Goal: Task Accomplishment & Management: Manage account settings

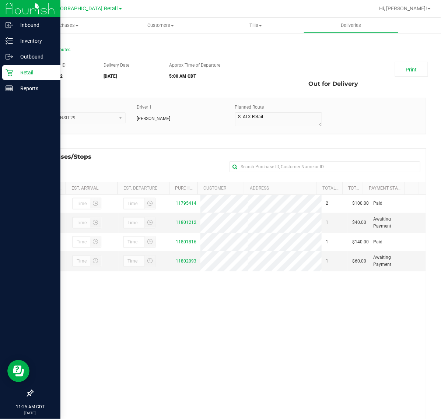
click at [7, 73] on icon at bounding box center [9, 72] width 7 height 7
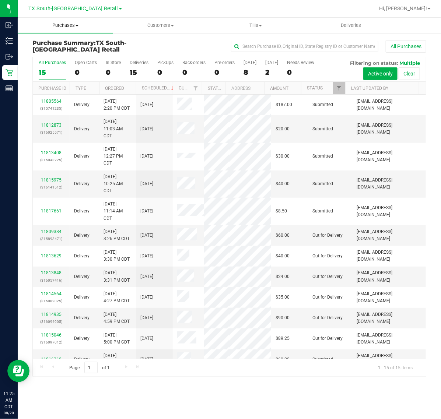
click at [55, 26] on span "Purchases" at bounding box center [65, 25] width 95 height 7
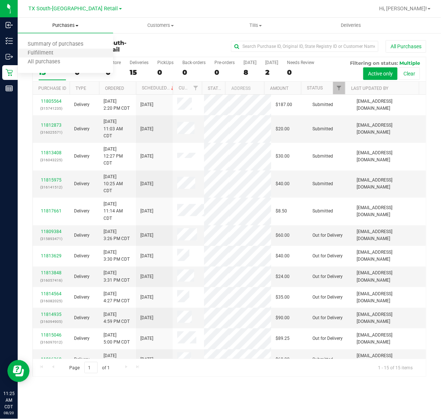
click at [56, 49] on li "Fulfillment" at bounding box center [65, 53] width 95 height 9
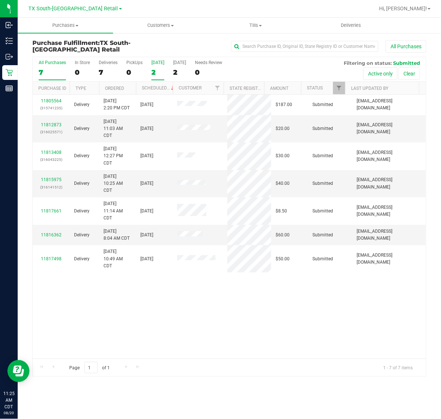
click at [159, 69] on div "2" at bounding box center [157, 72] width 13 height 8
click at [0, 0] on input "Today 2" at bounding box center [0, 0] width 0 height 0
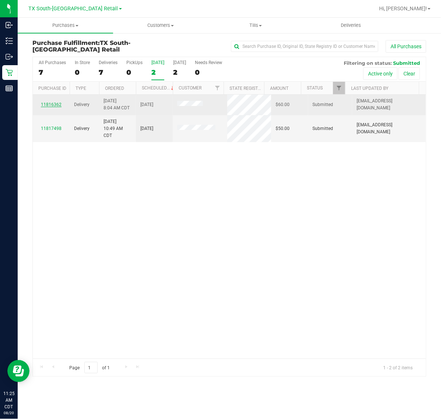
click at [49, 105] on link "11816362" at bounding box center [51, 104] width 21 height 5
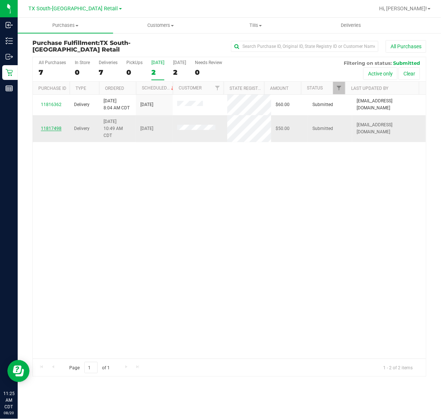
click at [49, 130] on link "11817498" at bounding box center [51, 128] width 21 height 5
click at [61, 15] on div "TX South-[GEOGRAPHIC_DATA] Retail" at bounding box center [76, 8] width 111 height 14
click at [66, 13] on div "TX South-[GEOGRAPHIC_DATA] Retail" at bounding box center [75, 8] width 93 height 9
click at [73, 4] on div "TX South-[GEOGRAPHIC_DATA] Retail" at bounding box center [75, 8] width 93 height 9
click at [71, 10] on span "TX South-[GEOGRAPHIC_DATA] Retail" at bounding box center [74, 9] width 90 height 7
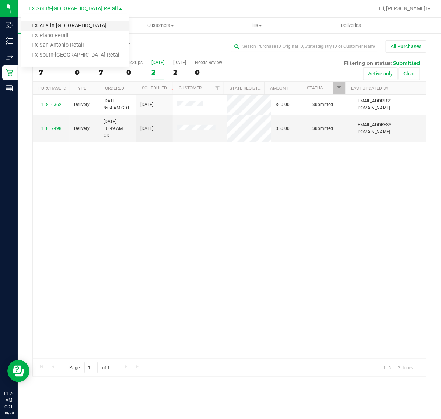
click at [69, 24] on link "TX Austin [GEOGRAPHIC_DATA]" at bounding box center [75, 26] width 108 height 10
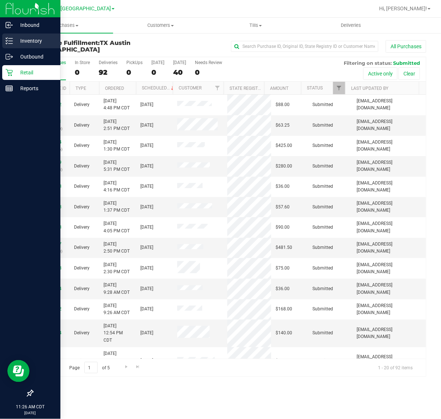
click at [12, 44] on icon at bounding box center [9, 40] width 7 height 7
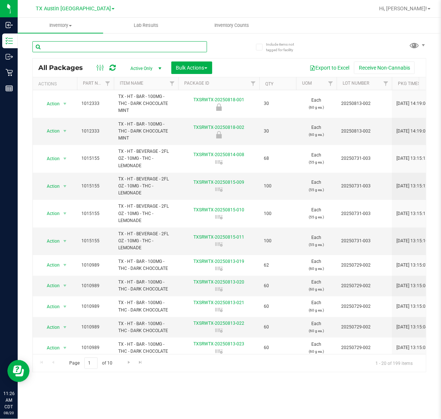
click at [122, 46] on input "text" at bounding box center [119, 46] width 175 height 11
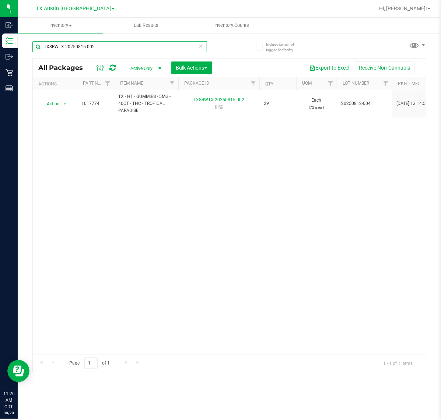
type input "TXSRWTX-20250815-002"
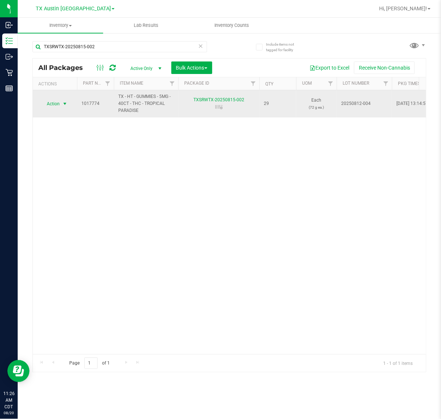
drag, startPoint x: 43, startPoint y: 107, endPoint x: 51, endPoint y: 105, distance: 7.6
click at [48, 106] on span "Action" at bounding box center [50, 104] width 20 height 10
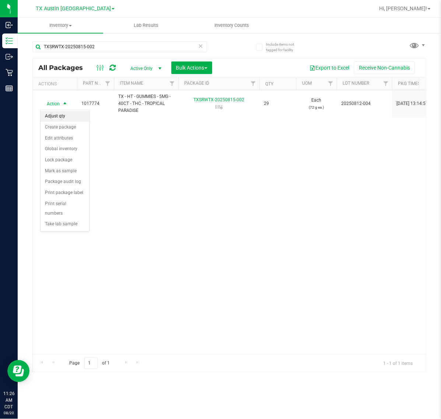
click at [50, 121] on li "Adjust qty" at bounding box center [65, 116] width 49 height 11
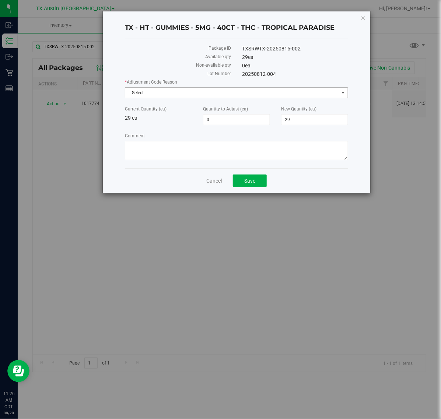
click at [226, 98] on span "Select" at bounding box center [231, 93] width 213 height 10
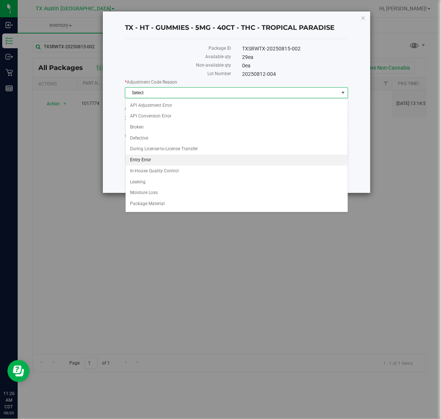
click at [208, 159] on li "Entry Error" at bounding box center [237, 160] width 222 height 11
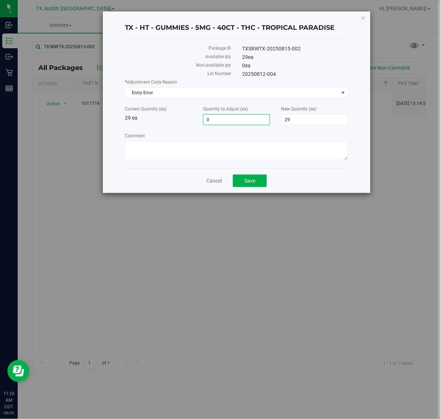
click at [230, 124] on span "0 0" at bounding box center [236, 119] width 67 height 11
type input "4"
type input "33"
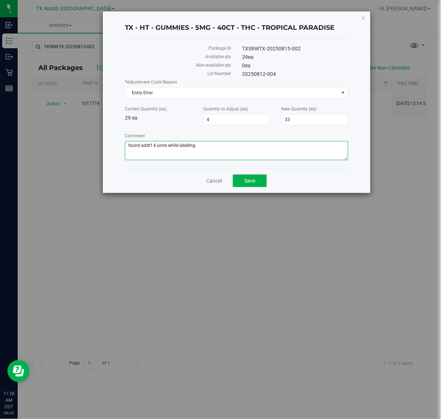
click at [214, 153] on textarea "Comment" at bounding box center [236, 150] width 223 height 19
click at [151, 149] on textarea "Comment" at bounding box center [236, 150] width 223 height 19
click at [203, 143] on textarea "Comment" at bounding box center [236, 150] width 223 height 19
type textarea "found addt'l 4 units while labeling"
click at [252, 190] on div "Cancel Save" at bounding box center [236, 180] width 223 height 25
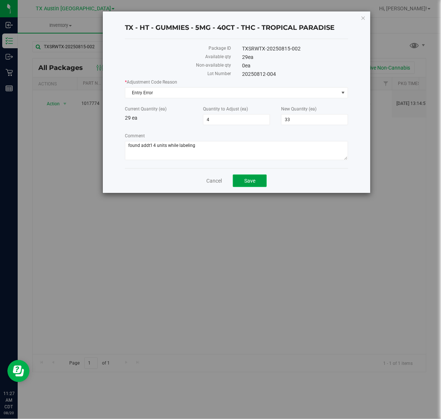
click at [253, 179] on span "Save" at bounding box center [249, 181] width 11 height 6
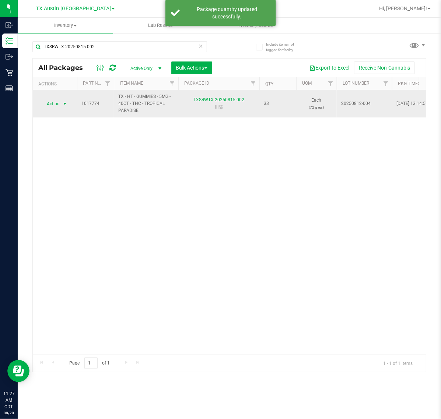
click at [55, 105] on span "Action" at bounding box center [50, 104] width 20 height 10
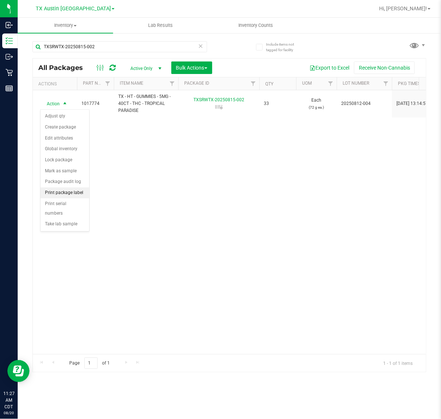
click at [68, 196] on li "Print package label" at bounding box center [65, 193] width 49 height 11
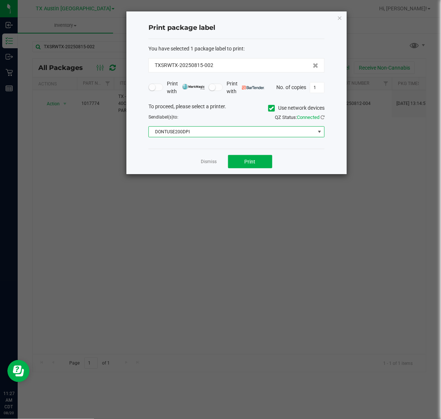
click at [237, 128] on span "DONTUSE200DPI" at bounding box center [232, 132] width 166 height 10
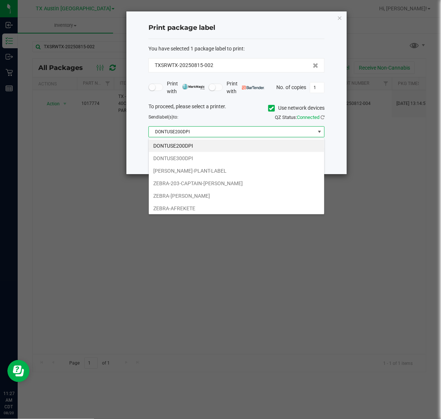
scroll to position [11, 176]
click at [223, 205] on li "ZEBRA-AFREKETE" at bounding box center [236, 208] width 175 height 13
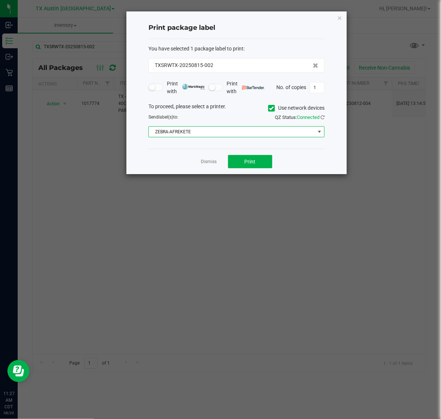
click at [242, 170] on div "Dismiss Print" at bounding box center [237, 161] width 176 height 25
click at [245, 161] on span "Print" at bounding box center [250, 162] width 11 height 6
click at [213, 161] on link "Dismiss" at bounding box center [209, 162] width 16 height 6
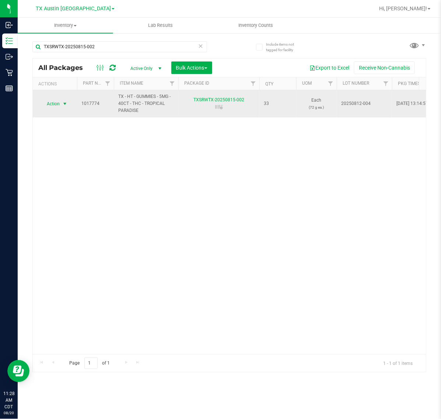
click at [64, 109] on span "select" at bounding box center [64, 104] width 9 height 10
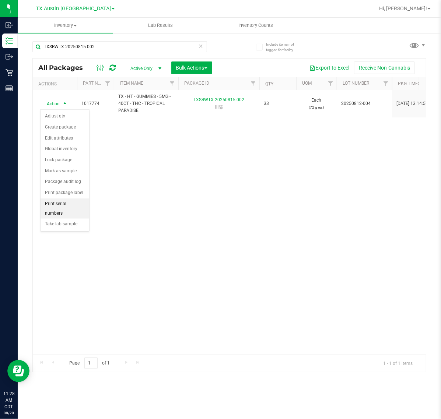
click at [73, 217] on li "Print serial numbers" at bounding box center [65, 209] width 49 height 20
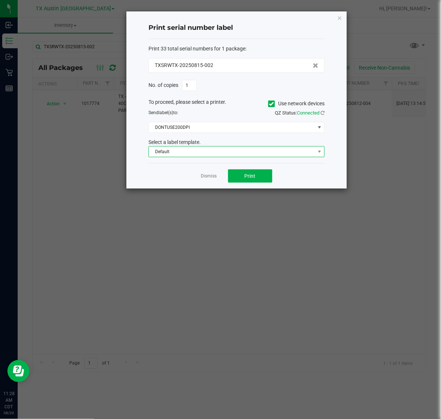
click at [240, 153] on span "Default" at bounding box center [232, 152] width 166 height 10
click at [233, 180] on li "TX New label" at bounding box center [236, 178] width 175 height 13
click at [251, 130] on span "DONTUSE200DPI" at bounding box center [232, 127] width 166 height 10
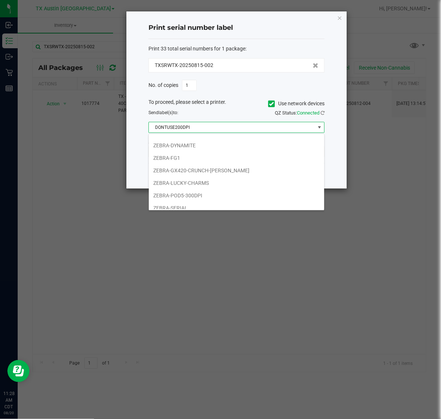
scroll to position [104, 0]
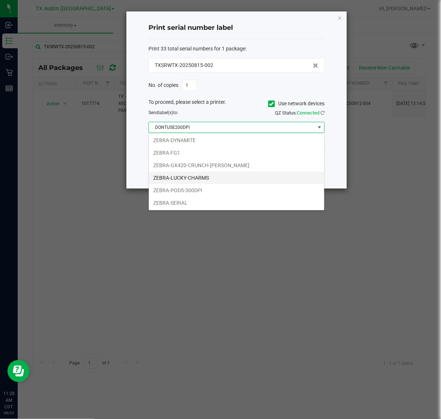
click at [231, 176] on li "ZEBRA-LUCKY-CHARMS" at bounding box center [236, 178] width 175 height 13
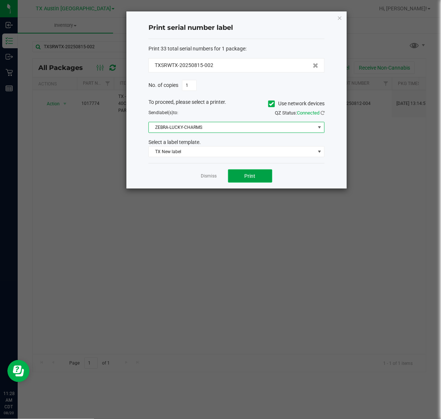
click at [245, 172] on button "Print" at bounding box center [250, 176] width 44 height 13
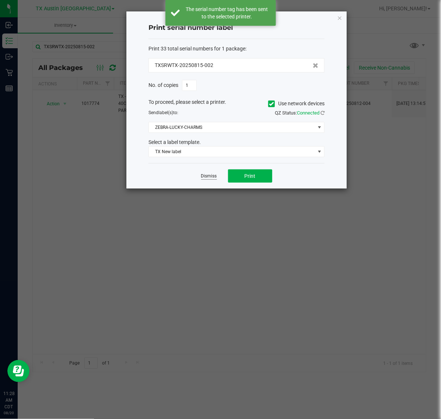
click at [206, 177] on link "Dismiss" at bounding box center [209, 176] width 16 height 6
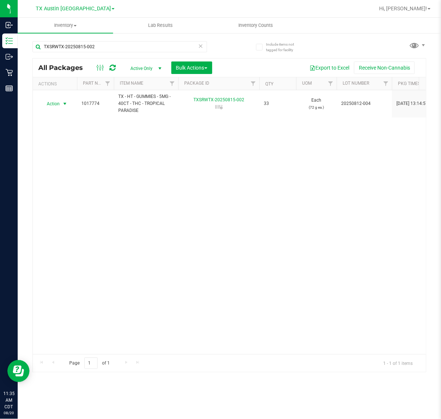
click at [200, 46] on icon at bounding box center [200, 45] width 5 height 9
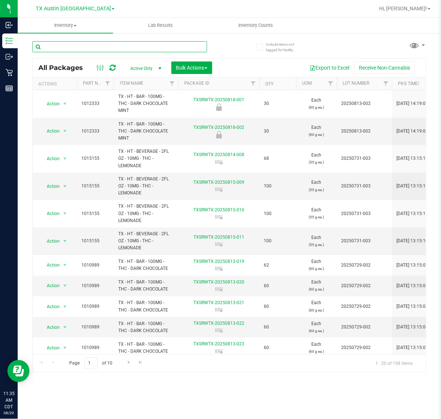
click at [185, 45] on input "text" at bounding box center [119, 46] width 175 height 11
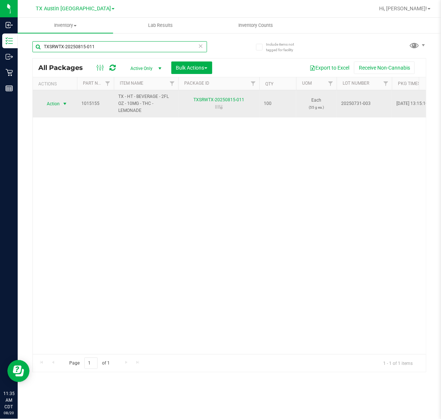
type input "TXSRWTX-20250815-011"
click at [64, 106] on span "select" at bounding box center [65, 104] width 6 height 6
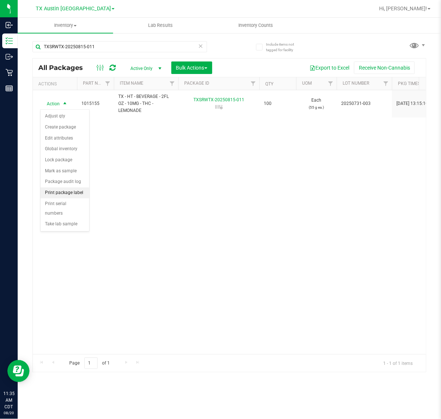
click at [66, 194] on li "Print package label" at bounding box center [65, 193] width 49 height 11
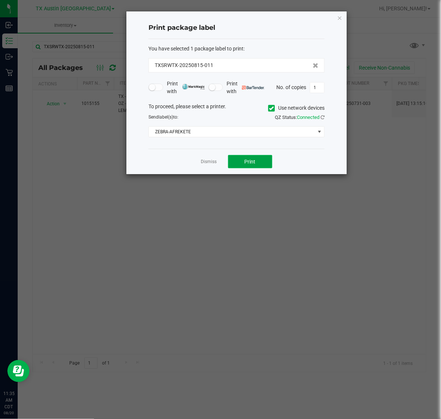
click at [238, 163] on button "Print" at bounding box center [250, 161] width 44 height 13
click at [209, 162] on link "Dismiss" at bounding box center [209, 162] width 16 height 6
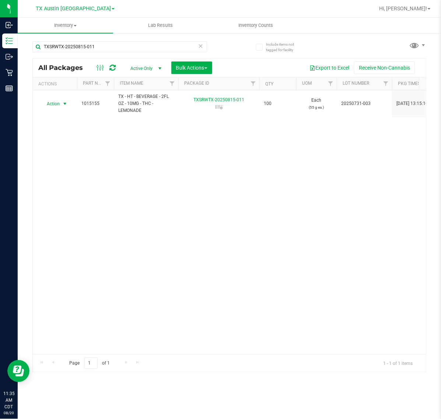
click at [198, 47] on icon at bounding box center [200, 45] width 5 height 9
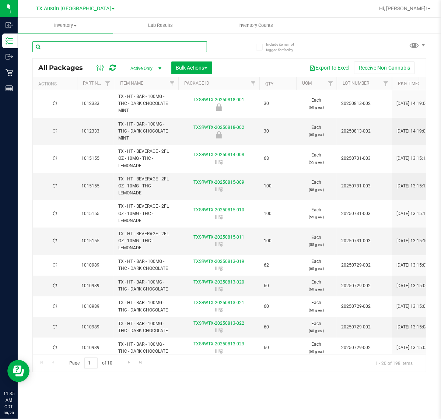
click at [159, 47] on input "text" at bounding box center [119, 46] width 175 height 11
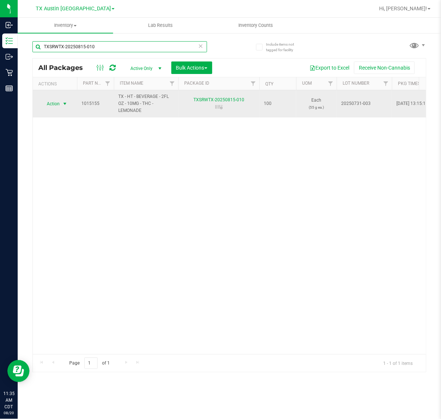
type input "TXSRWTX-20250815-010"
click at [68, 103] on span "select" at bounding box center [64, 104] width 9 height 10
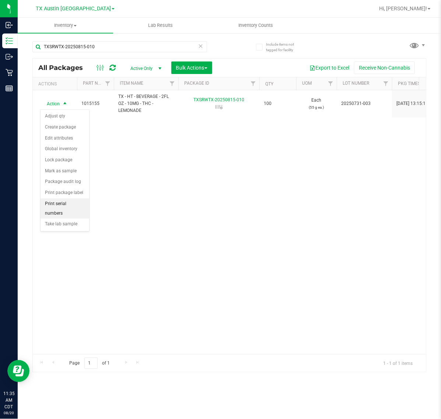
click at [81, 207] on li "Print serial numbers" at bounding box center [65, 209] width 49 height 20
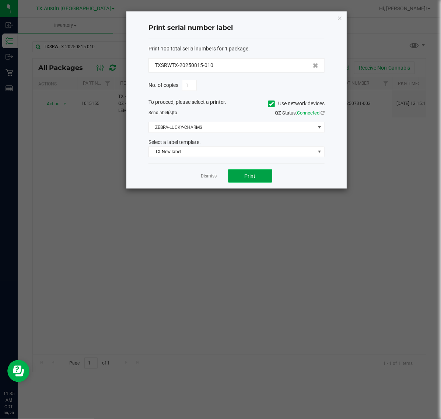
click at [247, 177] on span "Print" at bounding box center [250, 176] width 11 height 6
click at [208, 172] on div "Dismiss Print" at bounding box center [237, 175] width 176 height 25
click at [209, 174] on link "Dismiss" at bounding box center [209, 176] width 16 height 6
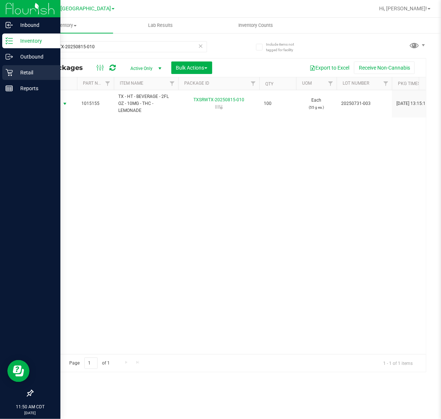
click at [19, 74] on p "Retail" at bounding box center [35, 72] width 44 height 9
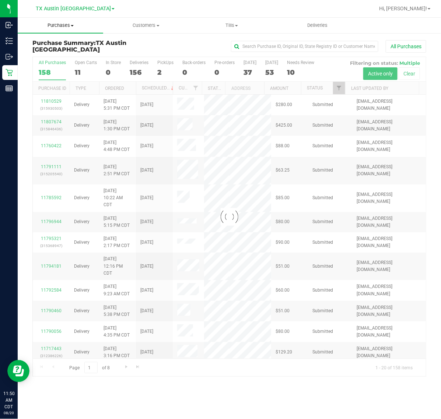
click at [66, 26] on span "Purchases" at bounding box center [61, 25] width 86 height 7
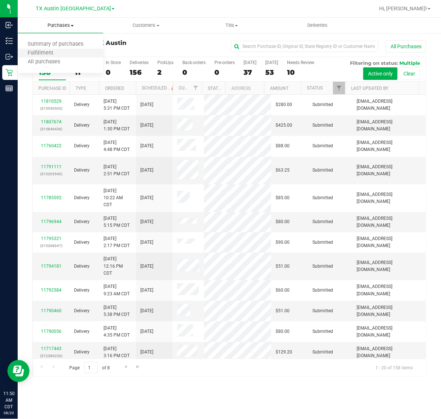
click at [56, 49] on li "Fulfillment" at bounding box center [61, 53] width 86 height 9
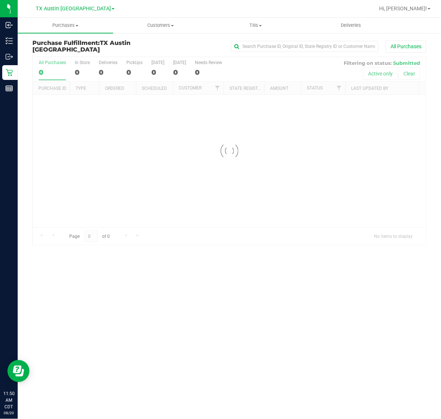
drag, startPoint x: 175, startPoint y: 76, endPoint x: 177, endPoint y: 67, distance: 9.0
click at [175, 74] on div at bounding box center [229, 151] width 393 height 188
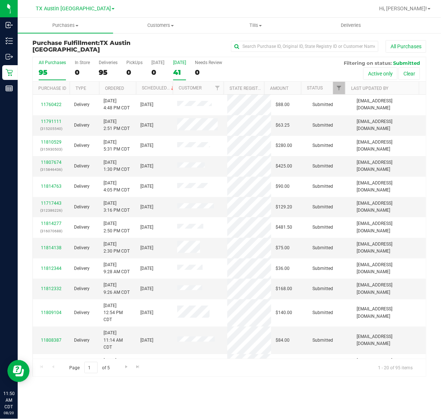
click at [180, 69] on div "41" at bounding box center [179, 72] width 13 height 8
click at [0, 0] on input "[DATE] 41" at bounding box center [0, 0] width 0 height 0
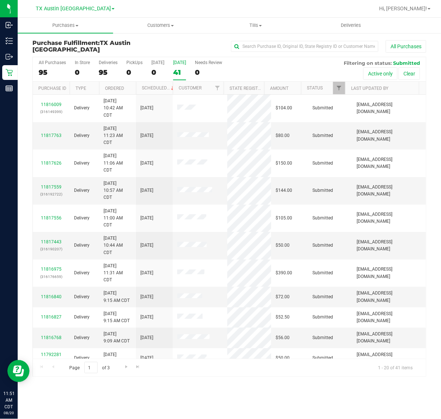
click at [177, 70] on div "41" at bounding box center [179, 72] width 13 height 8
click at [0, 0] on input "[DATE] 41" at bounding box center [0, 0] width 0 height 0
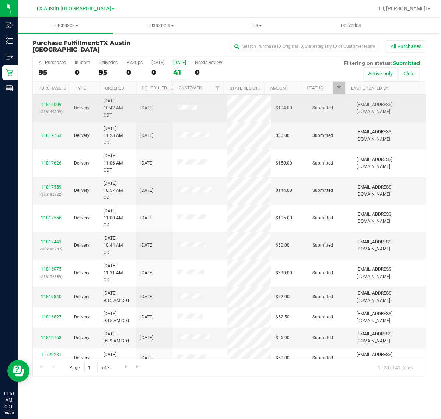
click at [49, 105] on link "11816009" at bounding box center [51, 104] width 21 height 5
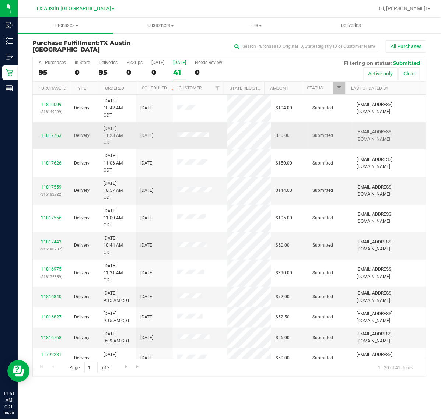
click at [54, 134] on link "11817763" at bounding box center [51, 135] width 21 height 5
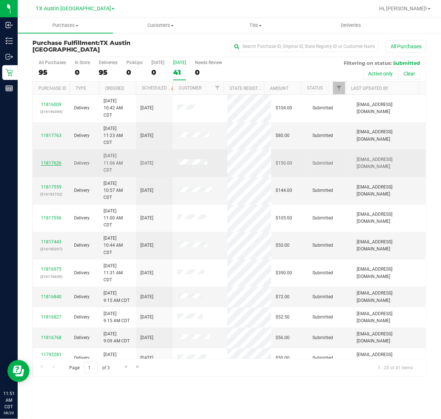
click at [56, 164] on link "11817626" at bounding box center [51, 163] width 21 height 5
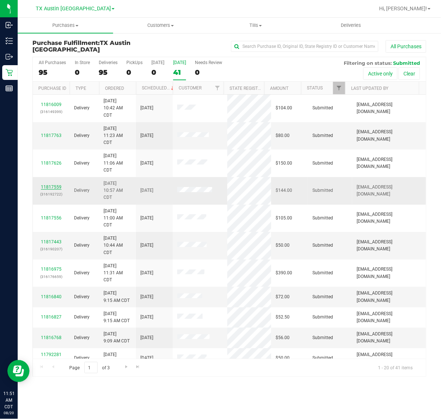
click at [54, 186] on link "11817559" at bounding box center [51, 187] width 21 height 5
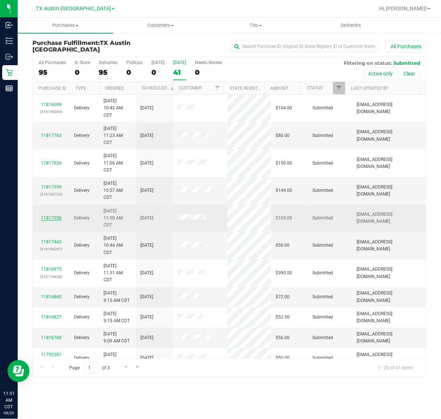
click at [46, 220] on link "11817556" at bounding box center [51, 218] width 21 height 5
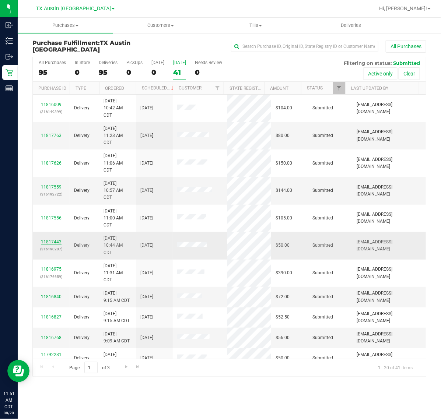
click at [52, 241] on link "11817443" at bounding box center [51, 242] width 21 height 5
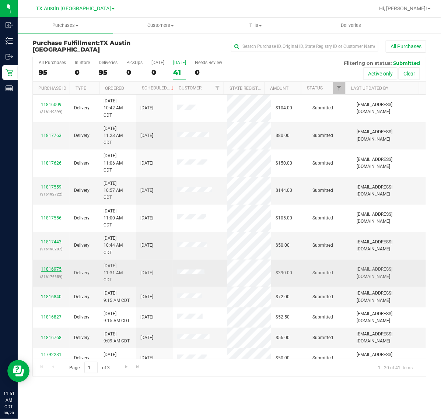
click at [47, 270] on link "11816975" at bounding box center [51, 269] width 21 height 5
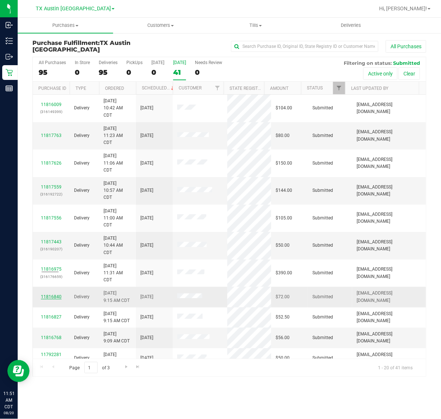
click at [48, 297] on link "11816840" at bounding box center [51, 297] width 21 height 5
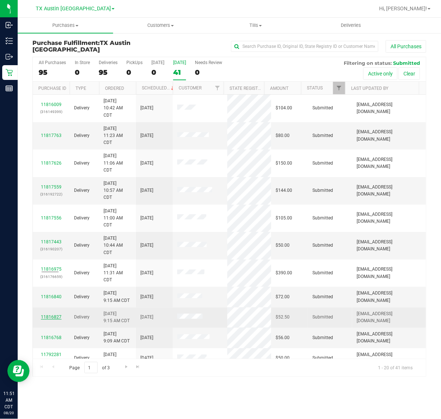
click at [52, 317] on link "11816827" at bounding box center [51, 317] width 21 height 5
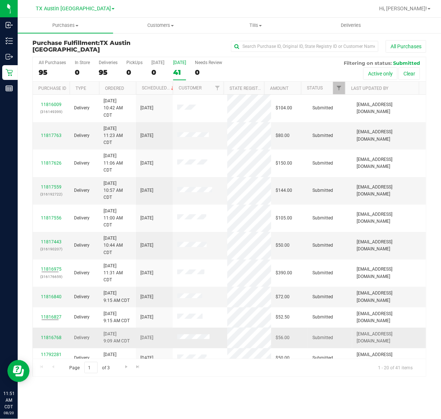
click at [54, 343] on td "11816768" at bounding box center [51, 338] width 37 height 20
click at [54, 339] on link "11816768" at bounding box center [51, 337] width 21 height 5
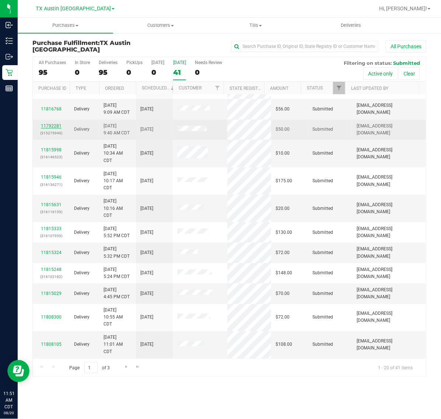
click at [48, 124] on link "11792281" at bounding box center [51, 125] width 21 height 5
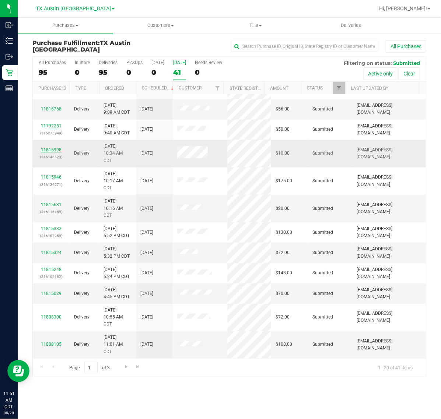
click at [50, 151] on link "11815998" at bounding box center [51, 149] width 21 height 5
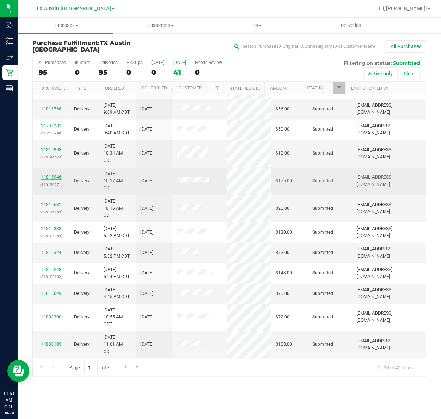
click at [48, 176] on link "11815946" at bounding box center [51, 177] width 21 height 5
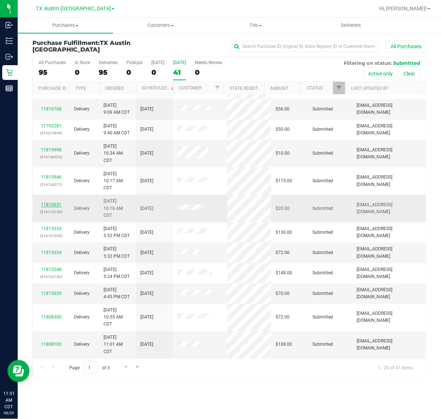
click at [53, 204] on link "11815631" at bounding box center [51, 204] width 21 height 5
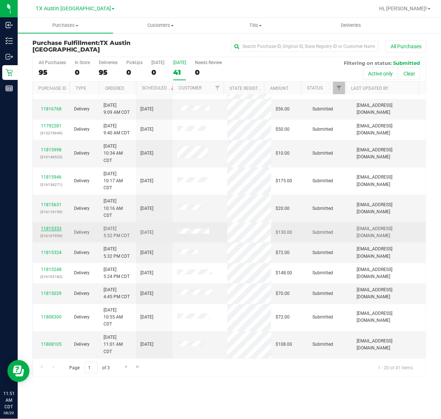
click at [53, 230] on link "11815333" at bounding box center [51, 228] width 21 height 5
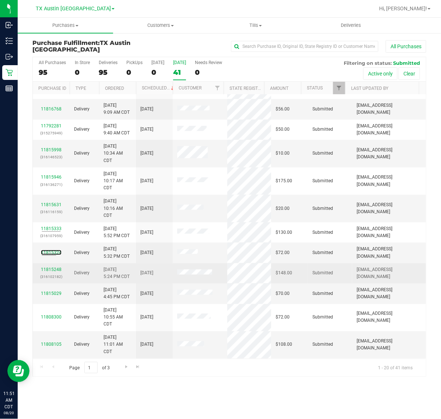
drag, startPoint x: 56, startPoint y: 252, endPoint x: 55, endPoint y: 264, distance: 12.2
click at [56, 252] on link "11815324" at bounding box center [51, 252] width 21 height 5
click at [52, 270] on link "11815248" at bounding box center [51, 269] width 21 height 5
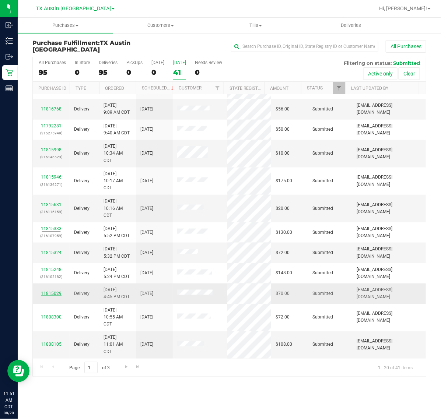
click at [50, 293] on link "11815029" at bounding box center [51, 293] width 21 height 5
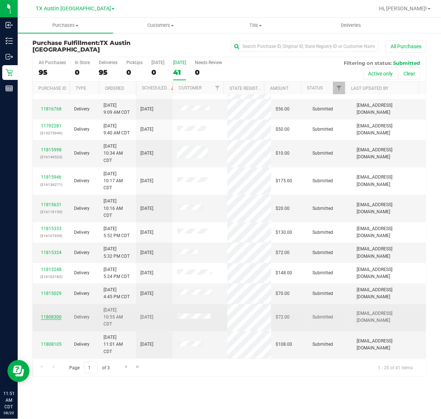
click at [46, 316] on link "11808300" at bounding box center [51, 317] width 21 height 5
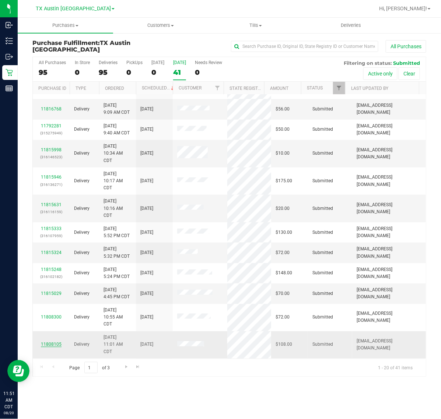
click at [54, 345] on link "11808105" at bounding box center [51, 344] width 21 height 5
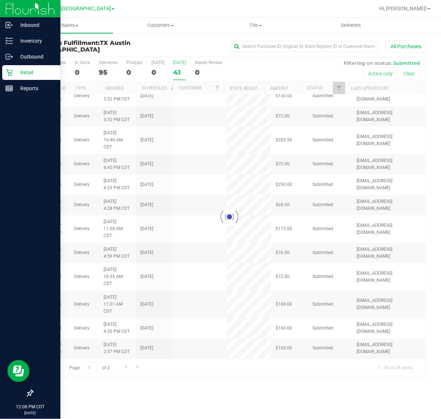
scroll to position [0, 0]
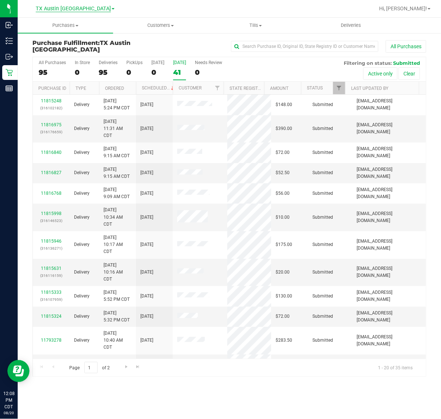
click at [77, 10] on span "TX Austin [GEOGRAPHIC_DATA]" at bounding box center [73, 9] width 75 height 7
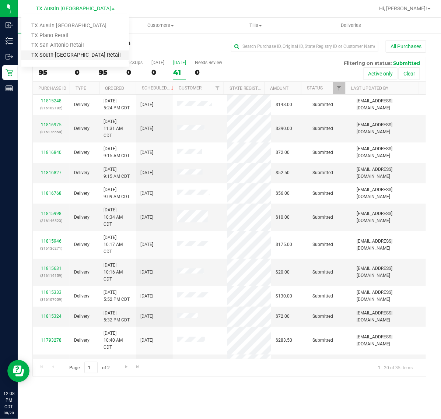
click at [71, 55] on link "TX South-[GEOGRAPHIC_DATA] Retail" at bounding box center [75, 55] width 108 height 10
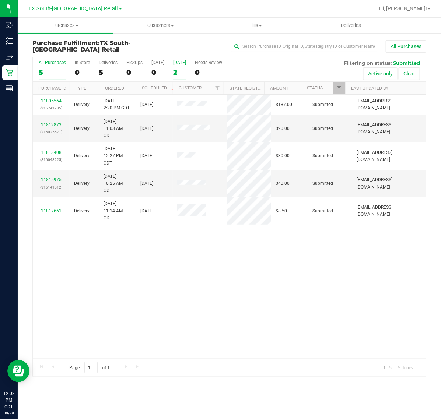
click at [184, 65] on div "Tomorrow" at bounding box center [179, 62] width 13 height 5
click at [0, 0] on input "Tomorrow 2" at bounding box center [0, 0] width 0 height 0
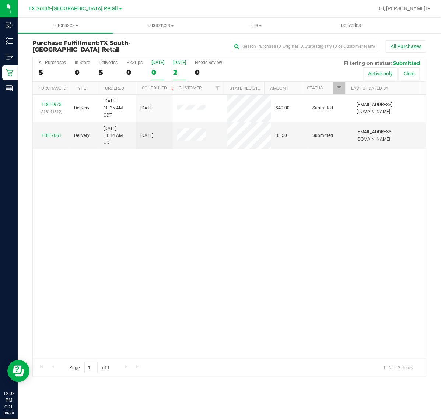
click at [161, 67] on label "Today 0" at bounding box center [157, 70] width 13 height 20
click at [0, 0] on input "Today 0" at bounding box center [0, 0] width 0 height 0
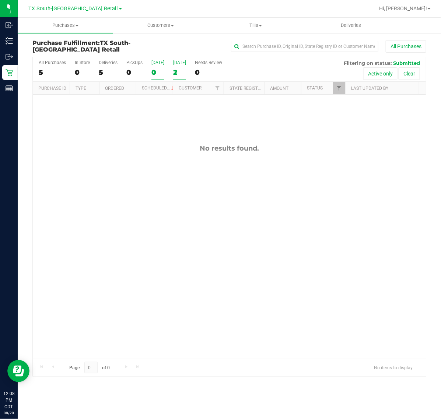
click at [180, 67] on label "Tomorrow 2" at bounding box center [179, 70] width 13 height 20
click at [0, 0] on input "Tomorrow 2" at bounding box center [0, 0] width 0 height 0
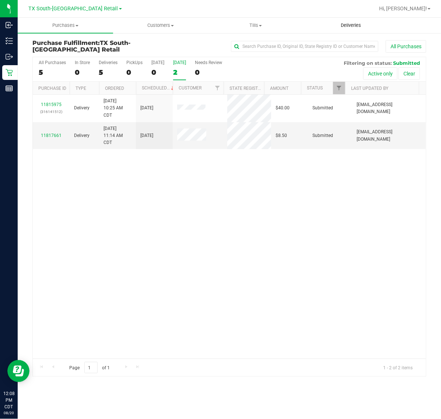
click at [345, 27] on span "Deliveries" at bounding box center [351, 25] width 40 height 7
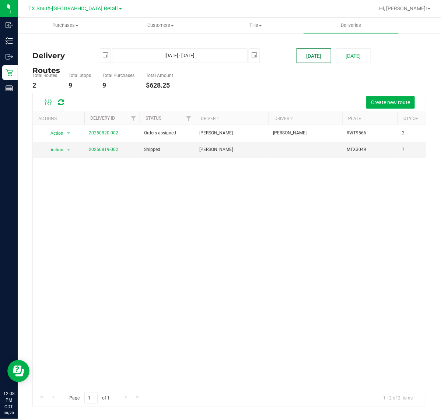
click at [307, 58] on button "Today" at bounding box center [314, 55] width 35 height 15
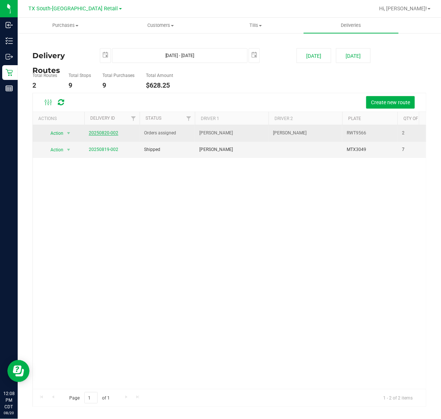
click at [115, 131] on link "20250820-002" at bounding box center [103, 132] width 29 height 5
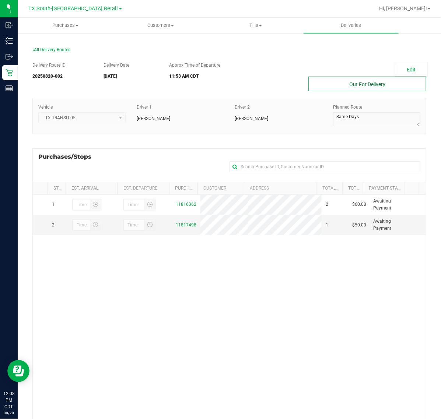
click at [401, 91] on button "Out For Delivery" at bounding box center [368, 84] width 118 height 15
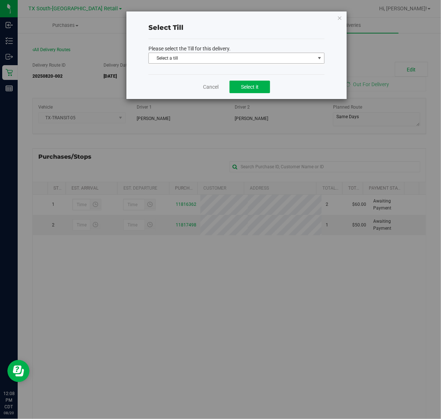
click at [322, 58] on span "select" at bounding box center [320, 58] width 6 height 6
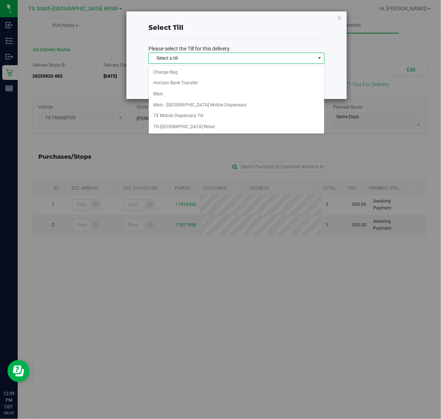
click at [320, 32] on div "Select Till" at bounding box center [237, 28] width 176 height 10
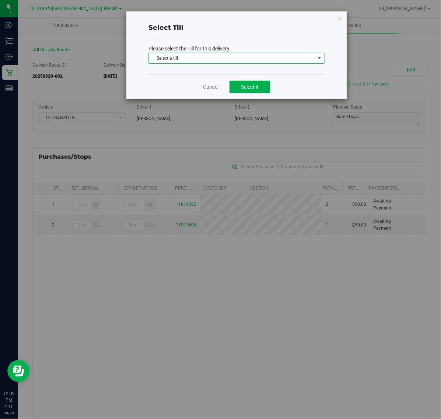
click at [309, 53] on span "Select a till" at bounding box center [237, 58] width 176 height 11
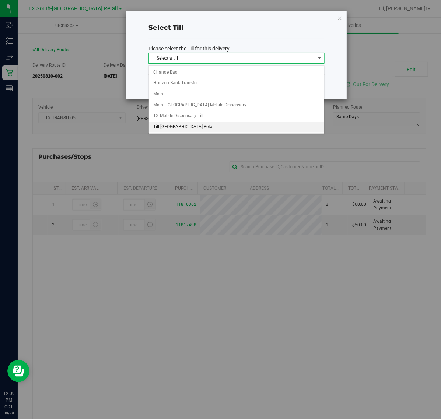
click at [211, 123] on li "Till-South Austin Retail" at bounding box center [236, 127] width 175 height 11
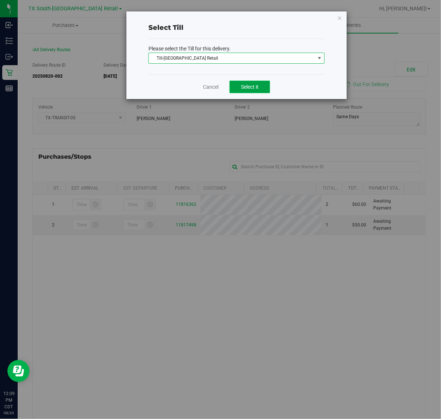
click at [240, 83] on button "Select it" at bounding box center [250, 87] width 41 height 13
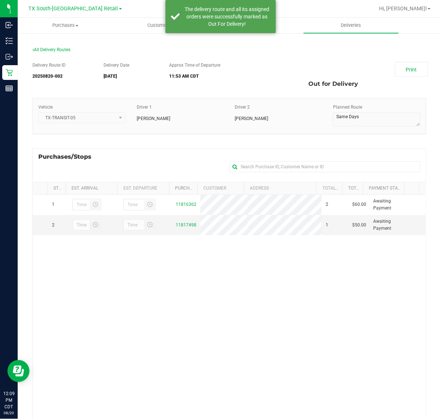
click at [415, 79] on div "Out for Delivery" at bounding box center [367, 84] width 129 height 15
click at [415, 69] on link "Print" at bounding box center [411, 69] width 33 height 15
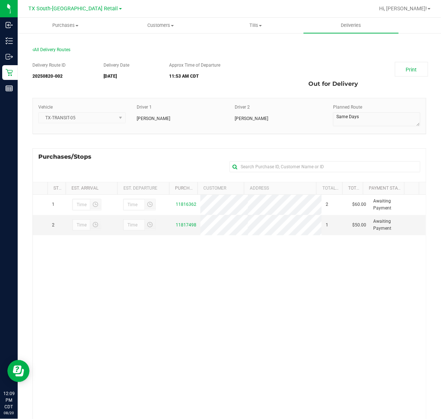
click at [71, 2] on div "TX South-Austin Retail TX Austin DC TX Plano Retail TX San Antonio Retail TX So…" at bounding box center [76, 8] width 111 height 14
click at [67, 7] on span "TX South-[GEOGRAPHIC_DATA] Retail" at bounding box center [74, 9] width 90 height 7
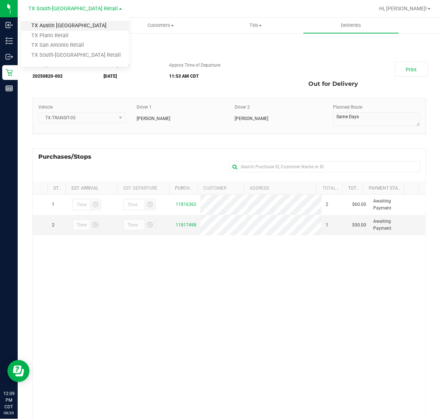
click at [59, 27] on link "TX Austin [GEOGRAPHIC_DATA]" at bounding box center [75, 26] width 108 height 10
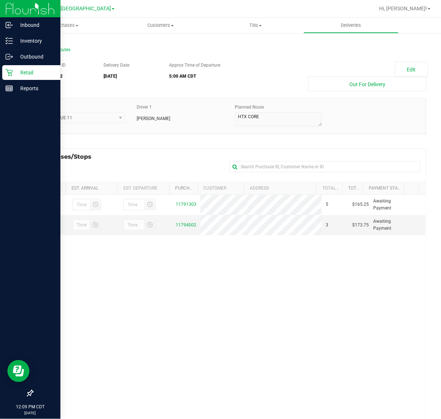
click at [17, 74] on p "Retail" at bounding box center [35, 72] width 44 height 9
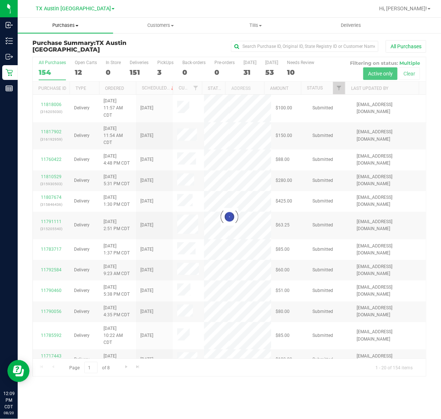
click at [73, 32] on uib-tab-heading "Purchases Summary of purchases Fulfillment All purchases" at bounding box center [65, 25] width 95 height 15
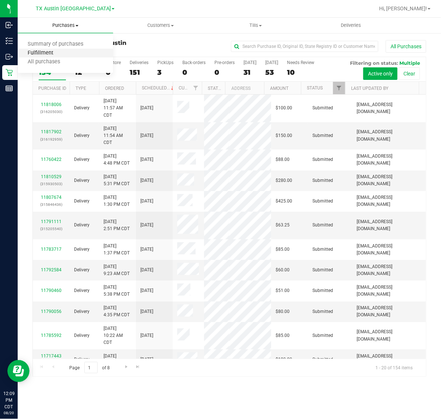
click at [61, 53] on span "Fulfillment" at bounding box center [41, 53] width 46 height 6
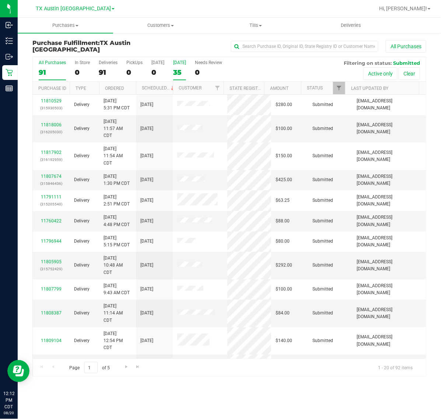
click at [177, 65] on div "[DATE]" at bounding box center [179, 62] width 13 height 5
click at [0, 0] on input "Tomorrow 35" at bounding box center [0, 0] width 0 height 0
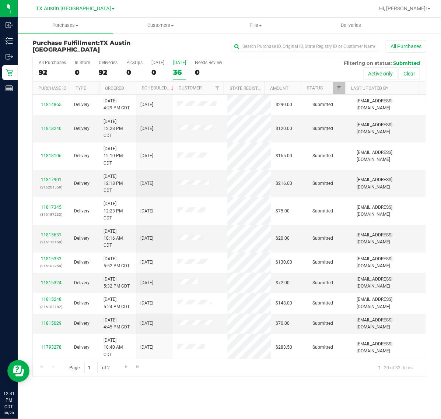
click at [177, 72] on div "36" at bounding box center [179, 72] width 13 height 8
click at [0, 0] on input "Tomorrow 36" at bounding box center [0, 0] width 0 height 0
click at [75, 8] on span "TX Austin [GEOGRAPHIC_DATA]" at bounding box center [73, 9] width 75 height 7
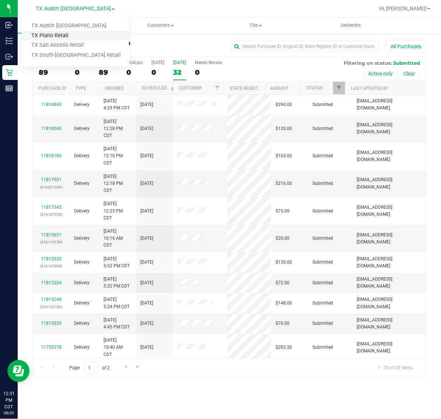
click at [79, 31] on link "TX Plano Retail" at bounding box center [75, 36] width 108 height 10
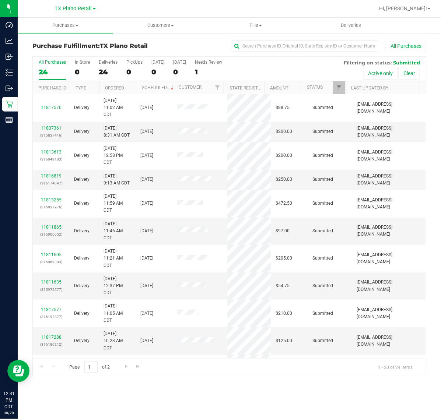
click at [75, 10] on span "TX Plano Retail" at bounding box center [73, 9] width 37 height 7
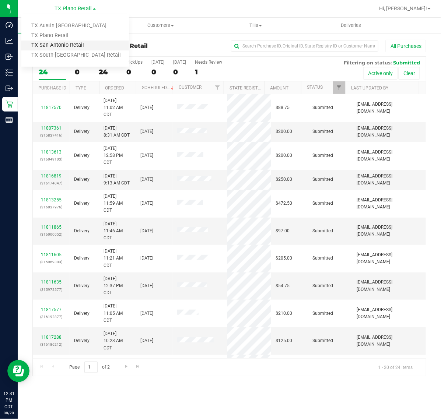
click at [76, 46] on link "TX San Antonio Retail" at bounding box center [75, 46] width 108 height 10
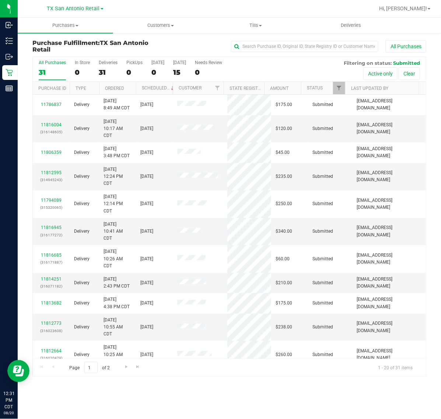
click at [79, 12] on div "TX San Antonio Retail TX Austin DC TX Plano Retail TX San Antonio Retail TX Sou…" at bounding box center [75, 8] width 56 height 9
click at [79, 5] on link "TX San Antonio Retail" at bounding box center [75, 8] width 56 height 7
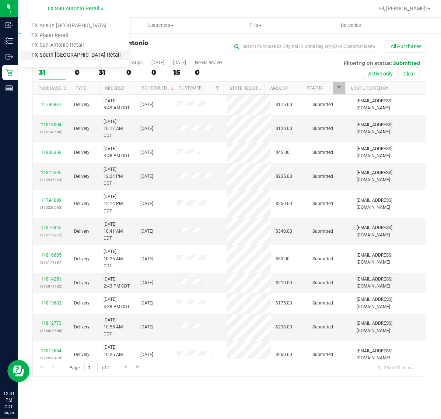
click at [78, 53] on link "TX South-[GEOGRAPHIC_DATA] Retail" at bounding box center [75, 55] width 108 height 10
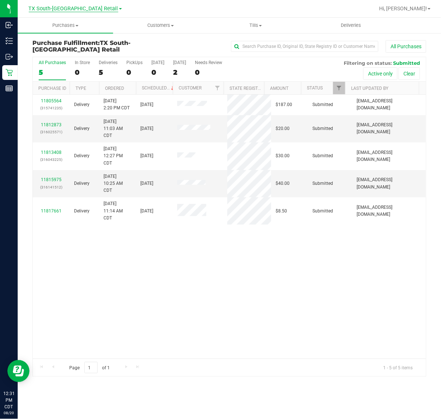
click at [76, 10] on span "TX South-[GEOGRAPHIC_DATA] Retail" at bounding box center [74, 9] width 90 height 7
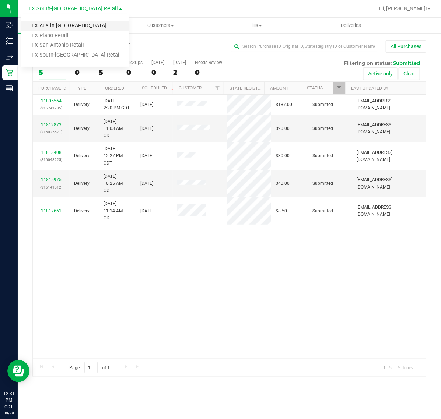
click at [78, 29] on link "TX Austin [GEOGRAPHIC_DATA]" at bounding box center [75, 26] width 108 height 10
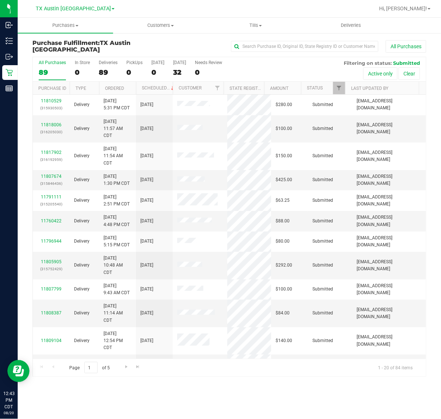
click at [170, 69] on div "All Purchases 89 In Store 0 Deliveries 89 PickUps 0 Today 0 Tomorrow 32 Needs R…" at bounding box center [229, 69] width 393 height 25
click at [174, 69] on div "32" at bounding box center [179, 72] width 13 height 8
click at [0, 0] on input "Tomorrow 32" at bounding box center [0, 0] width 0 height 0
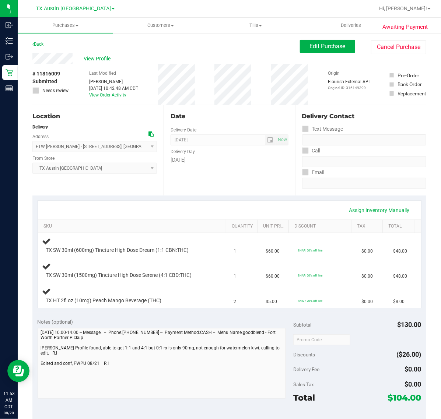
click at [351, 353] on div "Discounts ($26.00)" at bounding box center [357, 354] width 128 height 13
click at [288, 201] on div "Assign Inventory Manually" at bounding box center [229, 210] width 383 height 19
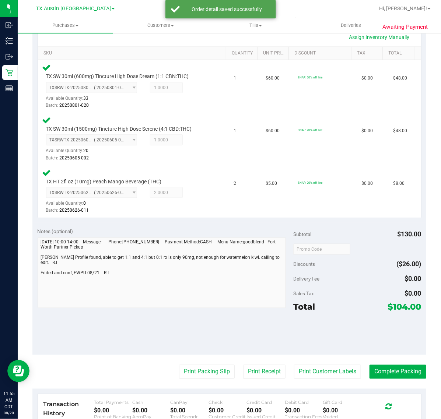
scroll to position [172, 0]
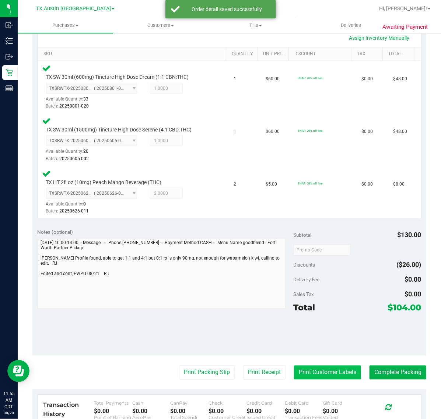
click at [328, 374] on button "Print Customer Labels" at bounding box center [327, 373] width 67 height 14
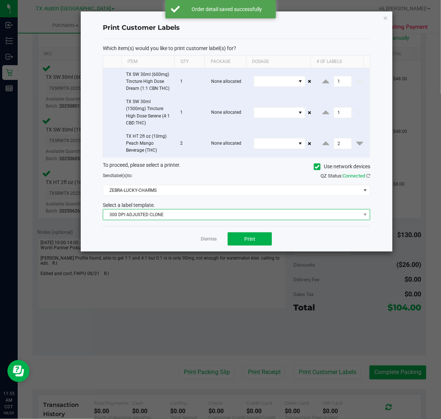
click at [248, 219] on span "300 DPI ADJUSTED CLONE" at bounding box center [232, 215] width 258 height 10
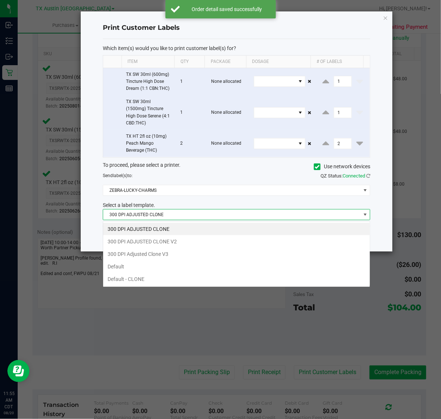
scroll to position [11, 268]
click at [207, 254] on li "300 DPI Adjusted Clone V3" at bounding box center [236, 254] width 267 height 13
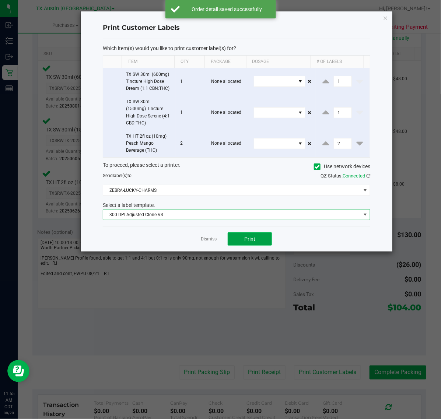
click at [255, 242] on span "Print" at bounding box center [249, 239] width 11 height 6
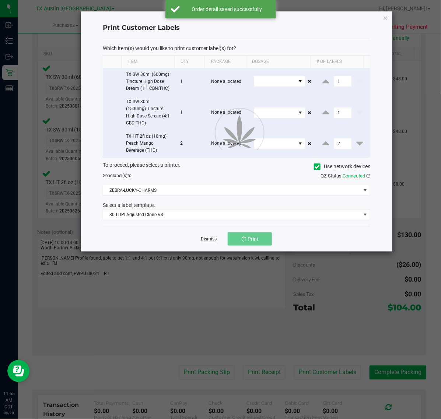
click at [209, 242] on link "Dismiss" at bounding box center [209, 239] width 16 height 6
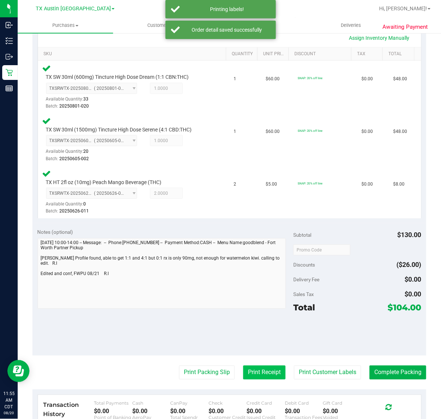
click at [250, 372] on button "Print Receipt" at bounding box center [264, 373] width 42 height 14
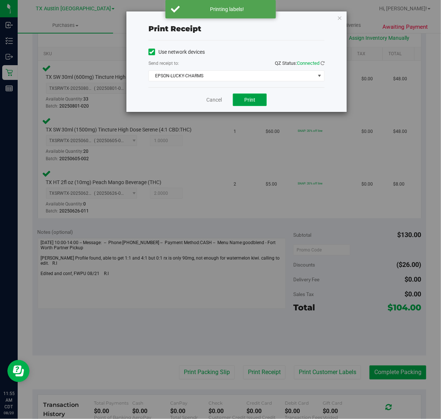
click at [244, 105] on button "Print" at bounding box center [250, 100] width 34 height 13
click at [217, 103] on link "Cancel" at bounding box center [210, 100] width 15 height 8
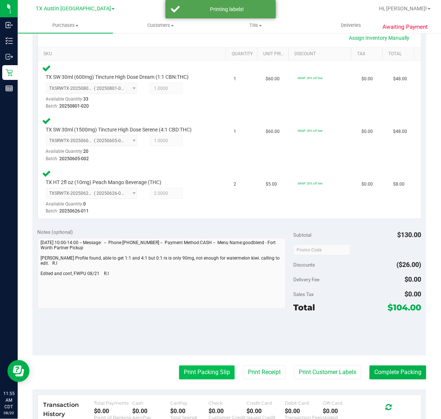
click at [194, 371] on button "Print Packing Slip" at bounding box center [207, 373] width 56 height 14
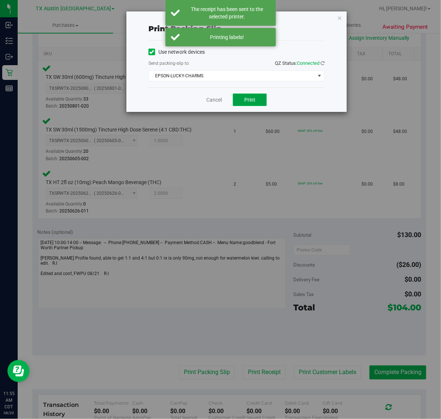
click at [243, 99] on button "Print" at bounding box center [250, 100] width 34 height 13
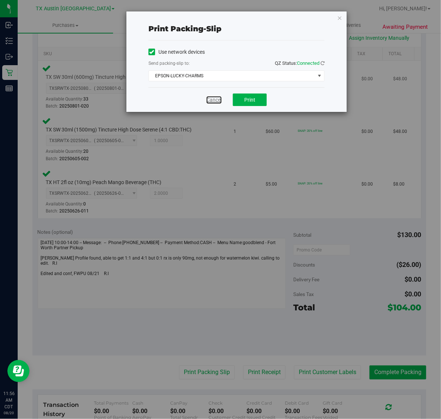
click at [220, 102] on link "Cancel" at bounding box center [213, 100] width 15 height 8
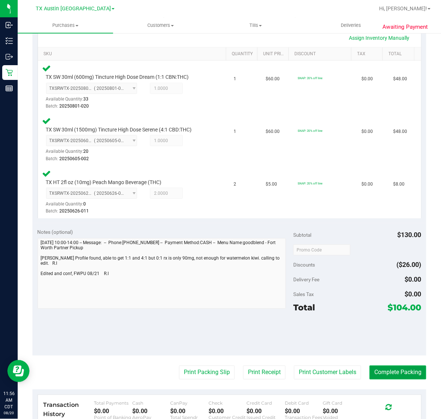
click at [398, 378] on button "Complete Packing" at bounding box center [398, 373] width 57 height 14
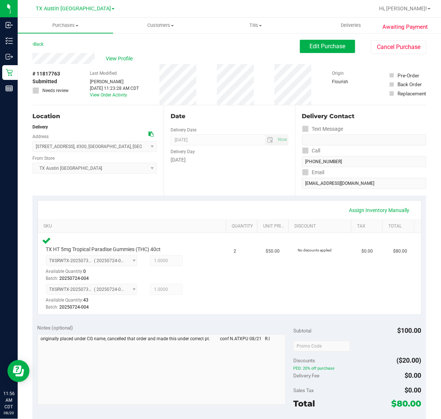
click at [294, 337] on div "Subtotal" at bounding box center [302, 330] width 18 height 13
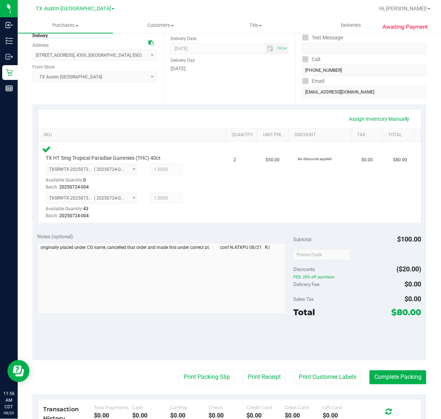
scroll to position [92, 0]
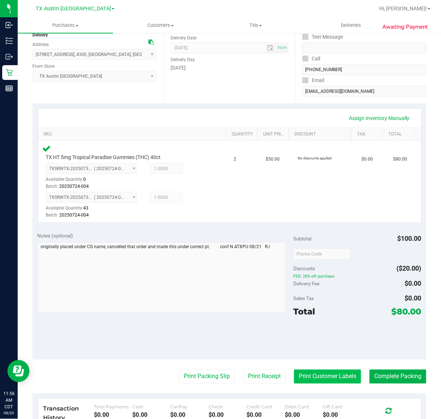
click at [316, 376] on button "Print Customer Labels" at bounding box center [327, 377] width 67 height 14
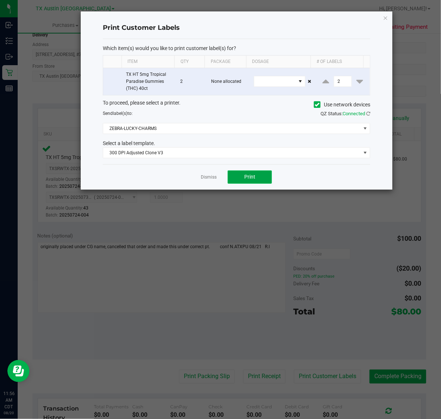
click at [241, 180] on button "Print" at bounding box center [250, 177] width 44 height 13
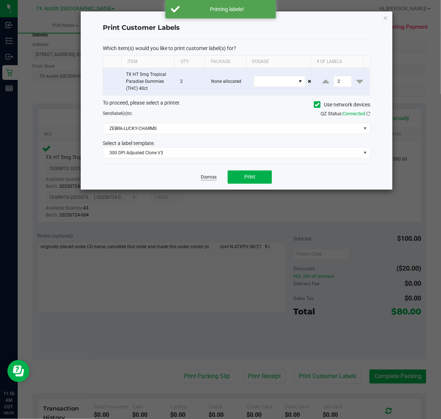
click at [212, 178] on link "Dismiss" at bounding box center [209, 177] width 16 height 6
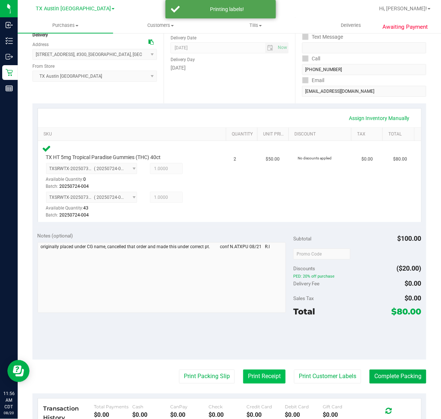
click at [259, 373] on button "Print Receipt" at bounding box center [264, 377] width 42 height 14
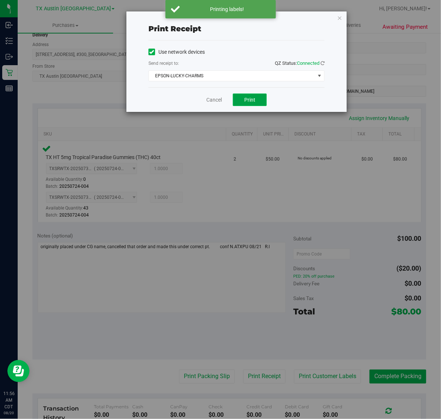
click at [245, 103] on span "Print" at bounding box center [249, 100] width 11 height 6
click at [213, 100] on link "Cancel" at bounding box center [210, 100] width 15 height 8
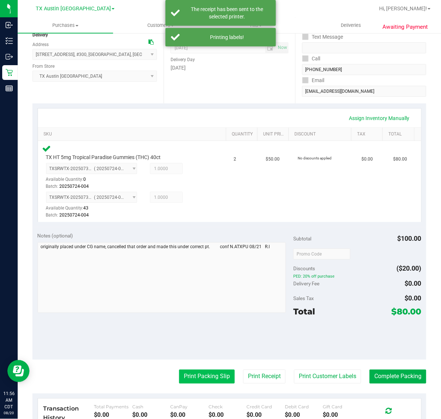
click at [198, 383] on button "Print Packing Slip" at bounding box center [207, 377] width 56 height 14
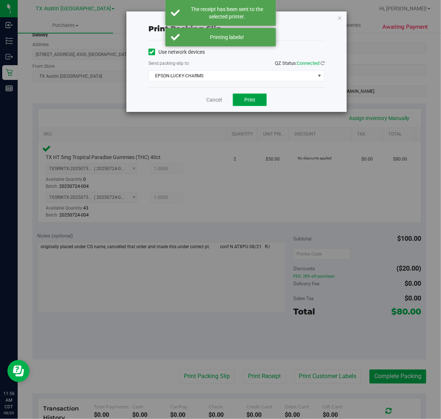
click at [246, 102] on span "Print" at bounding box center [249, 100] width 11 height 6
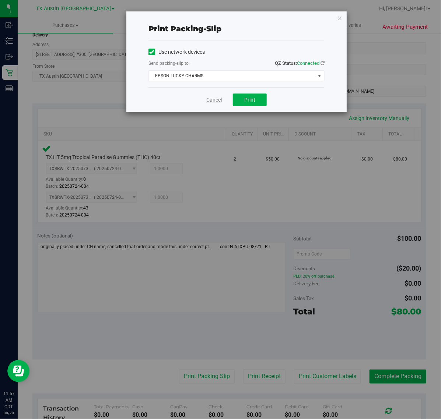
click at [213, 101] on link "Cancel" at bounding box center [213, 100] width 15 height 8
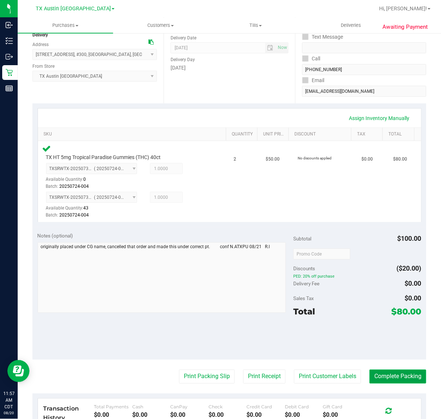
click at [398, 373] on button "Complete Packing" at bounding box center [398, 377] width 57 height 14
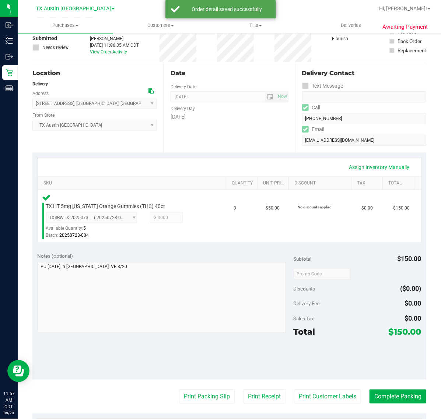
scroll to position [92, 0]
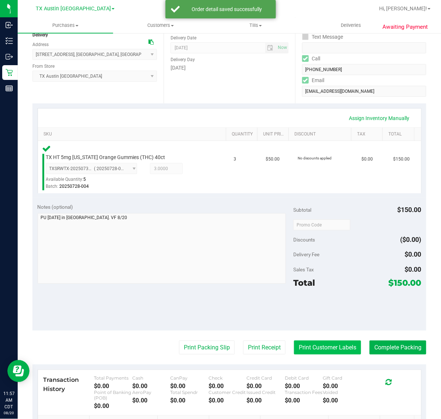
click at [338, 345] on button "Print Customer Labels" at bounding box center [327, 348] width 67 height 14
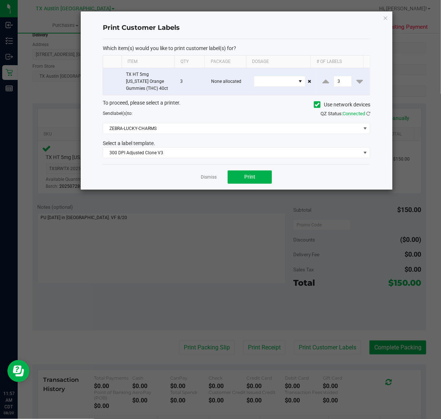
click at [236, 170] on div "Dismiss Print" at bounding box center [237, 176] width 268 height 25
click at [233, 173] on button "Print" at bounding box center [250, 177] width 44 height 13
click at [192, 181] on div "Dismiss Print" at bounding box center [237, 176] width 268 height 25
click at [207, 175] on link "Dismiss" at bounding box center [209, 177] width 16 height 6
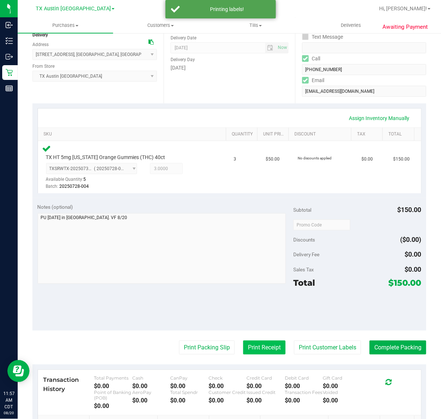
click at [255, 348] on button "Print Receipt" at bounding box center [264, 348] width 42 height 14
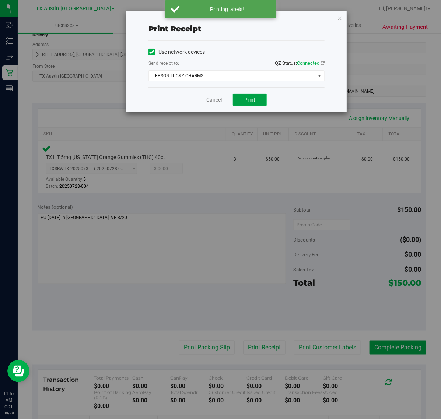
click at [258, 98] on button "Print" at bounding box center [250, 100] width 34 height 13
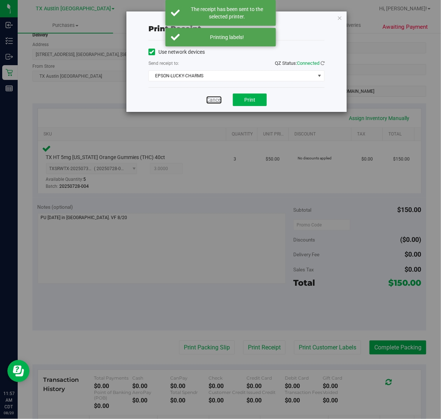
click at [220, 98] on link "Cancel" at bounding box center [213, 100] width 15 height 8
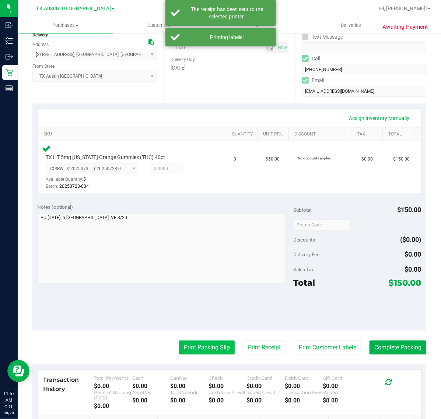
click at [191, 354] on button "Print Packing Slip" at bounding box center [207, 348] width 56 height 14
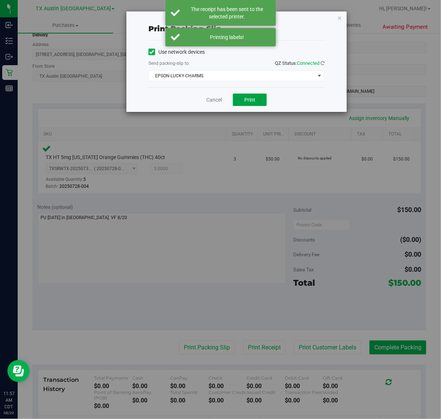
click at [252, 105] on button "Print" at bounding box center [250, 100] width 34 height 13
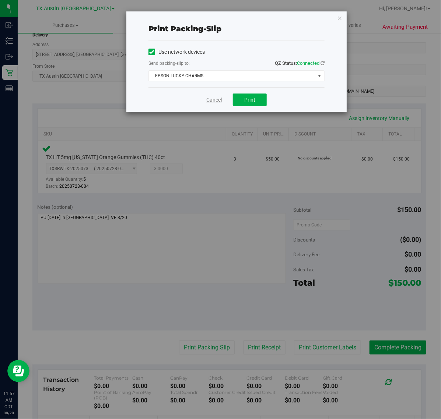
click at [215, 103] on link "Cancel" at bounding box center [213, 100] width 15 height 8
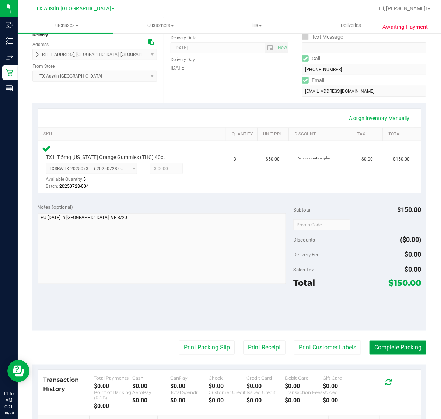
click at [397, 351] on button "Complete Packing" at bounding box center [398, 348] width 57 height 14
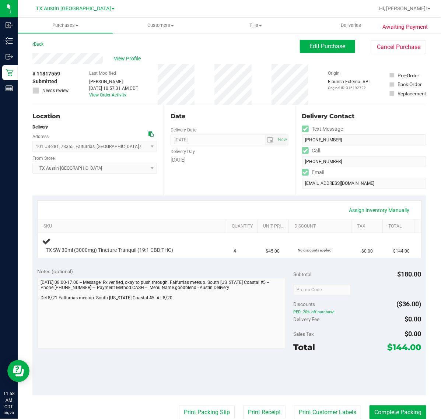
click at [219, 185] on div "Date Delivery Date [DATE] Now [DATE] 07:00 AM Now Delivery Day [DATE]" at bounding box center [229, 150] width 131 height 90
click at [313, 46] on span "Edit Purchase" at bounding box center [328, 46] width 36 height 7
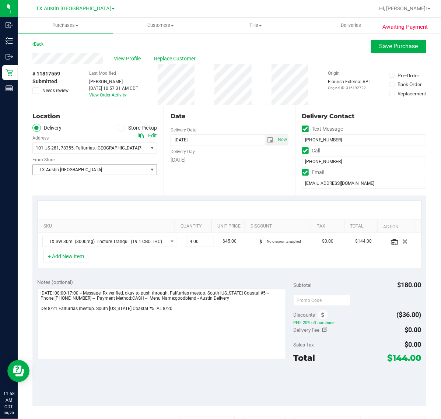
click at [147, 166] on span "select" at bounding box center [151, 170] width 9 height 10
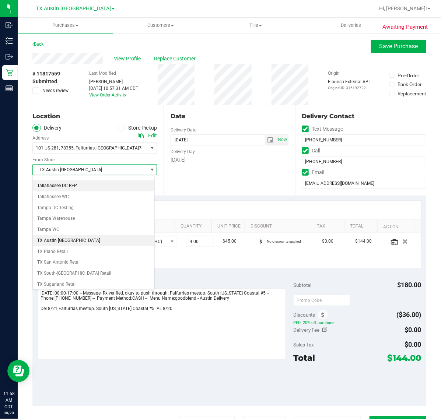
scroll to position [515, 0]
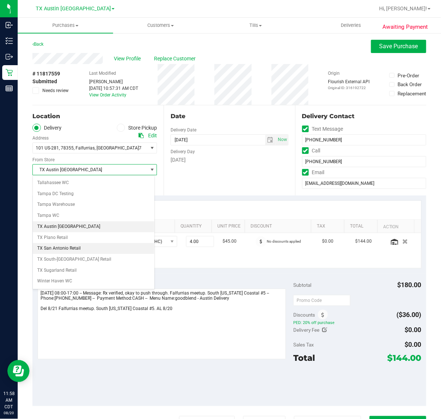
click at [119, 254] on li "TX San Antonio Retail" at bounding box center [94, 248] width 122 height 11
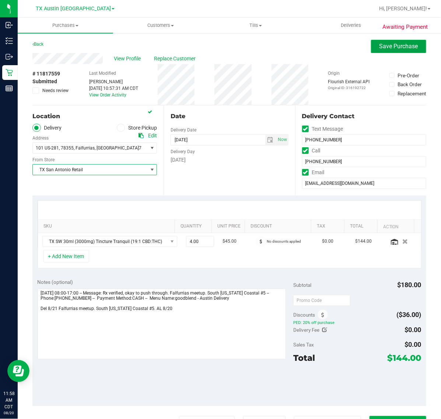
click at [388, 49] on span "Save Purchase" at bounding box center [399, 46] width 39 height 7
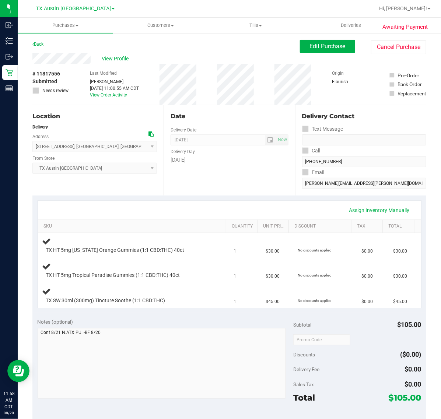
click at [142, 187] on div "Location Delivery Address 2217 Park Bend Dr. #300 , Austin , TX 78758 Select ad…" at bounding box center [97, 150] width 131 height 90
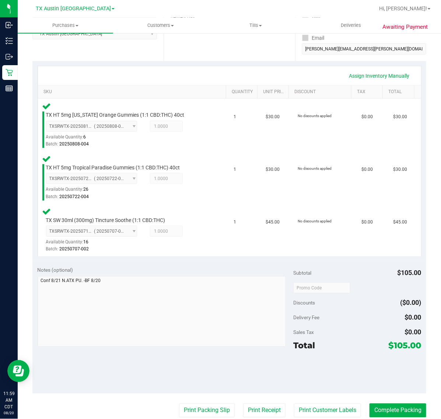
scroll to position [138, 0]
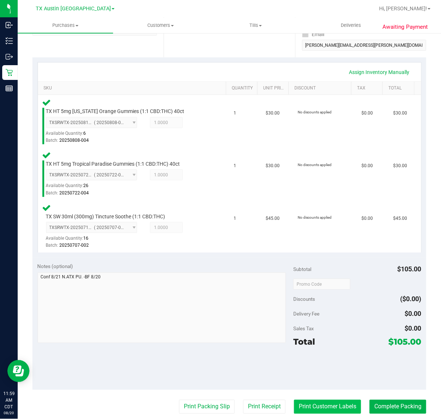
click at [307, 402] on button "Print Customer Labels" at bounding box center [327, 407] width 67 height 14
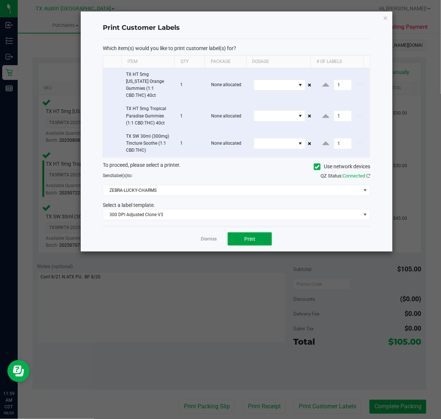
click at [237, 238] on button "Print" at bounding box center [250, 239] width 44 height 13
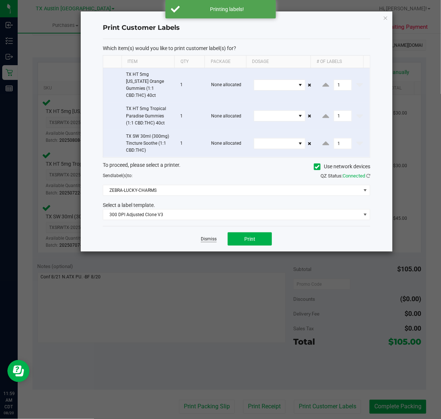
click at [213, 236] on link "Dismiss" at bounding box center [209, 239] width 16 height 6
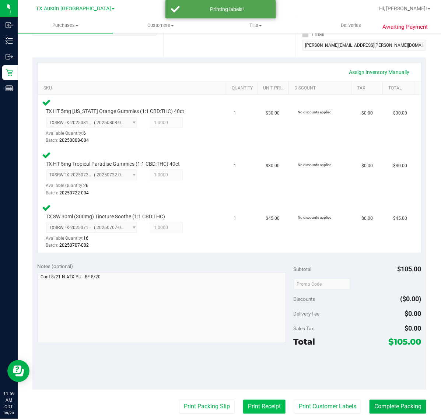
click at [259, 402] on button "Print Receipt" at bounding box center [264, 407] width 42 height 14
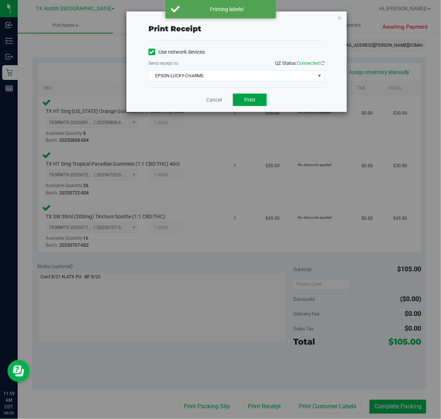
click at [253, 101] on span "Print" at bounding box center [249, 100] width 11 height 6
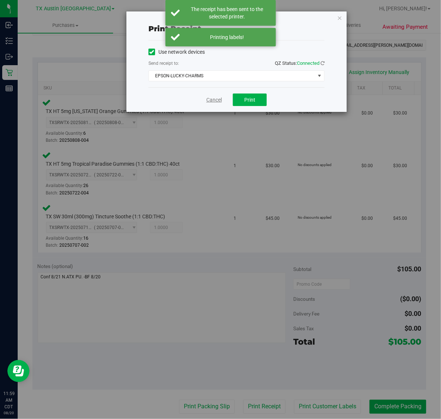
click at [212, 101] on link "Cancel" at bounding box center [213, 100] width 15 height 8
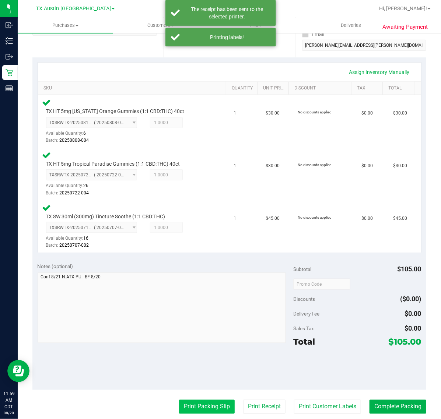
click at [201, 408] on button "Print Packing Slip" at bounding box center [207, 407] width 56 height 14
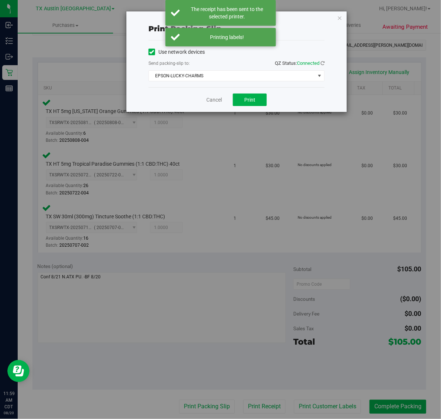
click at [248, 93] on div "Cancel Print" at bounding box center [237, 99] width 176 height 25
click at [249, 98] on span "Print" at bounding box center [249, 100] width 11 height 6
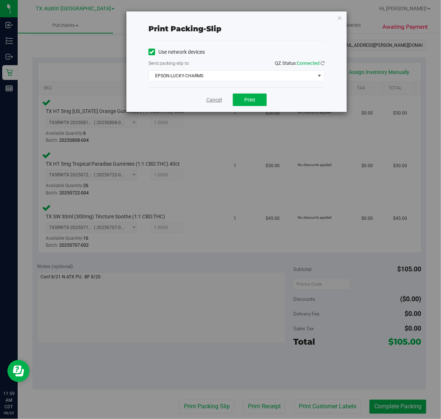
click at [212, 100] on link "Cancel" at bounding box center [213, 100] width 15 height 8
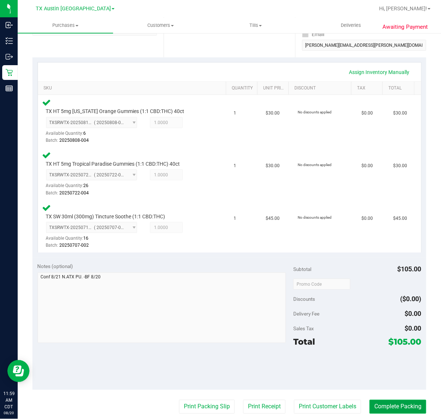
click at [376, 405] on button "Complete Packing" at bounding box center [398, 407] width 57 height 14
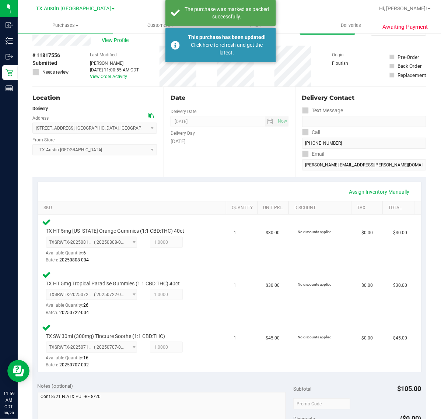
scroll to position [21, 0]
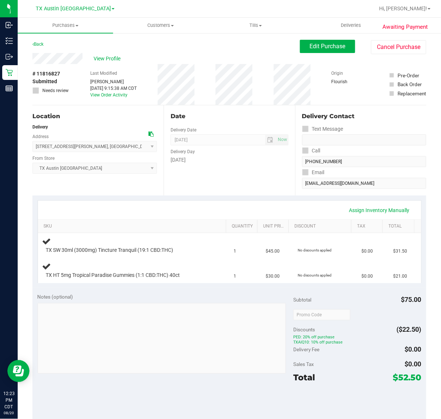
click at [121, 183] on div "Location Delivery Address [STREET_ADDRESS][PERSON_NAME] , [GEOGRAPHIC_DATA] , […" at bounding box center [97, 150] width 131 height 90
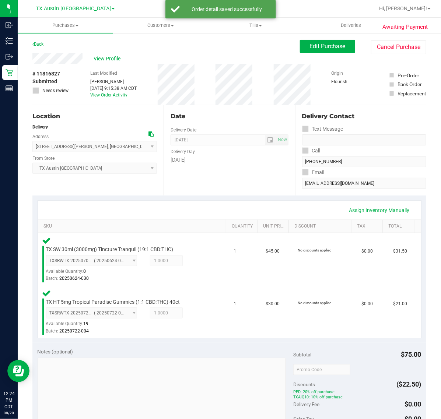
scroll to position [138, 0]
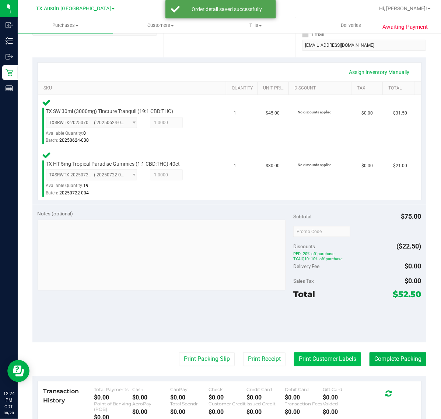
click at [334, 362] on button "Print Customer Labels" at bounding box center [327, 360] width 67 height 14
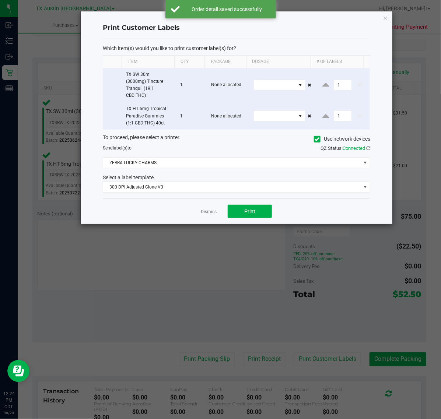
click at [234, 205] on div "Dismiss Print" at bounding box center [237, 211] width 268 height 25
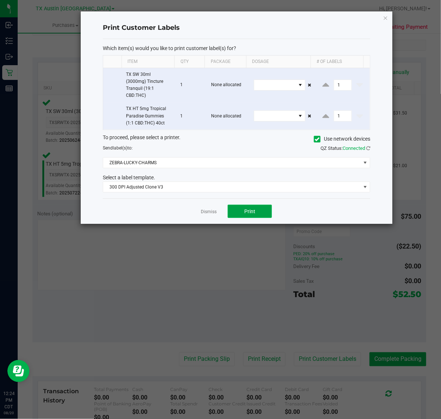
click at [235, 207] on button "Print" at bounding box center [250, 211] width 44 height 13
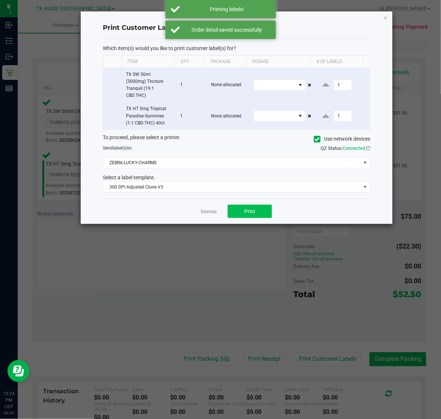
click at [206, 213] on link "Dismiss" at bounding box center [209, 212] width 16 height 6
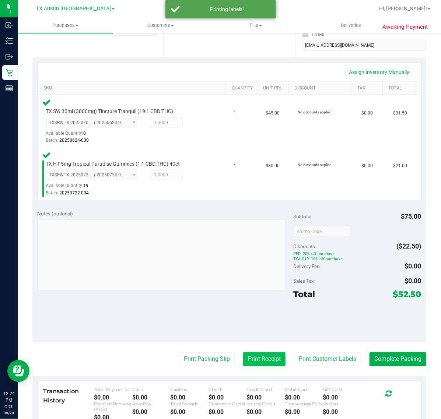
click at [252, 358] on button "Print Receipt" at bounding box center [264, 360] width 42 height 14
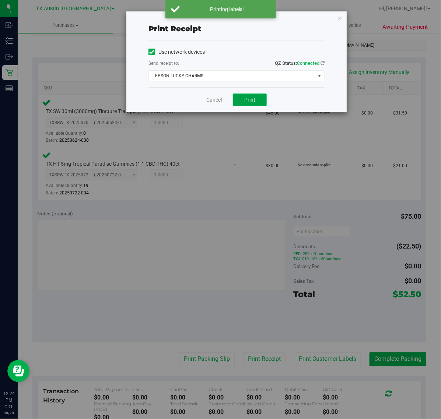
click at [244, 104] on button "Print" at bounding box center [250, 100] width 34 height 13
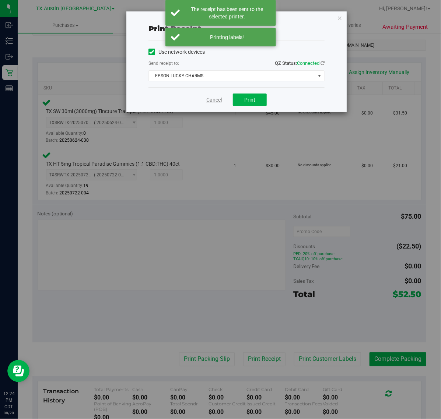
click at [213, 100] on link "Cancel" at bounding box center [213, 100] width 15 height 8
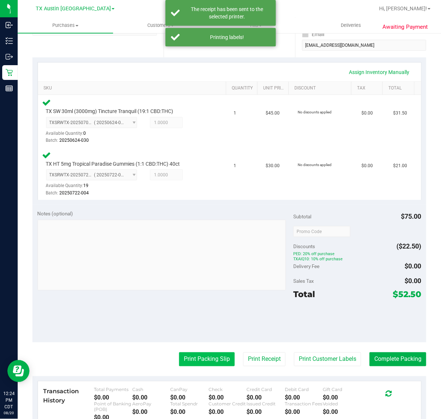
click at [215, 353] on button "Print Packing Slip" at bounding box center [207, 360] width 56 height 14
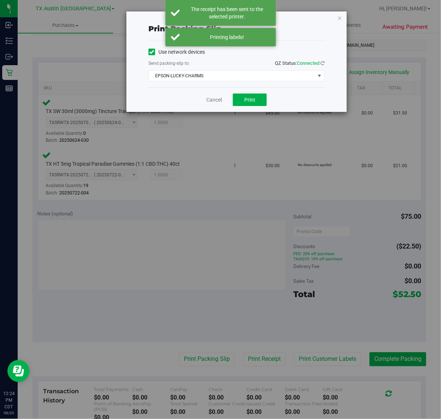
click at [251, 93] on div "Cancel Print" at bounding box center [237, 99] width 176 height 25
click at [251, 107] on div "Cancel Print" at bounding box center [237, 99] width 176 height 25
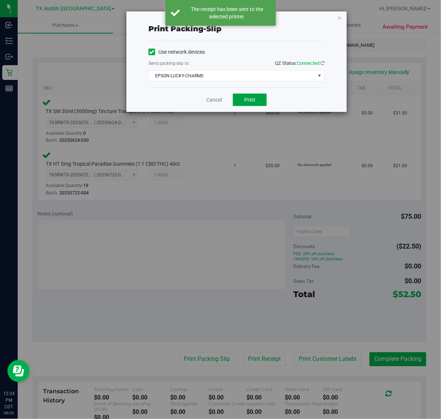
click at [251, 106] on button "Print" at bounding box center [250, 100] width 34 height 13
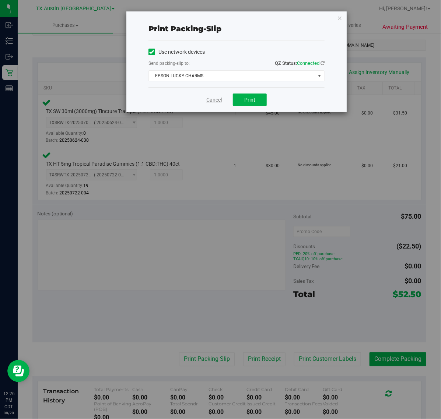
click at [215, 102] on link "Cancel" at bounding box center [213, 100] width 15 height 8
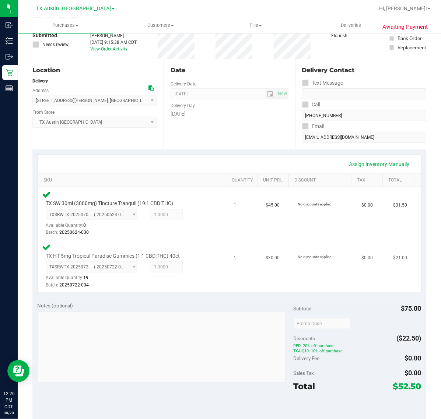
scroll to position [92, 0]
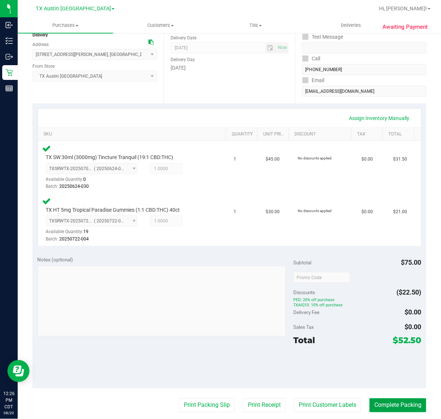
click at [384, 405] on button "Complete Packing" at bounding box center [398, 406] width 57 height 14
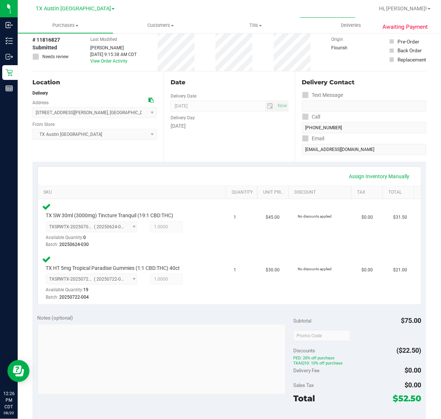
scroll to position [0, 0]
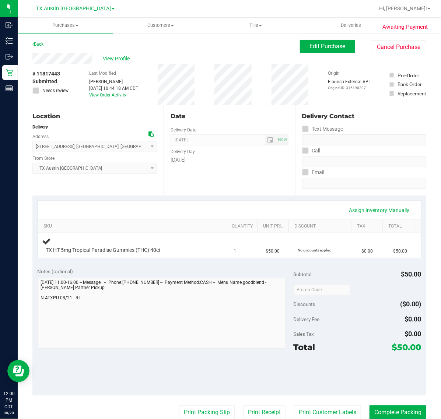
click at [258, 192] on div "Date Delivery Date [DATE] Now [DATE] 07:00 AM Now Delivery Day [DATE]" at bounding box center [229, 150] width 131 height 90
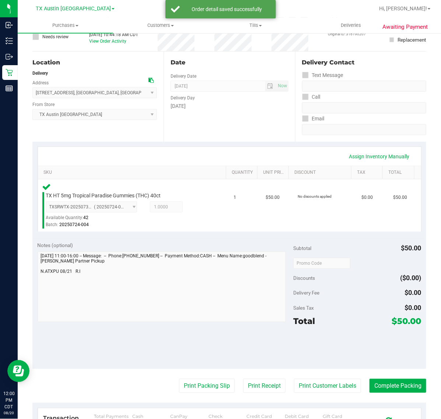
scroll to position [56, 0]
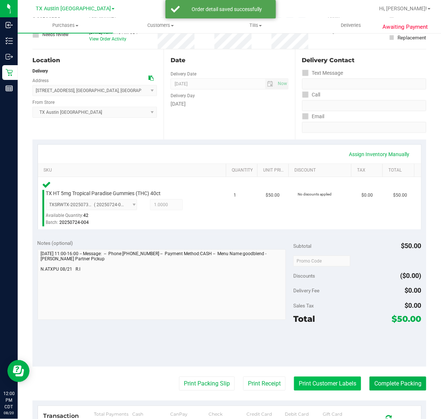
click at [307, 385] on button "Print Customer Labels" at bounding box center [327, 384] width 67 height 14
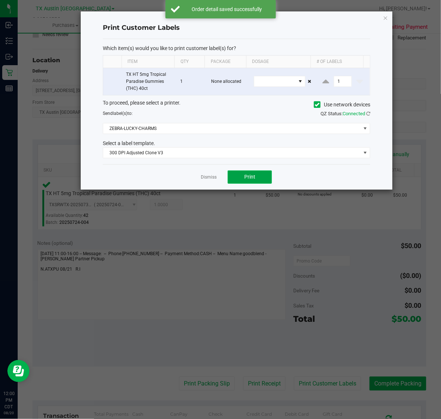
click at [243, 182] on button "Print" at bounding box center [250, 177] width 44 height 13
click at [206, 178] on link "Dismiss" at bounding box center [209, 177] width 16 height 6
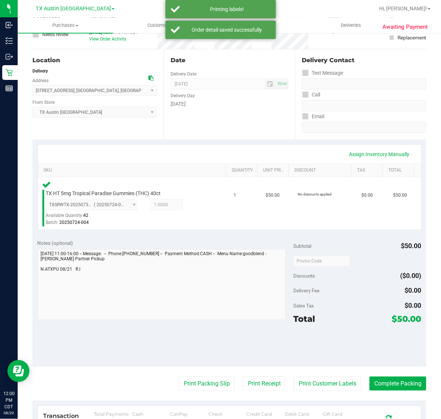
click at [262, 380] on button "Print Receipt" at bounding box center [264, 384] width 42 height 14
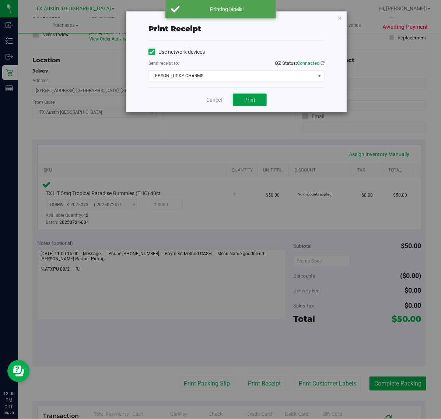
click at [262, 98] on button "Print" at bounding box center [250, 100] width 34 height 13
click at [217, 97] on link "Cancel" at bounding box center [210, 100] width 15 height 8
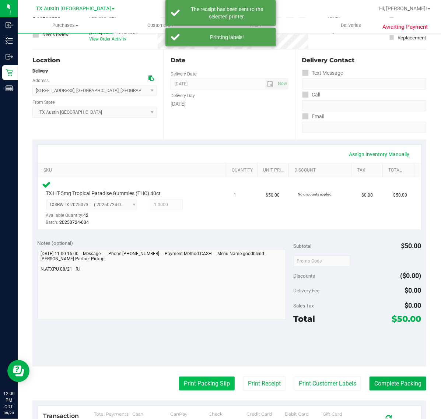
click at [205, 390] on button "Print Packing Slip" at bounding box center [207, 384] width 56 height 14
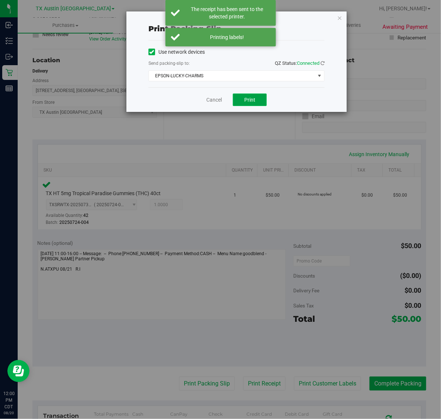
click at [237, 95] on button "Print" at bounding box center [250, 100] width 34 height 13
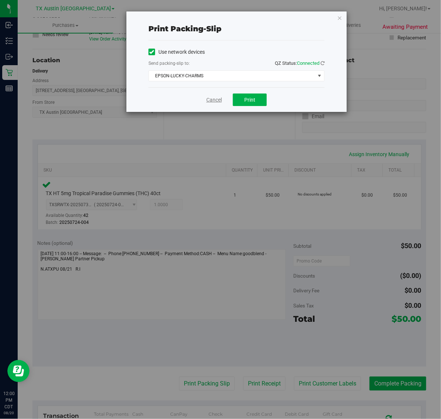
click at [211, 100] on link "Cancel" at bounding box center [213, 100] width 15 height 8
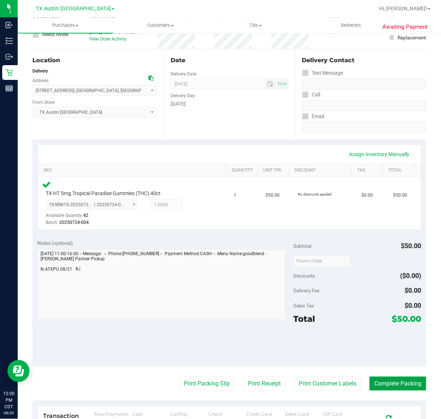
click at [400, 384] on button "Complete Packing" at bounding box center [398, 384] width 57 height 14
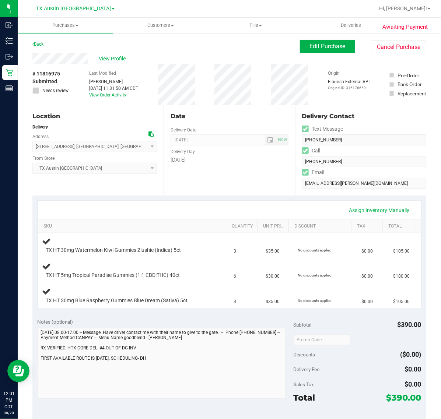
click at [132, 186] on div "Location Delivery Address 247 Springs Edge Dr , Montgomery , TX 77356 Select ad…" at bounding box center [97, 150] width 131 height 90
click at [242, 165] on div "Date Delivery Date 08/21/2025 Now 08/21/2025 07:00 AM Now Delivery Day Thursday" at bounding box center [229, 150] width 131 height 90
click at [208, 175] on div "Date Delivery Date 08/21/2025 Now 08/21/2025 07:00 AM Now Delivery Day Thursday" at bounding box center [229, 150] width 131 height 90
click at [201, 208] on div "Assign Inventory Manually" at bounding box center [230, 210] width 370 height 13
click at [276, 194] on div "Date Delivery Date 08/21/2025 Now 08/21/2025 07:00 AM Now Delivery Day Thursday" at bounding box center [229, 150] width 131 height 90
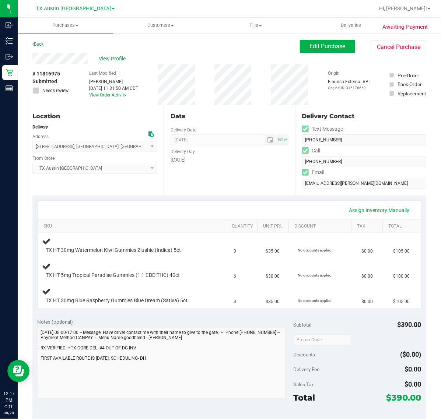
click at [229, 193] on div "Date Delivery Date 08/21/2025 Now 08/21/2025 07:00 AM Now Delivery Day Thursday" at bounding box center [229, 150] width 131 height 90
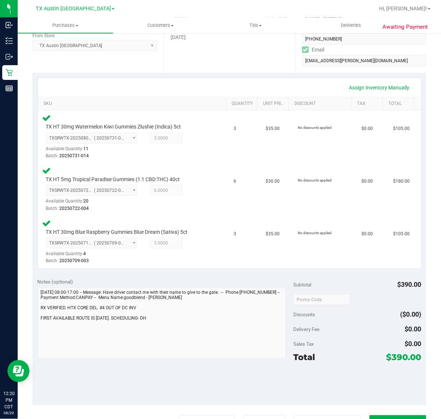
scroll to position [138, 0]
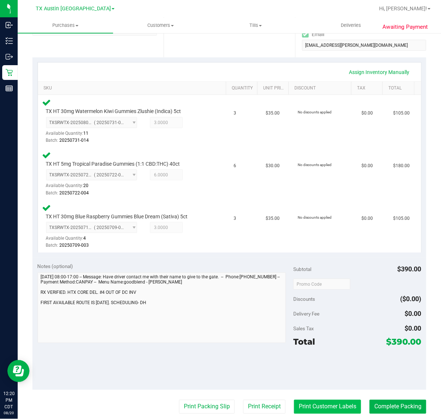
click at [318, 408] on button "Print Customer Labels" at bounding box center [327, 407] width 67 height 14
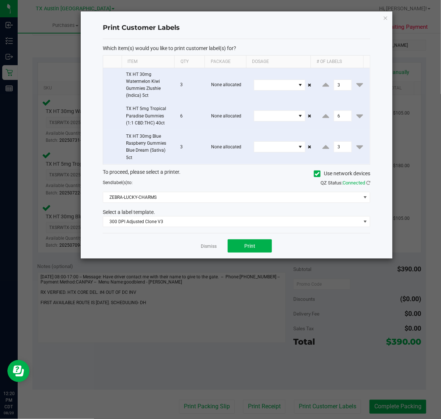
click at [235, 258] on div "Dismiss Print" at bounding box center [237, 245] width 268 height 25
click at [233, 253] on button "Print" at bounding box center [250, 246] width 44 height 13
click at [213, 250] on link "Dismiss" at bounding box center [209, 247] width 16 height 6
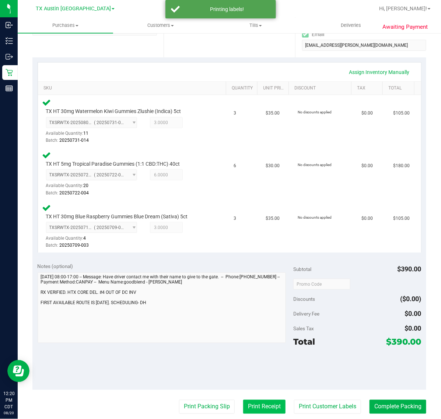
click at [249, 410] on button "Print Receipt" at bounding box center [264, 407] width 42 height 14
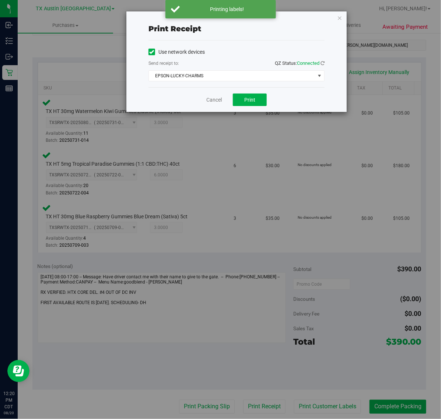
click at [246, 90] on div "Cancel Print" at bounding box center [237, 99] width 176 height 25
click at [243, 98] on button "Print" at bounding box center [250, 100] width 34 height 13
click at [219, 100] on div "Cancel Print" at bounding box center [237, 99] width 176 height 25
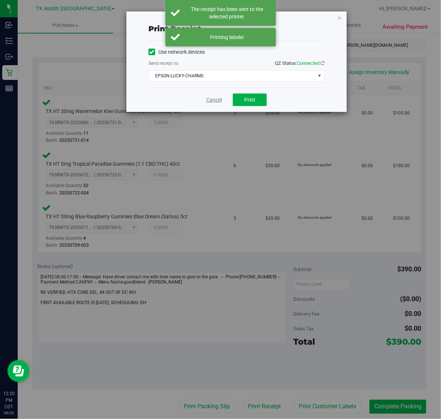
click at [211, 100] on link "Cancel" at bounding box center [213, 100] width 15 height 8
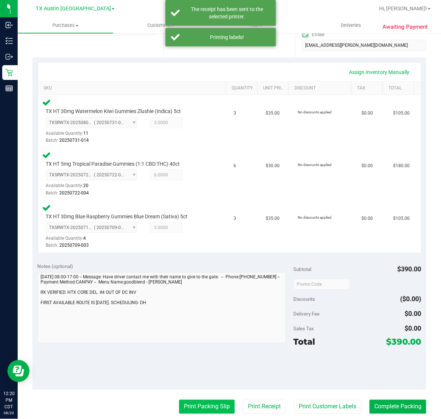
click at [188, 413] on button "Print Packing Slip" at bounding box center [207, 407] width 56 height 14
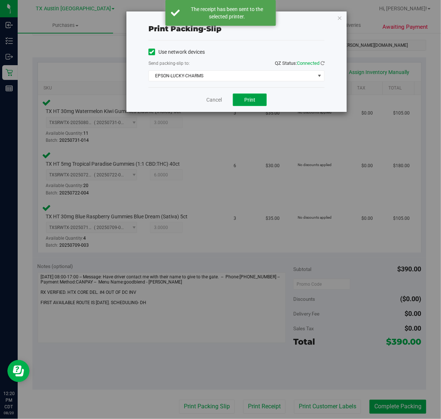
click at [256, 98] on button "Print" at bounding box center [250, 100] width 34 height 13
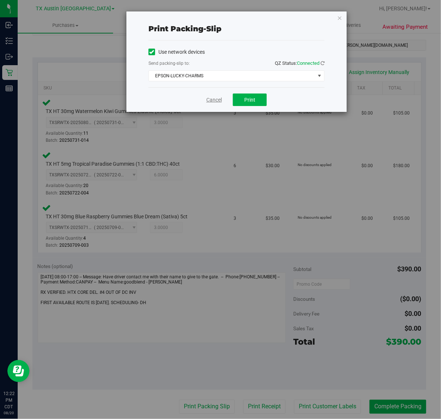
click at [212, 102] on link "Cancel" at bounding box center [213, 100] width 15 height 8
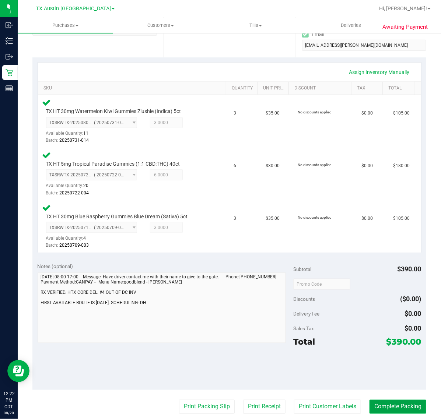
click at [399, 408] on button "Complete Packing" at bounding box center [398, 407] width 57 height 14
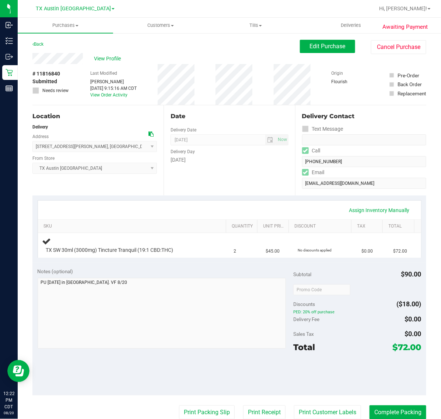
click at [245, 194] on div "Date Delivery Date [DATE] Now [DATE] 07:00 AM Now Delivery Day [DATE]" at bounding box center [229, 150] width 131 height 90
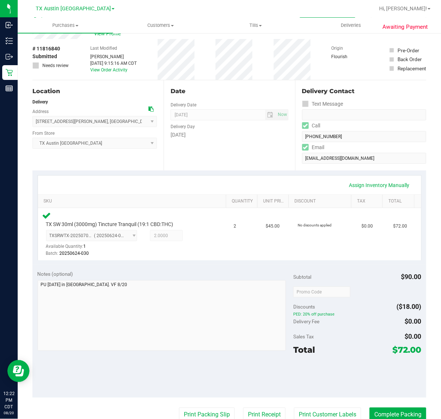
scroll to position [92, 0]
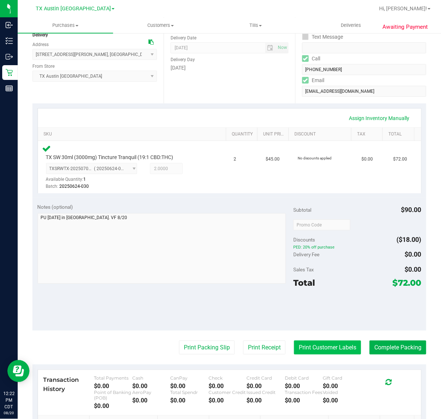
click at [320, 351] on button "Print Customer Labels" at bounding box center [327, 348] width 67 height 14
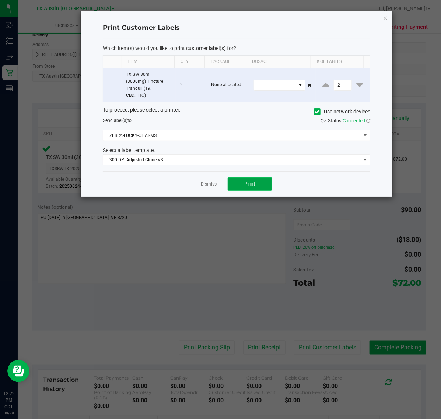
click at [235, 180] on button "Print" at bounding box center [250, 184] width 44 height 13
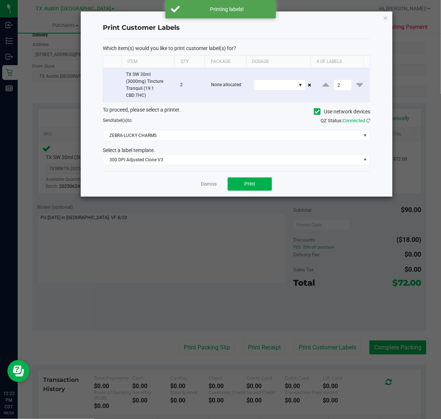
click at [199, 185] on div "Dismiss Print" at bounding box center [237, 183] width 268 height 25
click at [200, 185] on div "Dismiss Print" at bounding box center [237, 183] width 268 height 25
click at [207, 185] on link "Dismiss" at bounding box center [209, 184] width 16 height 6
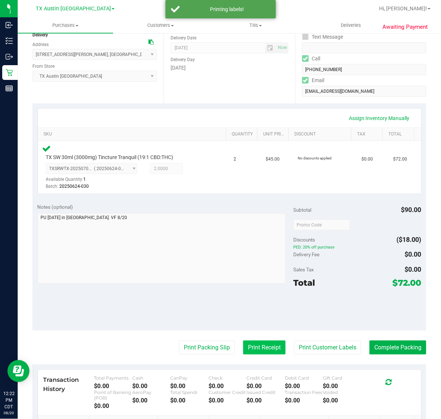
click at [248, 353] on button "Print Receipt" at bounding box center [264, 348] width 42 height 14
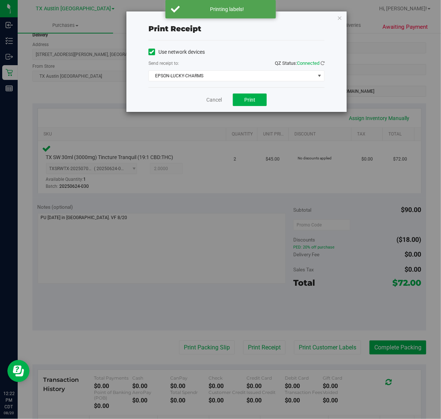
click at [231, 100] on div "Cancel Print" at bounding box center [237, 99] width 176 height 25
click at [266, 98] on button "Print" at bounding box center [250, 100] width 34 height 13
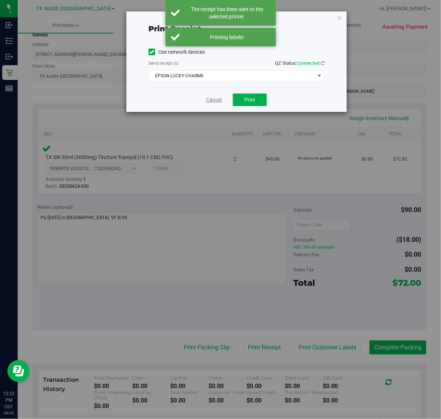
click at [211, 101] on link "Cancel" at bounding box center [213, 100] width 15 height 8
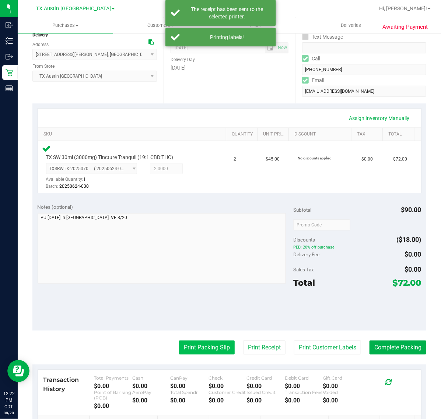
click at [202, 352] on button "Print Packing Slip" at bounding box center [207, 348] width 56 height 14
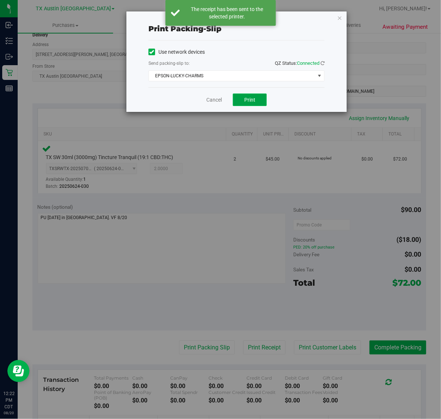
click at [246, 106] on button "Print" at bounding box center [250, 100] width 34 height 13
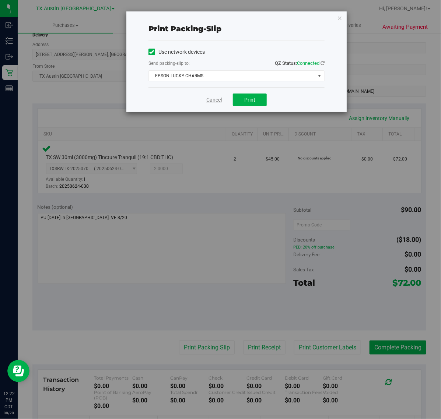
click at [216, 99] on link "Cancel" at bounding box center [213, 100] width 15 height 8
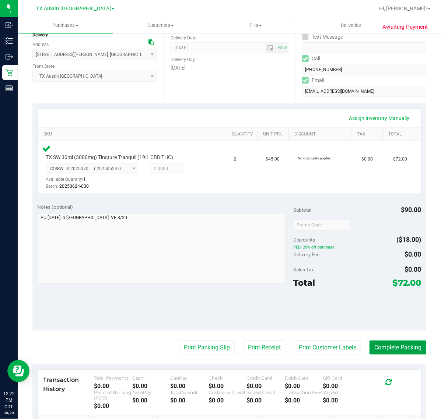
click at [394, 347] on button "Complete Packing" at bounding box center [398, 348] width 57 height 14
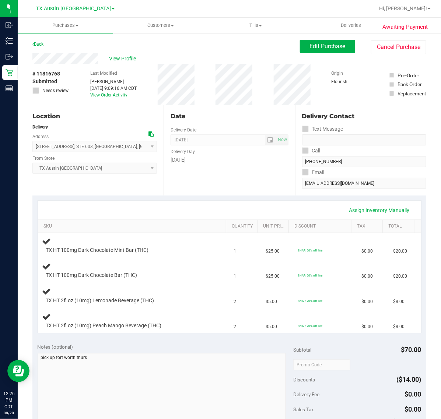
click at [161, 201] on div "Assign Inventory Manually" at bounding box center [229, 210] width 383 height 19
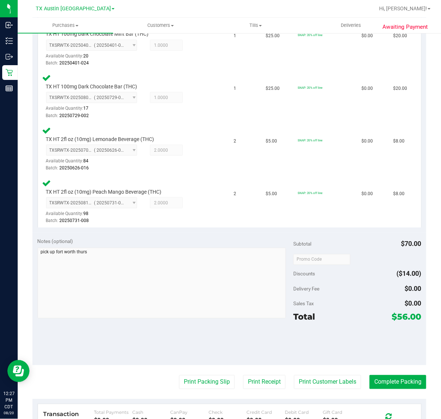
scroll to position [216, 0]
click at [325, 377] on button "Print Customer Labels" at bounding box center [327, 382] width 67 height 14
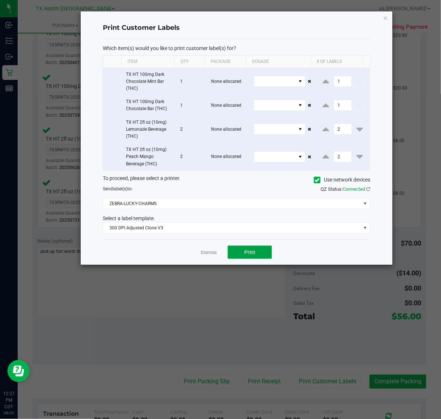
click at [259, 252] on button "Print" at bounding box center [250, 252] width 44 height 13
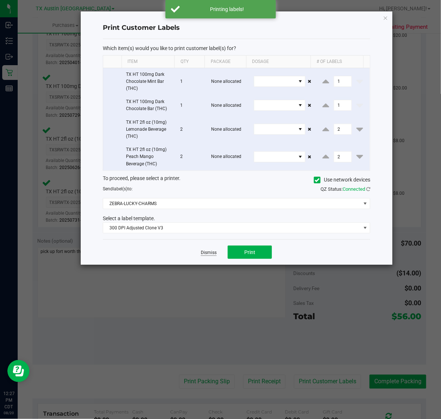
click at [215, 251] on link "Dismiss" at bounding box center [209, 253] width 16 height 6
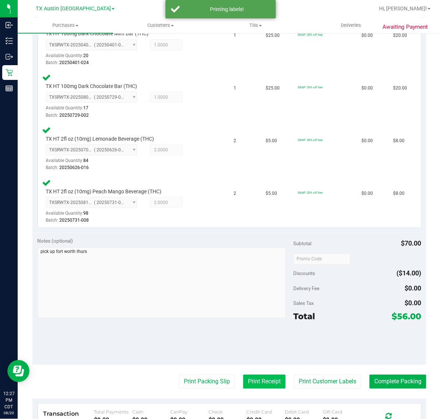
click at [261, 381] on button "Print Receipt" at bounding box center [264, 382] width 42 height 14
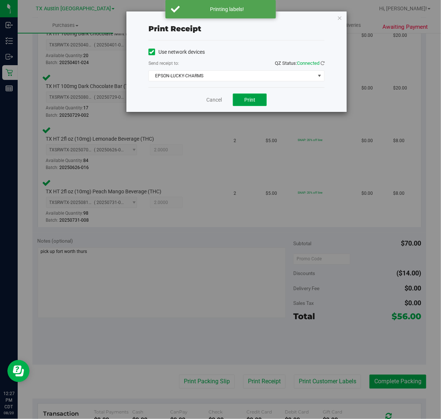
click at [252, 103] on span "Print" at bounding box center [249, 100] width 11 height 6
click at [210, 100] on link "Cancel" at bounding box center [210, 100] width 15 height 8
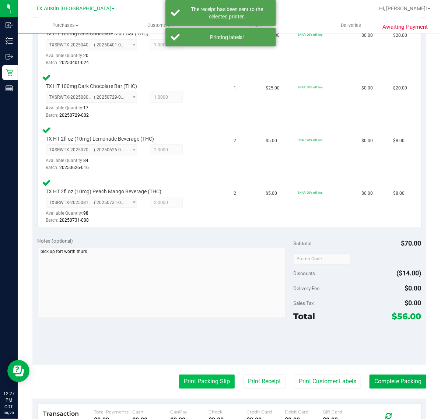
click at [204, 381] on button "Print Packing Slip" at bounding box center [207, 382] width 56 height 14
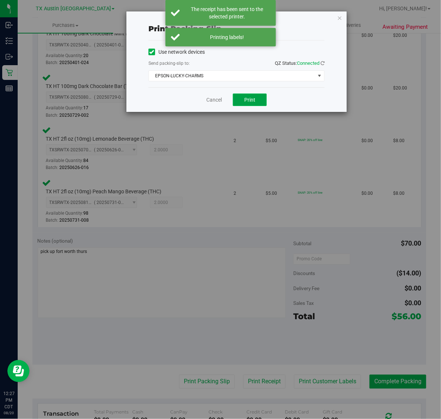
click at [255, 105] on button "Print" at bounding box center [250, 100] width 34 height 13
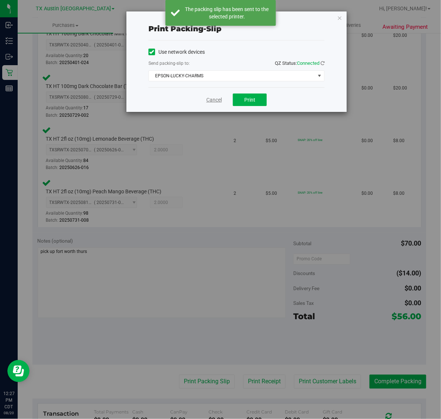
click at [215, 100] on link "Cancel" at bounding box center [213, 100] width 15 height 8
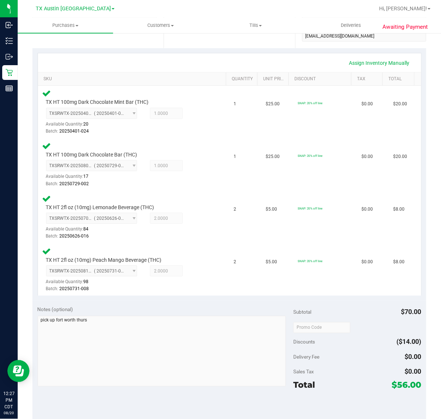
scroll to position [220, 0]
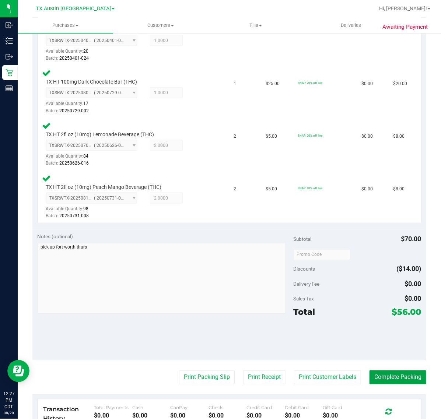
click at [400, 374] on button "Complete Packing" at bounding box center [398, 378] width 57 height 14
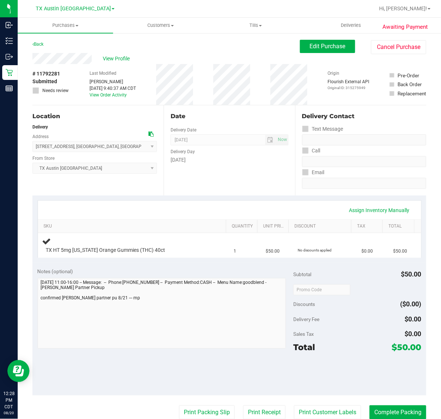
click at [216, 199] on div "Assign Inventory Manually SKU Quantity Unit Price Discount Tax Total TX HT 5mg …" at bounding box center [229, 229] width 394 height 67
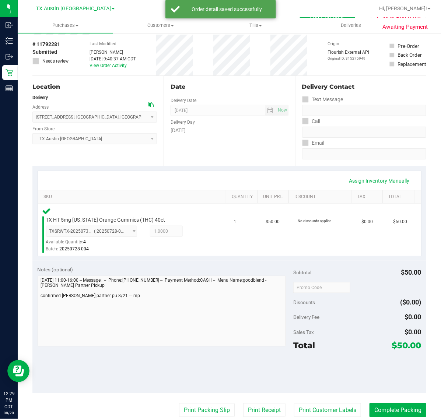
scroll to position [46, 0]
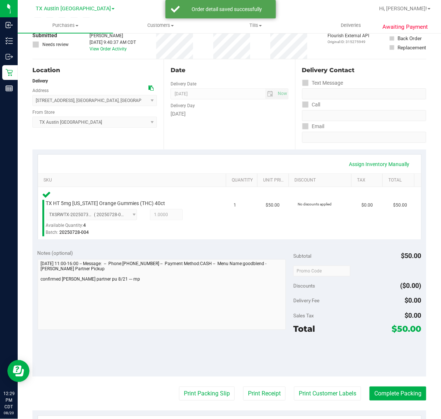
click at [313, 404] on purchase-details "Back Edit Purchase Cancel Purchase View Profile # 11792281 Submitted Needs revi…" at bounding box center [229, 274] width 394 height 561
click at [317, 395] on button "Print Customer Labels" at bounding box center [327, 394] width 67 height 14
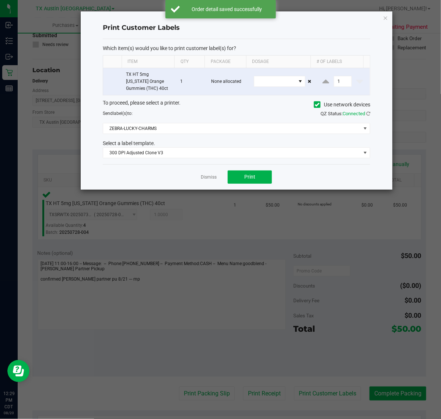
click at [243, 171] on div "Dismiss Print" at bounding box center [237, 176] width 268 height 25
click at [229, 172] on button "Print" at bounding box center [250, 177] width 44 height 13
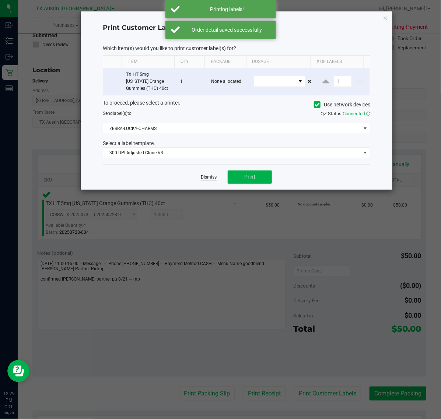
click at [215, 179] on link "Dismiss" at bounding box center [209, 177] width 16 height 6
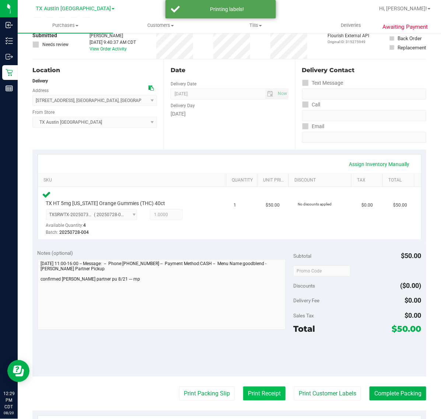
click at [245, 400] on button "Print Receipt" at bounding box center [264, 394] width 42 height 14
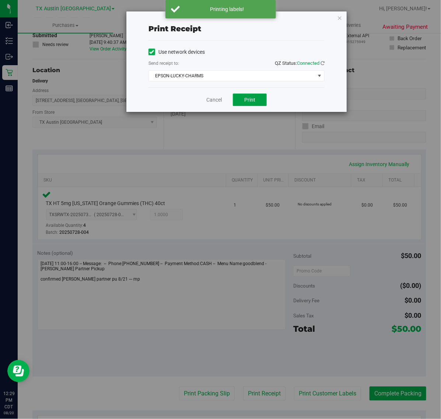
click at [242, 100] on button "Print" at bounding box center [250, 100] width 34 height 13
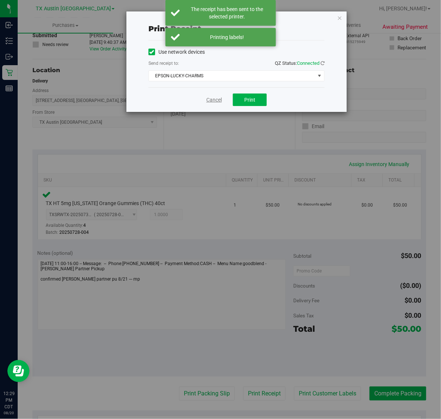
click at [208, 100] on link "Cancel" at bounding box center [213, 100] width 15 height 8
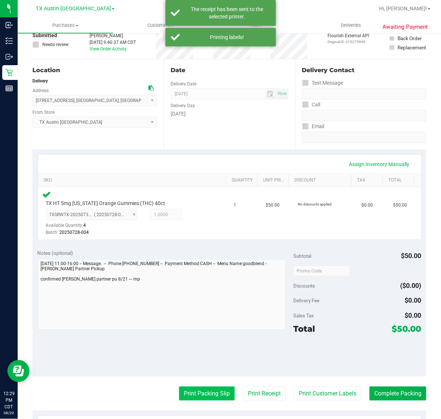
click at [179, 395] on button "Print Packing Slip" at bounding box center [207, 394] width 56 height 14
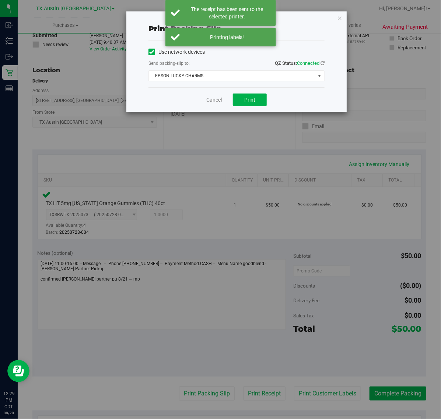
click at [254, 91] on div "Cancel Print" at bounding box center [237, 99] width 176 height 25
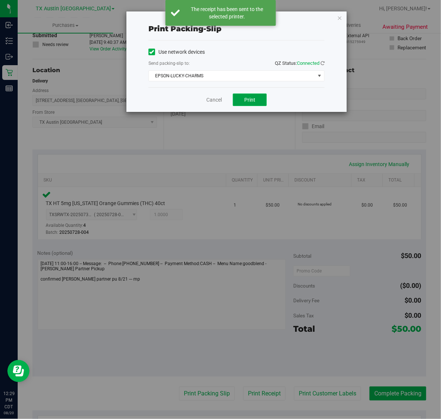
click at [239, 106] on button "Print" at bounding box center [250, 100] width 34 height 13
click at [213, 102] on link "Cancel" at bounding box center [213, 100] width 15 height 8
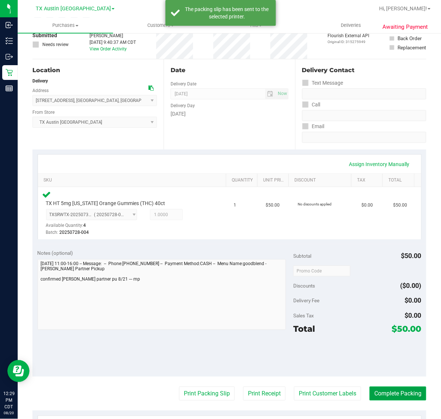
click at [397, 392] on button "Complete Packing" at bounding box center [398, 394] width 57 height 14
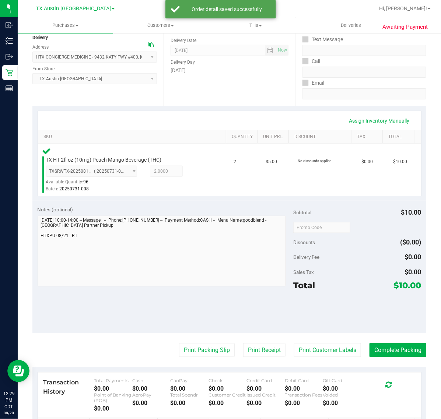
scroll to position [92, 0]
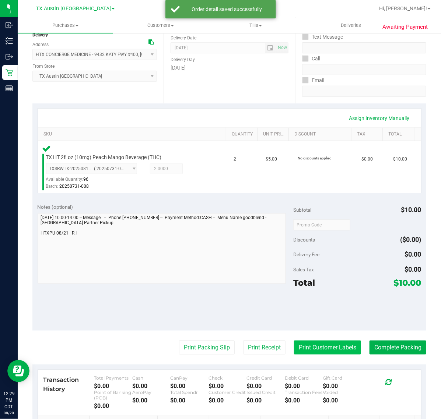
click at [327, 348] on button "Print Customer Labels" at bounding box center [327, 348] width 67 height 14
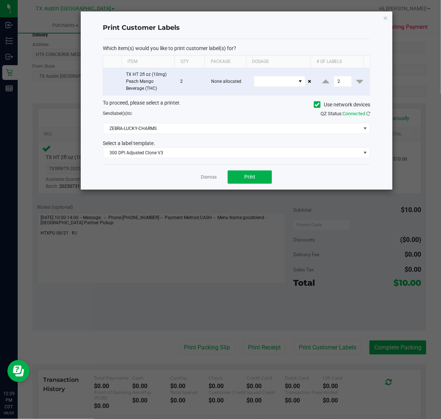
click at [245, 168] on div "Dismiss Print" at bounding box center [237, 176] width 268 height 25
click at [244, 175] on button "Print" at bounding box center [250, 177] width 44 height 13
click at [217, 179] on div "Dismiss Print" at bounding box center [237, 176] width 268 height 25
click at [216, 174] on app-cancel-button "Dismiss" at bounding box center [209, 177] width 16 height 8
click at [209, 175] on link "Dismiss" at bounding box center [209, 177] width 16 height 6
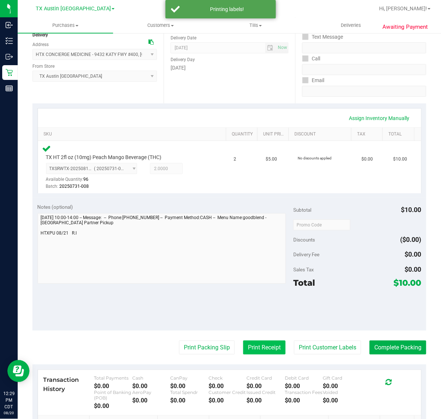
click at [262, 351] on button "Print Receipt" at bounding box center [264, 348] width 42 height 14
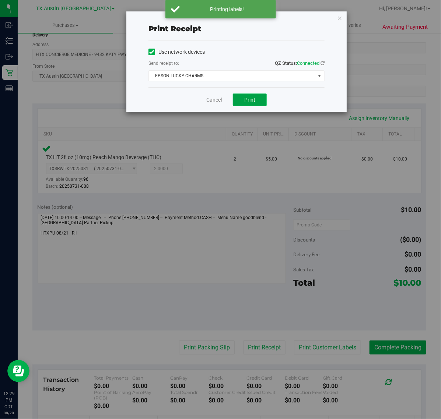
click at [261, 99] on button "Print" at bounding box center [250, 100] width 34 height 13
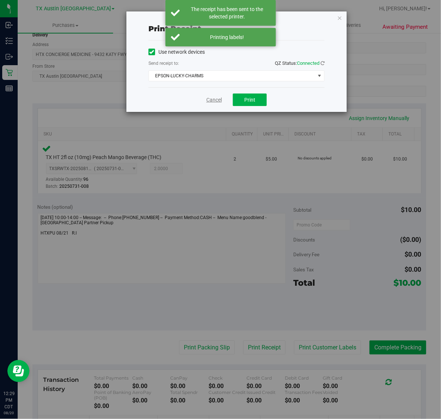
click at [210, 101] on link "Cancel" at bounding box center [213, 100] width 15 height 8
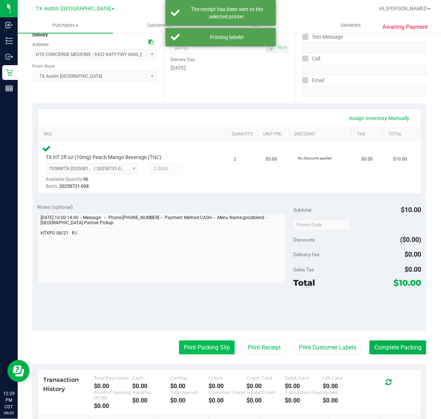
click at [187, 350] on button "Print Packing Slip" at bounding box center [207, 348] width 56 height 14
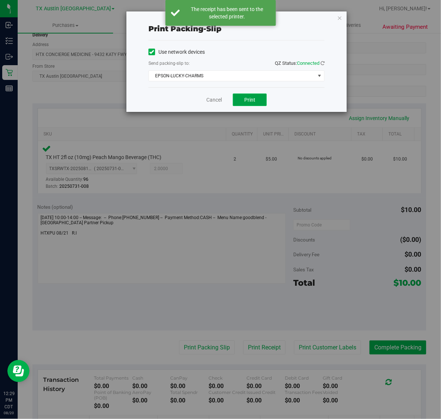
click at [234, 98] on button "Print" at bounding box center [250, 100] width 34 height 13
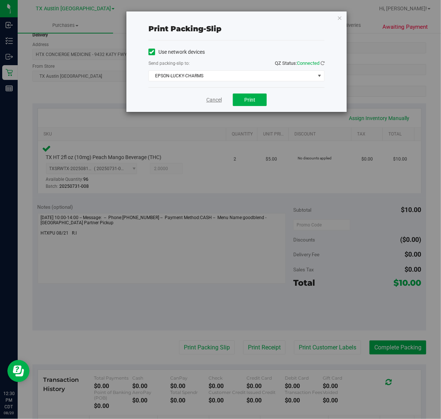
click at [216, 102] on link "Cancel" at bounding box center [213, 100] width 15 height 8
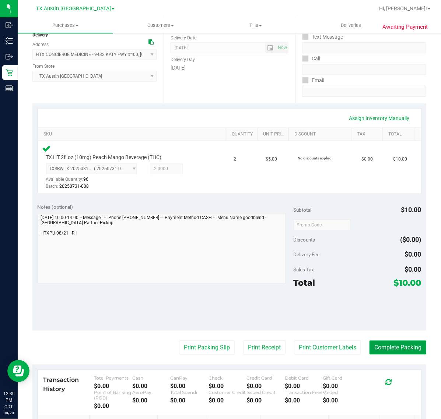
click at [417, 351] on button "Complete Packing" at bounding box center [398, 348] width 57 height 14
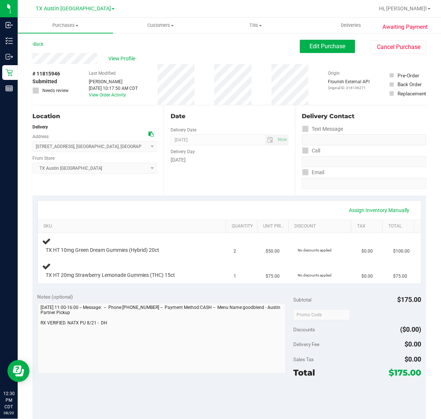
click at [242, 158] on div "[DATE]" at bounding box center [230, 160] width 118 height 8
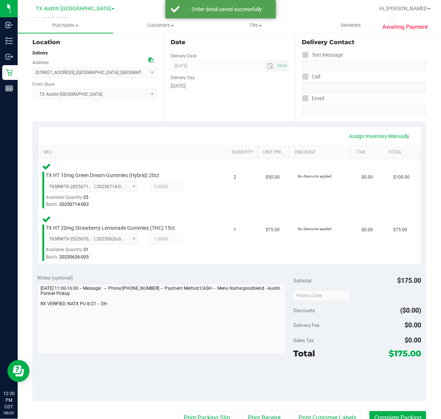
scroll to position [92, 0]
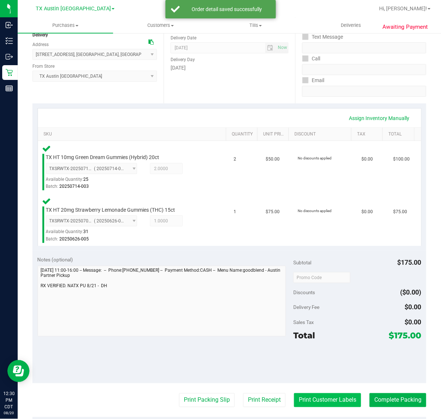
click at [325, 406] on button "Print Customer Labels" at bounding box center [327, 401] width 67 height 14
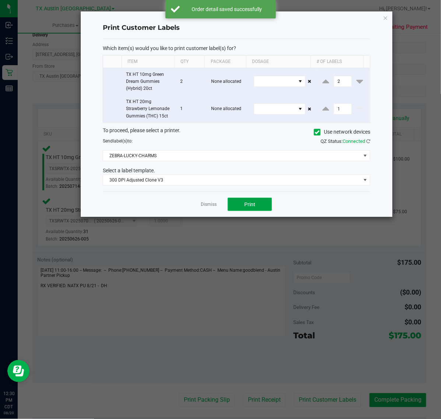
click at [248, 208] on span "Print" at bounding box center [249, 205] width 11 height 6
click at [212, 209] on div "Dismiss Print" at bounding box center [237, 204] width 268 height 25
click at [214, 206] on link "Dismiss" at bounding box center [209, 205] width 16 height 6
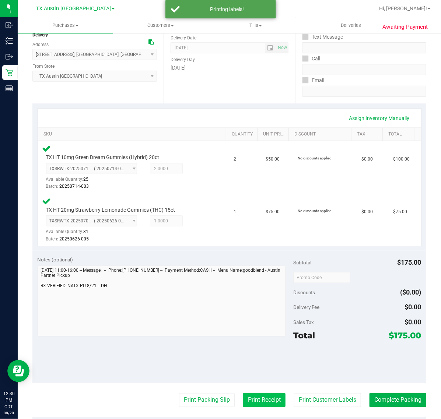
click at [251, 404] on button "Print Receipt" at bounding box center [264, 401] width 42 height 14
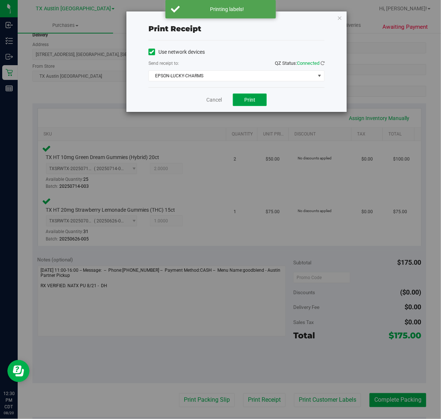
drag, startPoint x: 251, startPoint y: 98, endPoint x: 233, endPoint y: 98, distance: 17.7
click at [248, 98] on span "Print" at bounding box center [249, 100] width 11 height 6
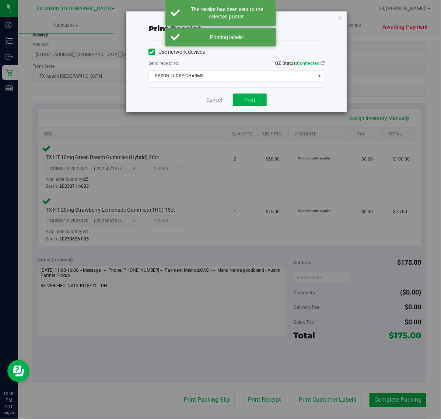
click at [216, 99] on link "Cancel" at bounding box center [213, 100] width 15 height 8
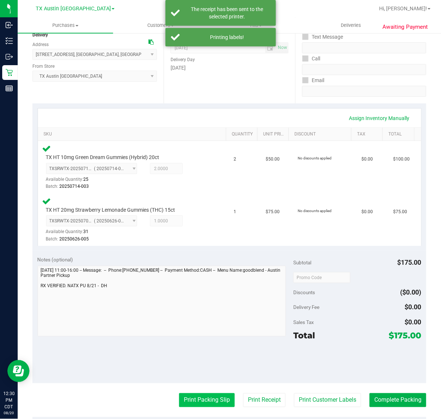
click at [212, 398] on button "Print Packing Slip" at bounding box center [207, 401] width 56 height 14
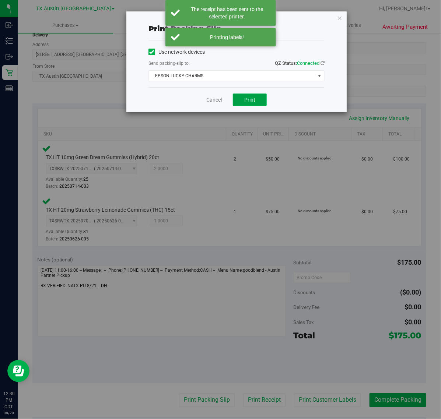
click at [249, 97] on span "Print" at bounding box center [249, 100] width 11 height 6
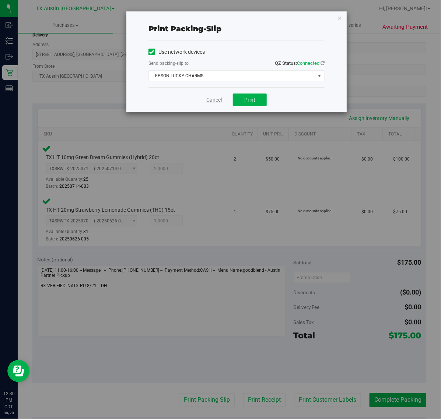
click at [216, 103] on link "Cancel" at bounding box center [213, 100] width 15 height 8
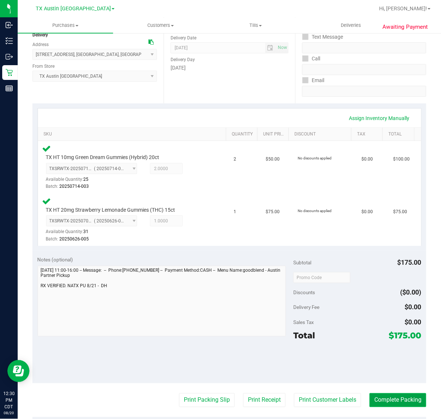
click at [402, 403] on button "Complete Packing" at bounding box center [398, 401] width 57 height 14
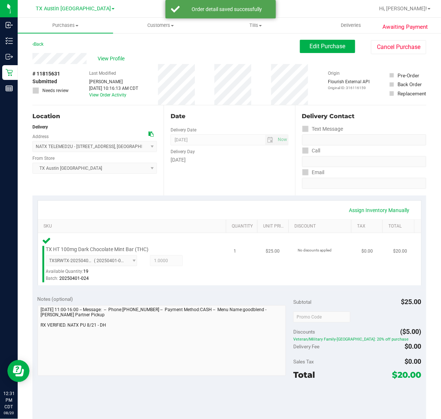
scroll to position [92, 0]
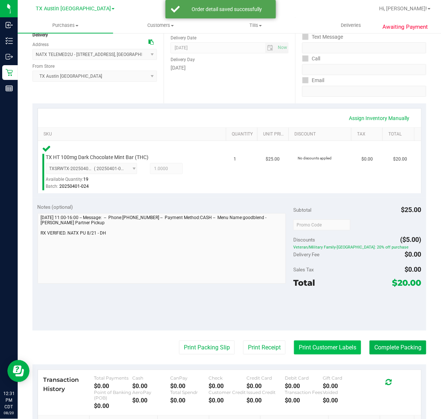
click at [321, 346] on button "Print Customer Labels" at bounding box center [327, 348] width 67 height 14
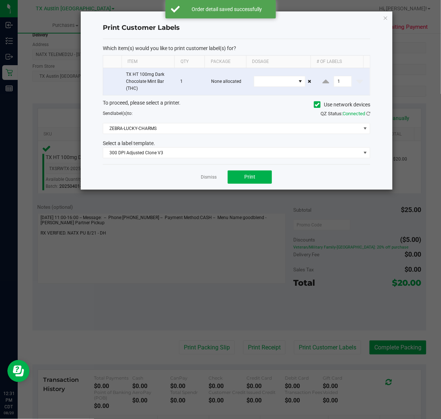
click at [235, 185] on div "Dismiss Print" at bounding box center [237, 176] width 268 height 25
click at [238, 182] on button "Print" at bounding box center [250, 177] width 44 height 13
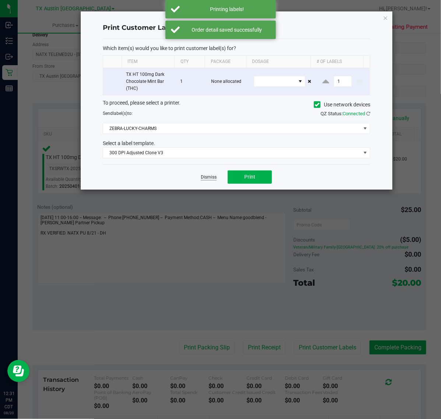
click at [215, 180] on link "Dismiss" at bounding box center [209, 177] width 16 height 6
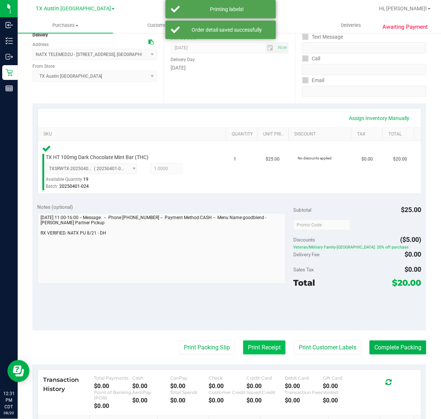
click at [256, 348] on button "Print Receipt" at bounding box center [264, 348] width 42 height 14
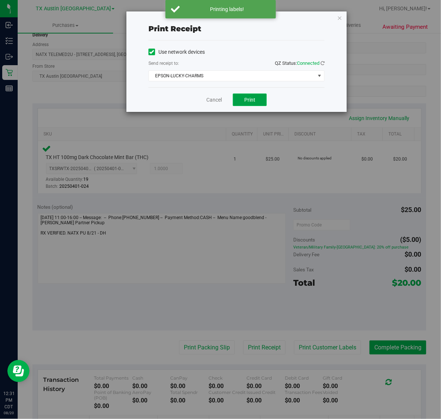
click at [248, 100] on span "Print" at bounding box center [249, 100] width 11 height 6
click at [220, 101] on div "Cancel Print" at bounding box center [237, 99] width 176 height 25
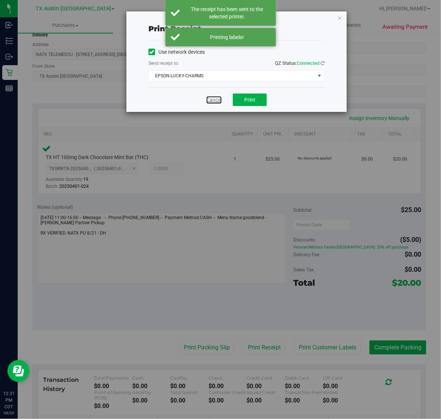
click at [220, 101] on link "Cancel" at bounding box center [213, 100] width 15 height 8
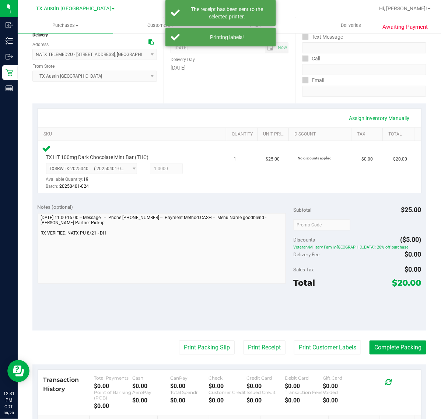
drag, startPoint x: 224, startPoint y: 349, endPoint x: 273, endPoint y: 257, distance: 104.5
click at [228, 347] on div "Print Packing Slip Print Receipt Print Customer Labels Complete Packing" at bounding box center [229, 348] width 394 height 14
click at [213, 355] on button "Print Packing Slip" at bounding box center [207, 348] width 56 height 14
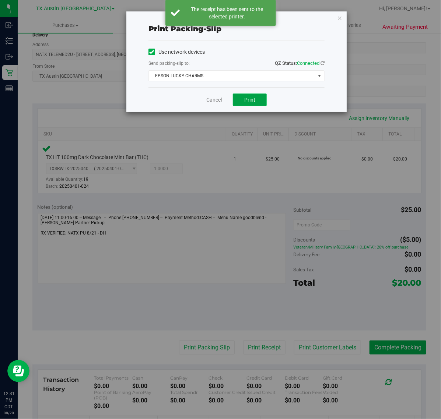
click at [251, 98] on span "Print" at bounding box center [249, 100] width 11 height 6
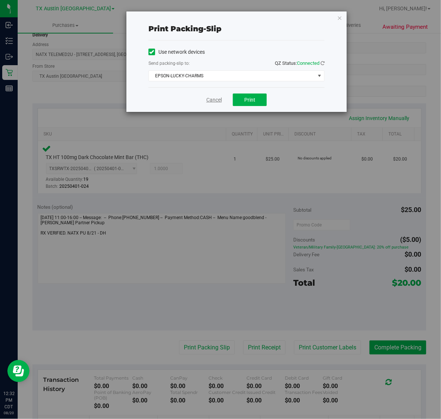
click at [217, 104] on link "Cancel" at bounding box center [213, 100] width 15 height 8
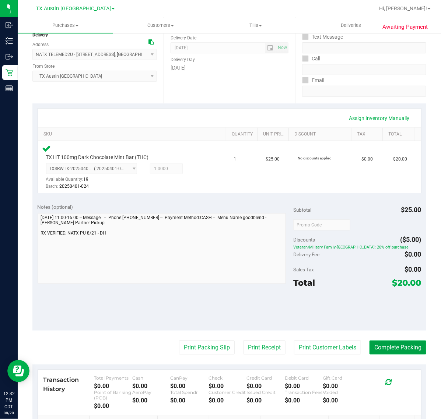
click at [389, 347] on button "Complete Packing" at bounding box center [398, 348] width 57 height 14
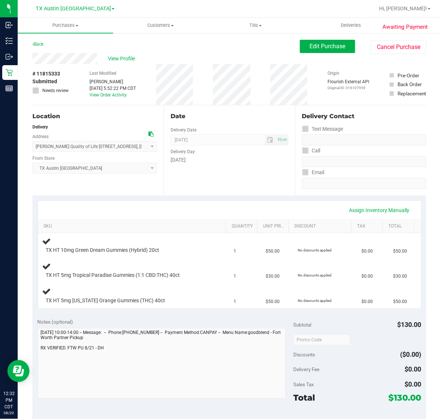
click at [257, 201] on div "Assign Inventory Manually SKU Quantity Unit Price Discount Tax Total TX HT 10mg…" at bounding box center [230, 255] width 384 height 108
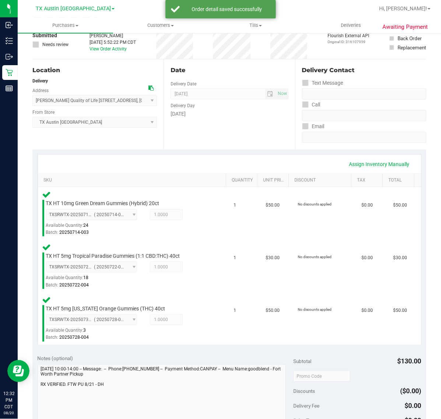
scroll to position [138, 0]
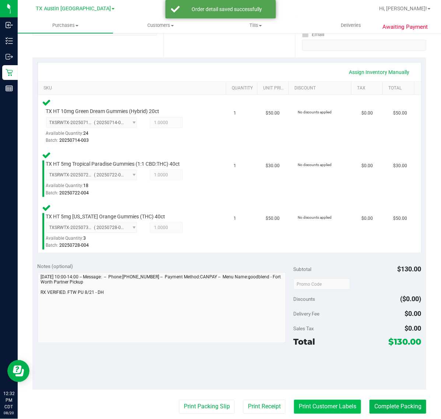
click at [327, 412] on button "Print Customer Labels" at bounding box center [327, 407] width 67 height 14
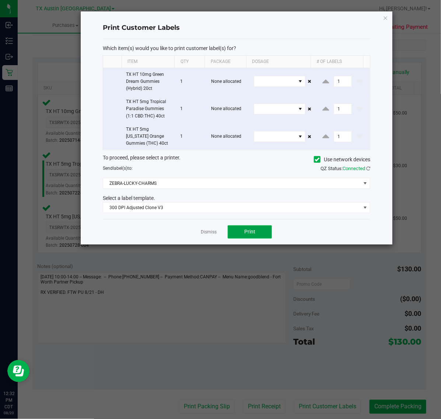
click at [239, 226] on button "Print" at bounding box center [250, 232] width 44 height 13
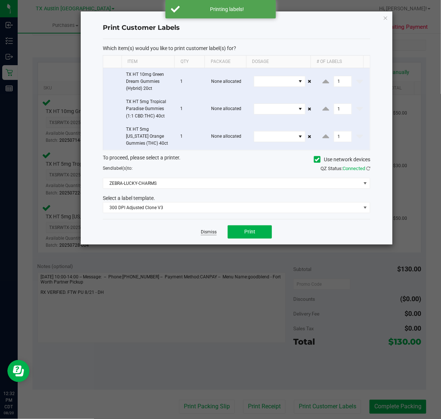
click at [204, 233] on link "Dismiss" at bounding box center [209, 232] width 16 height 6
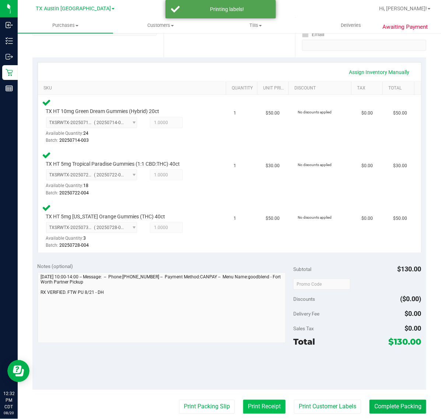
click at [256, 406] on button "Print Receipt" at bounding box center [264, 407] width 42 height 14
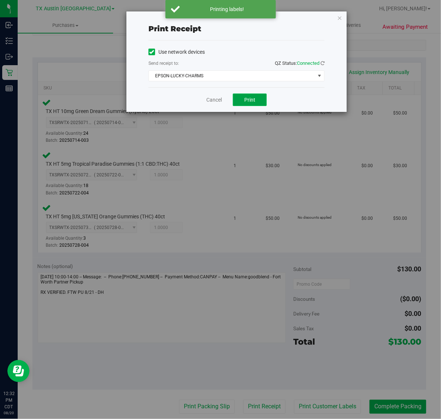
click at [244, 98] on span "Print" at bounding box center [249, 100] width 11 height 6
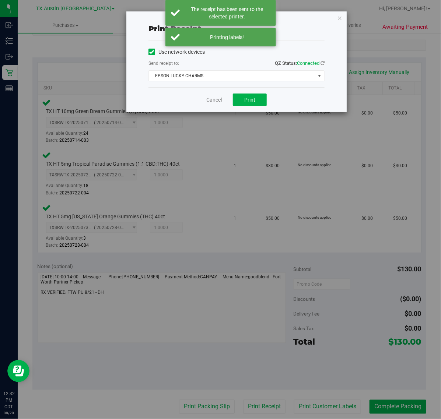
click at [222, 97] on div "Cancel Print" at bounding box center [237, 99] width 176 height 25
click at [218, 101] on link "Cancel" at bounding box center [213, 100] width 15 height 8
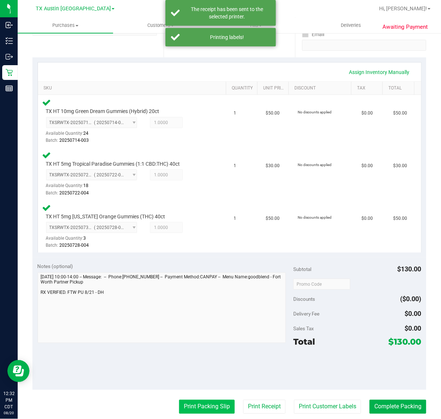
click at [196, 400] on button "Print Packing Slip" at bounding box center [207, 407] width 56 height 14
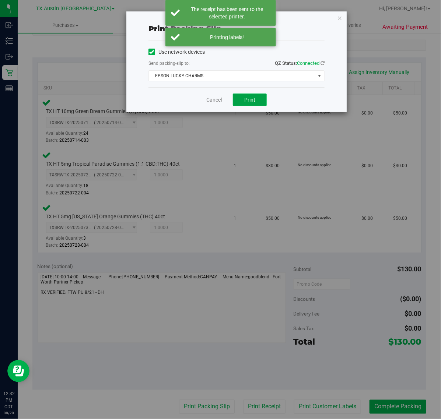
click at [255, 103] on span "Print" at bounding box center [249, 100] width 11 height 6
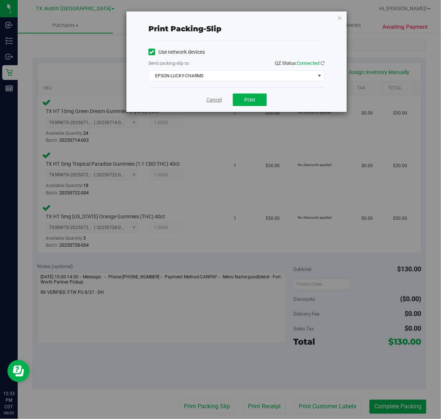
click at [216, 102] on link "Cancel" at bounding box center [213, 100] width 15 height 8
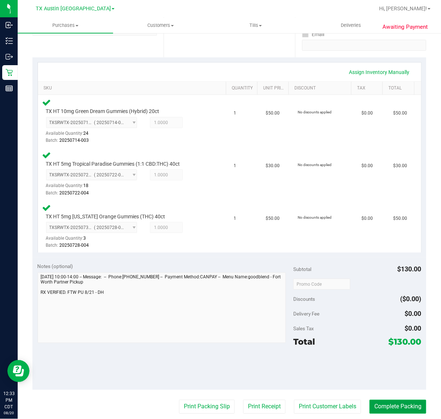
click at [403, 403] on button "Complete Packing" at bounding box center [398, 407] width 57 height 14
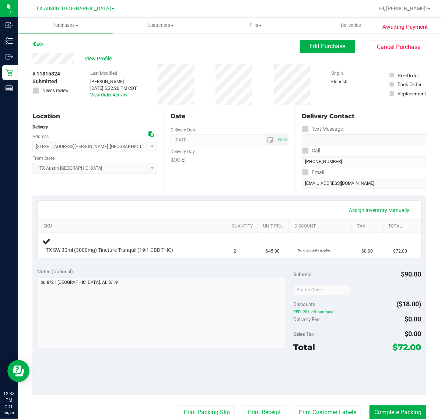
click at [230, 184] on div "Date Delivery Date [DATE] Now [DATE] 07:00 AM Now Delivery Day [DATE]" at bounding box center [229, 150] width 131 height 90
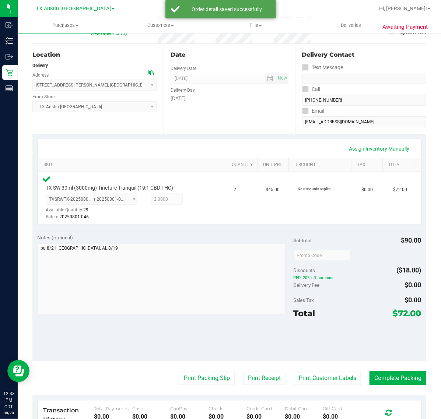
scroll to position [61, 0]
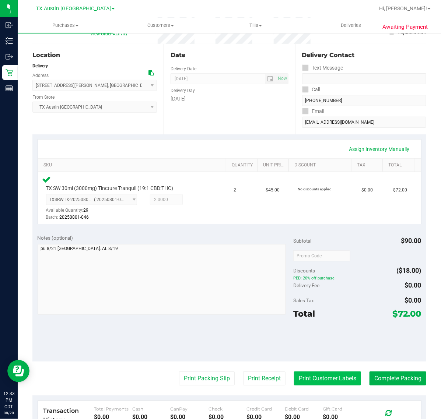
click at [325, 383] on button "Print Customer Labels" at bounding box center [327, 379] width 67 height 14
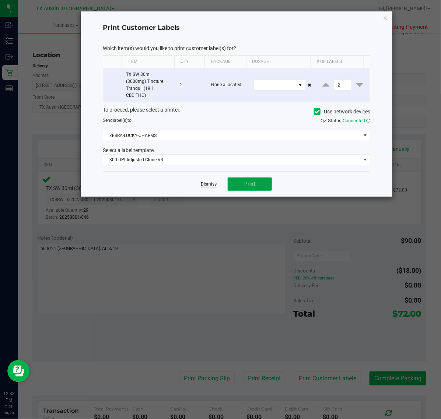
click at [246, 191] on button "Print" at bounding box center [250, 184] width 44 height 13
click at [210, 185] on link "Dismiss" at bounding box center [209, 184] width 16 height 6
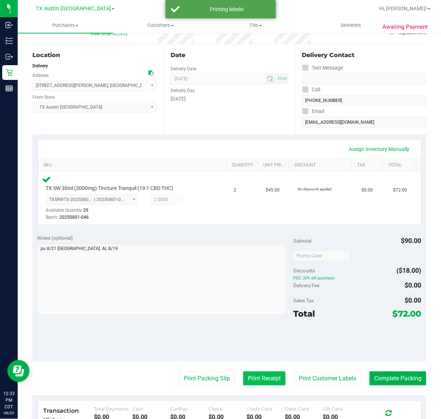
click at [260, 378] on button "Print Receipt" at bounding box center [264, 379] width 42 height 14
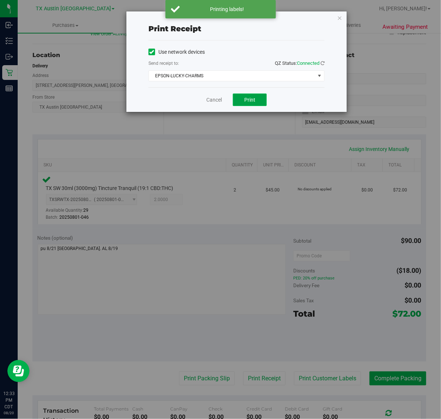
click at [260, 104] on button "Print" at bounding box center [250, 100] width 34 height 13
click at [208, 99] on link "Cancel" at bounding box center [213, 100] width 15 height 8
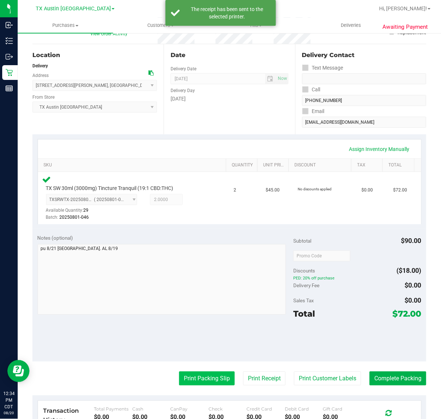
click at [212, 386] on button "Print Packing Slip" at bounding box center [207, 379] width 56 height 14
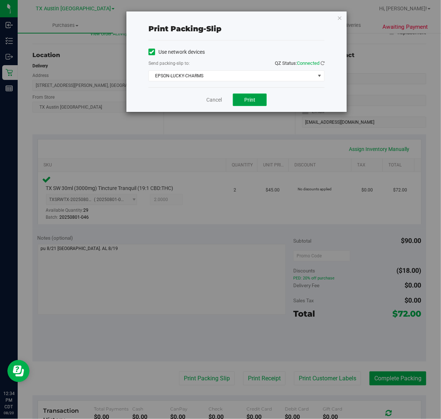
click at [255, 100] on span "Print" at bounding box center [249, 100] width 11 height 6
click at [217, 103] on link "Cancel" at bounding box center [213, 100] width 15 height 8
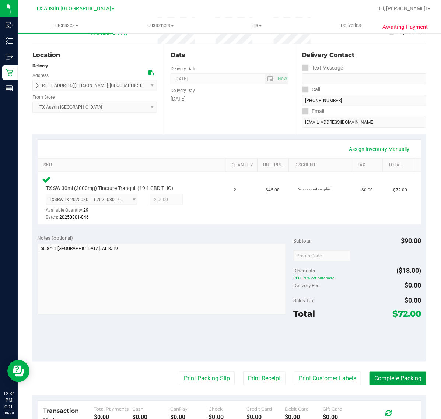
click at [383, 379] on button "Complete Packing" at bounding box center [398, 379] width 57 height 14
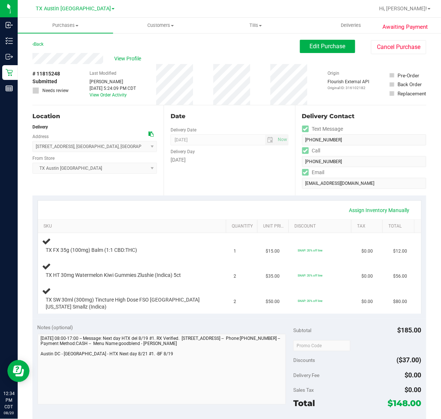
click at [226, 184] on div "Date Delivery Date [DATE] Now [DATE] 07:00 AM Now Delivery Day [DATE]" at bounding box center [229, 150] width 131 height 90
click at [238, 185] on div "Date Delivery Date 08/21/2025 Now 08/21/2025 07:00 AM Now Delivery Day Thursday" at bounding box center [229, 150] width 131 height 90
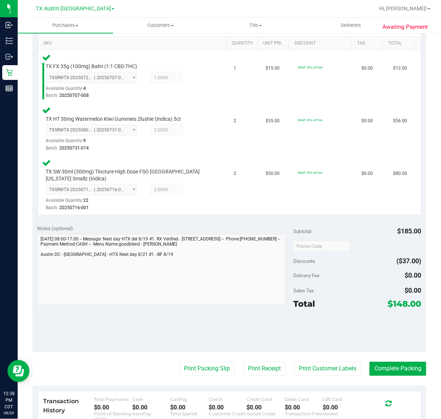
scroll to position [184, 0]
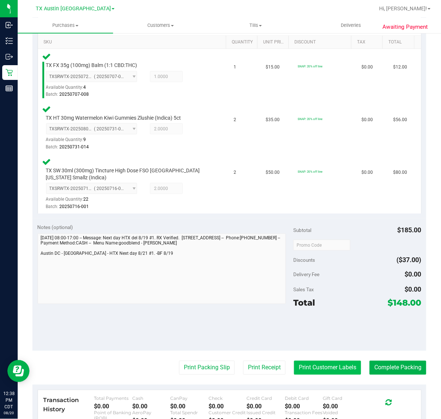
click at [319, 366] on button "Print Customer Labels" at bounding box center [327, 368] width 67 height 14
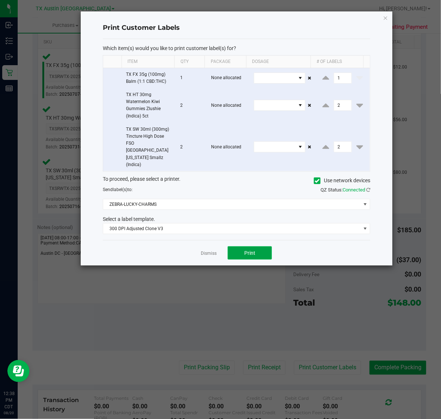
click at [236, 247] on button "Print" at bounding box center [250, 253] width 44 height 13
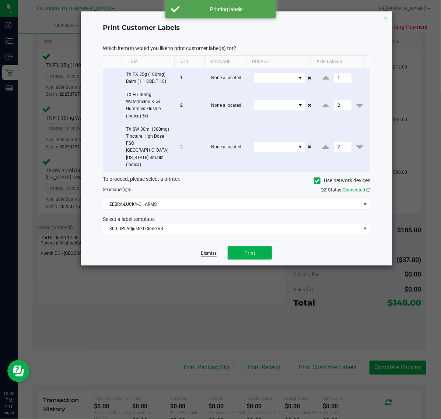
click at [216, 251] on link "Dismiss" at bounding box center [209, 254] width 16 height 6
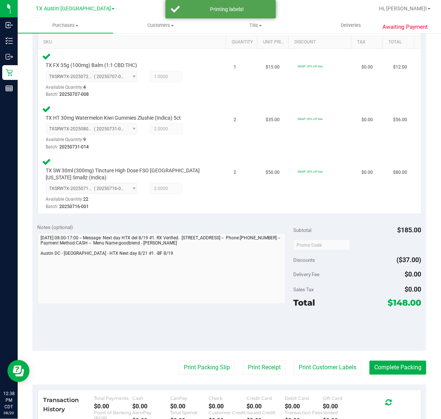
click at [266, 374] on purchase-details "Back Edit Purchase Cancel Purchase View Profile # 11815248 Submitted Needs revi…" at bounding box center [229, 192] width 394 height 673
click at [269, 371] on button "Print Receipt" at bounding box center [264, 368] width 42 height 14
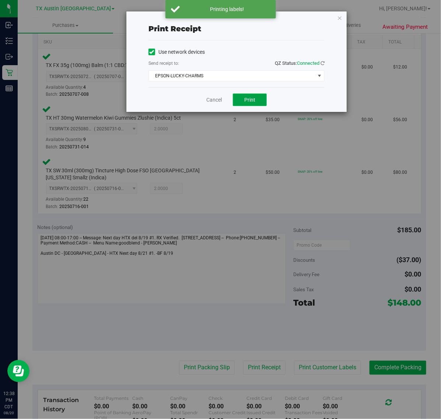
click at [254, 97] on span "Print" at bounding box center [249, 100] width 11 height 6
click at [211, 98] on link "Cancel" at bounding box center [210, 100] width 15 height 8
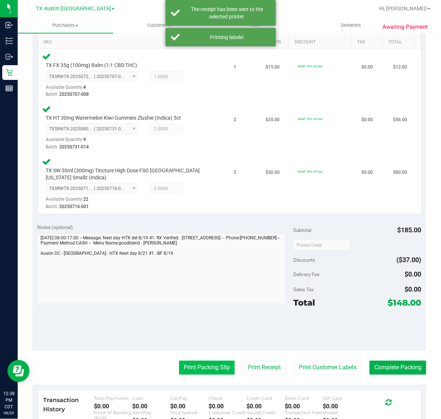
click at [203, 368] on button "Print Packing Slip" at bounding box center [207, 368] width 56 height 14
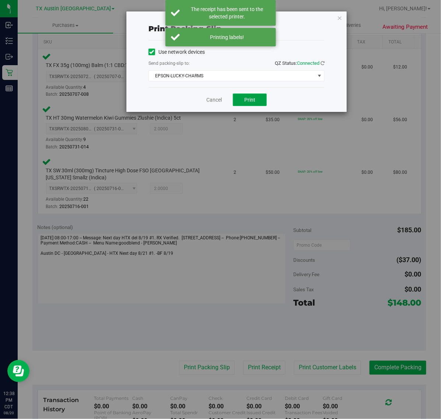
click at [256, 101] on button "Print" at bounding box center [250, 100] width 34 height 13
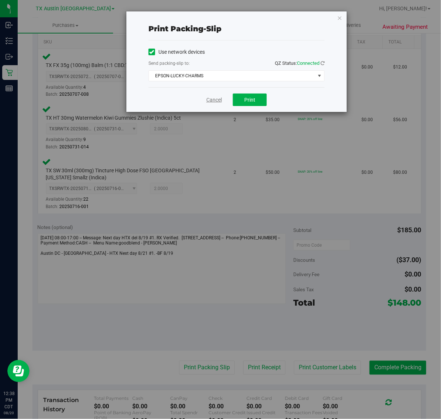
click at [208, 100] on link "Cancel" at bounding box center [213, 100] width 15 height 8
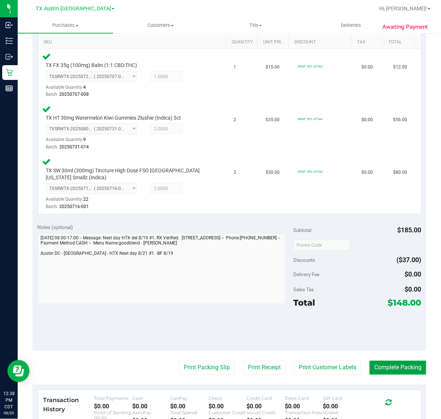
click at [391, 364] on button "Complete Packing" at bounding box center [398, 368] width 57 height 14
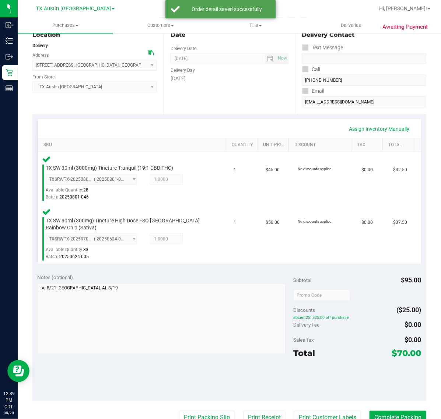
scroll to position [92, 0]
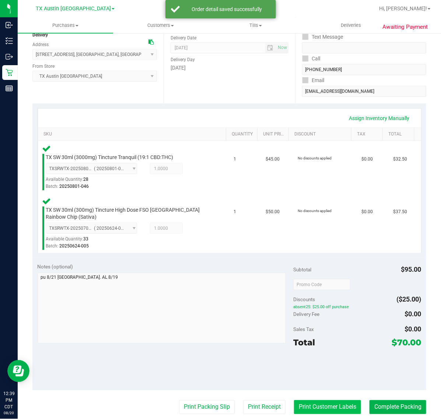
click at [296, 402] on button "Print Customer Labels" at bounding box center [327, 408] width 67 height 14
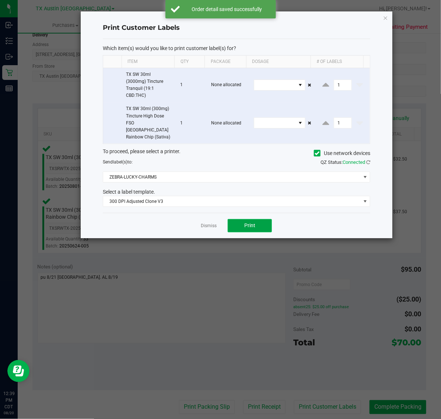
click at [248, 223] on span "Print" at bounding box center [249, 226] width 11 height 6
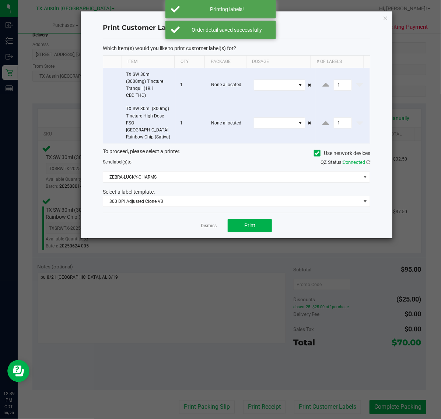
click at [206, 223] on link "Dismiss" at bounding box center [209, 226] width 16 height 6
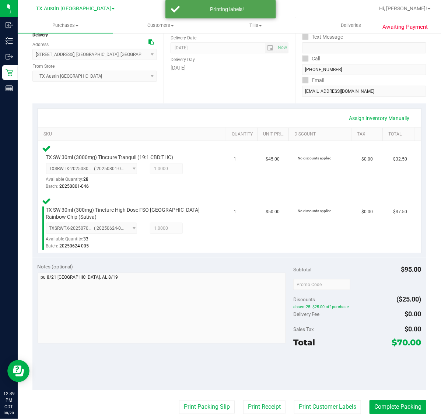
click at [243, 398] on purchase-details "Back Edit Purchase Cancel Purchase View Profile # 11815029 Submitted Needs revi…" at bounding box center [229, 258] width 394 height 620
click at [247, 407] on button "Print Receipt" at bounding box center [264, 408] width 42 height 14
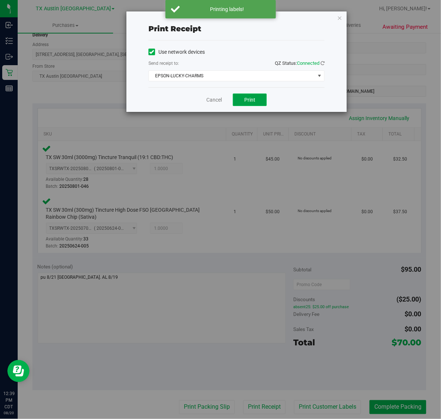
click at [239, 101] on button "Print" at bounding box center [250, 100] width 34 height 13
click at [217, 100] on link "Cancel" at bounding box center [210, 100] width 15 height 8
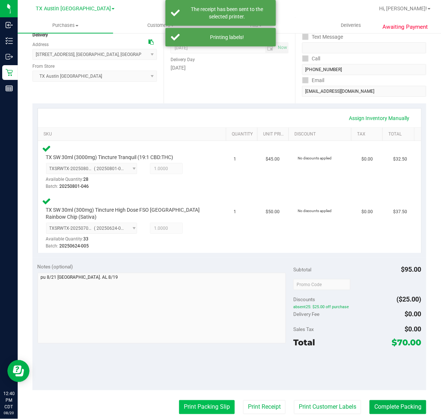
click at [196, 404] on button "Print Packing Slip" at bounding box center [207, 408] width 56 height 14
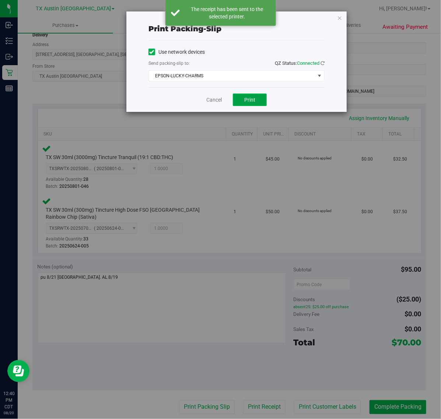
click at [252, 95] on button "Print" at bounding box center [250, 100] width 34 height 13
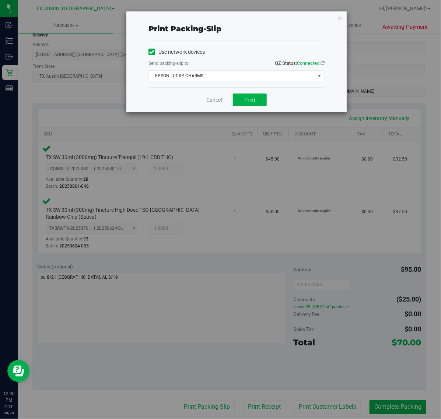
click at [218, 95] on div "Cancel Print" at bounding box center [237, 99] width 176 height 25
click at [218, 102] on link "Cancel" at bounding box center [213, 100] width 15 height 8
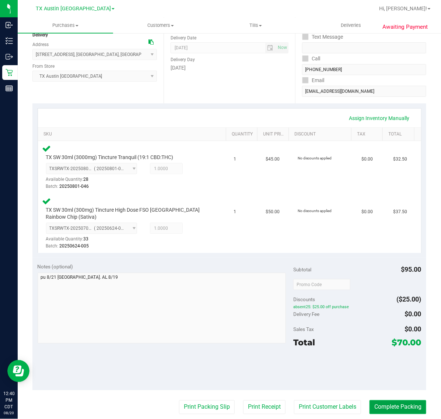
click at [406, 408] on button "Complete Packing" at bounding box center [398, 408] width 57 height 14
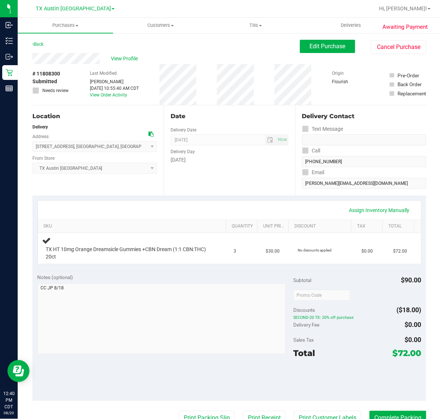
click at [243, 194] on div "Date Delivery Date 08/21/2025 Now 08/21/2025 07:00 AM Now Delivery Day Thursday" at bounding box center [229, 150] width 131 height 90
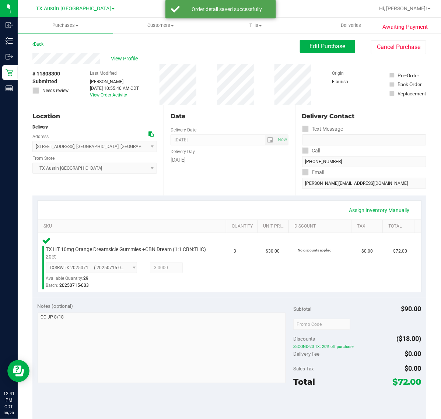
scroll to position [92, 0]
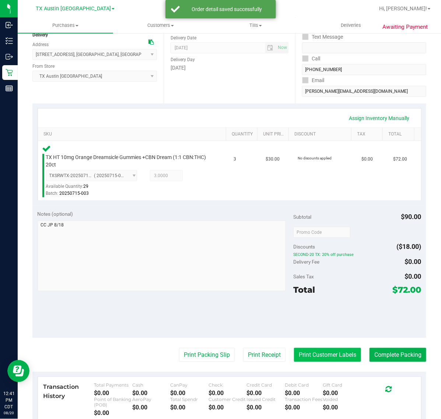
click at [305, 361] on button "Print Customer Labels" at bounding box center [327, 355] width 67 height 14
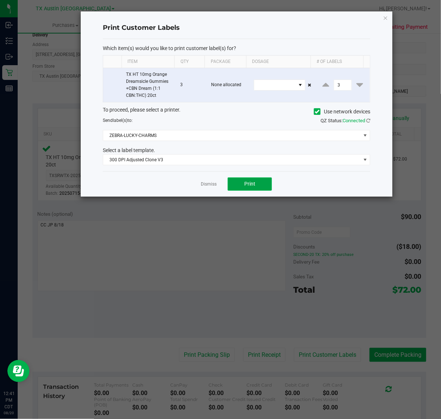
click at [250, 185] on span "Print" at bounding box center [249, 184] width 11 height 6
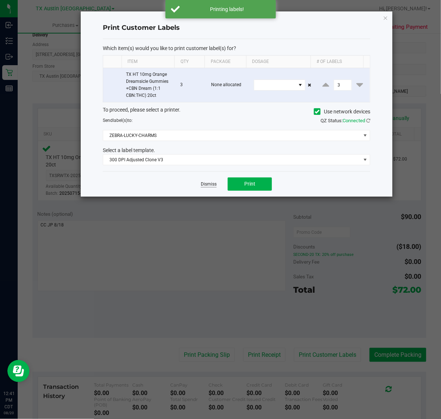
click at [203, 185] on link "Dismiss" at bounding box center [209, 184] width 16 height 6
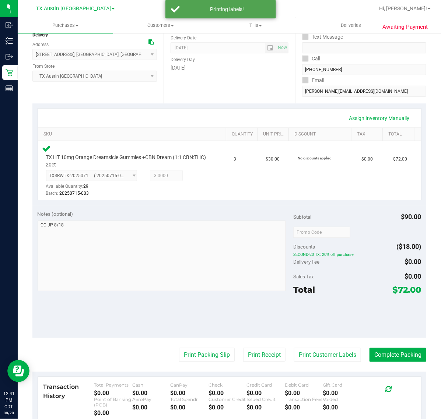
click at [270, 346] on purchase-details "Back Edit Purchase Cancel Purchase View Profile # 11808300 Submitted Needs revi…" at bounding box center [229, 232] width 394 height 568
click at [267, 349] on button "Print Receipt" at bounding box center [264, 355] width 42 height 14
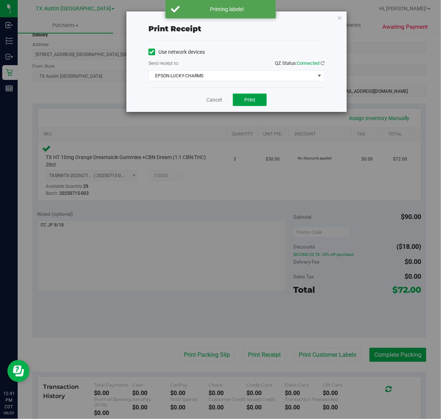
click at [251, 100] on span "Print" at bounding box center [249, 100] width 11 height 6
click at [214, 98] on link "Cancel" at bounding box center [210, 100] width 15 height 8
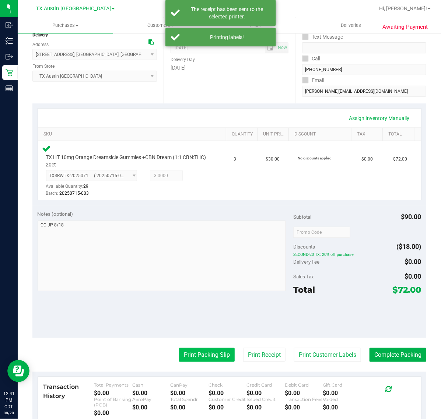
click at [198, 359] on button "Print Packing Slip" at bounding box center [207, 355] width 56 height 14
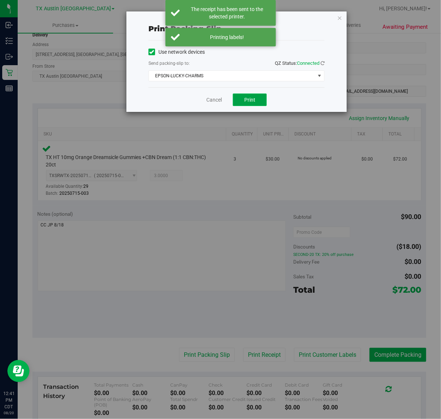
click at [256, 98] on button "Print" at bounding box center [250, 100] width 34 height 13
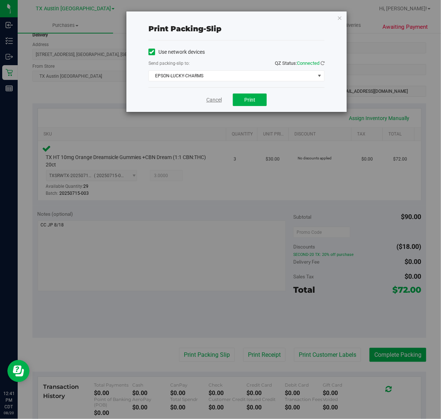
click at [210, 102] on link "Cancel" at bounding box center [213, 100] width 15 height 8
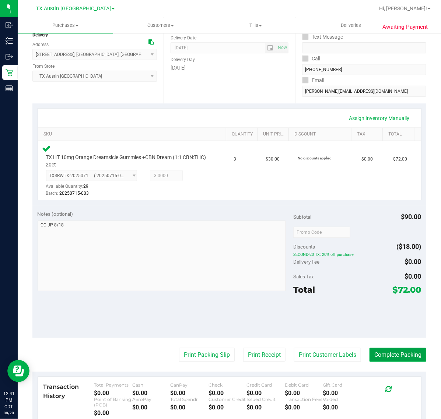
click at [376, 354] on button "Complete Packing" at bounding box center [398, 355] width 57 height 14
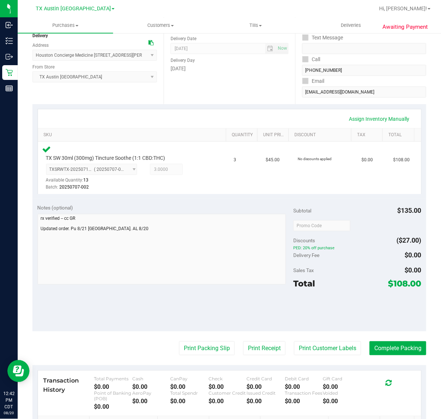
scroll to position [92, 0]
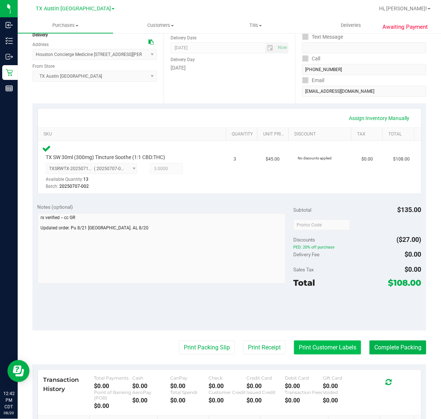
click at [305, 352] on button "Print Customer Labels" at bounding box center [327, 348] width 67 height 14
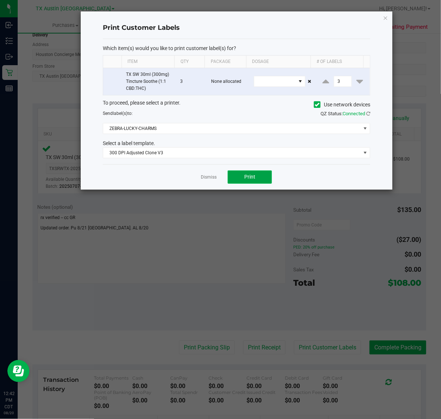
click at [255, 172] on button "Print" at bounding box center [250, 177] width 44 height 13
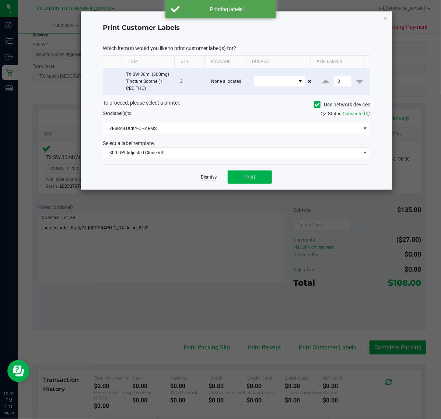
click at [210, 175] on link "Dismiss" at bounding box center [209, 177] width 16 height 6
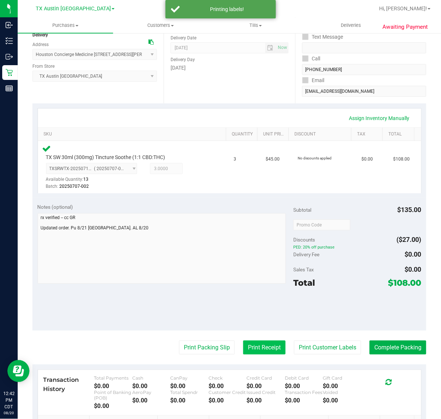
click at [249, 350] on button "Print Receipt" at bounding box center [264, 348] width 42 height 14
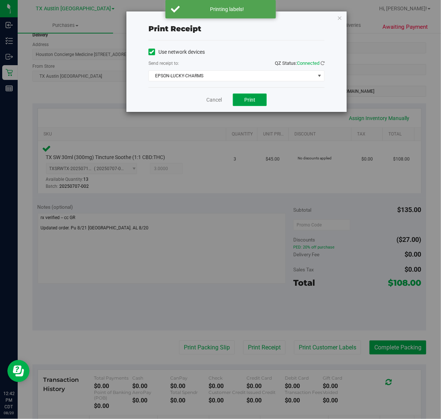
click at [248, 95] on button "Print" at bounding box center [250, 100] width 34 height 13
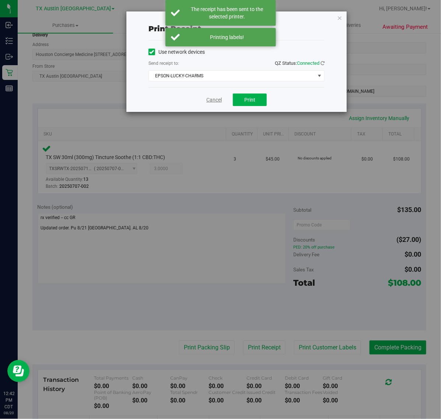
click at [218, 102] on link "Cancel" at bounding box center [213, 100] width 15 height 8
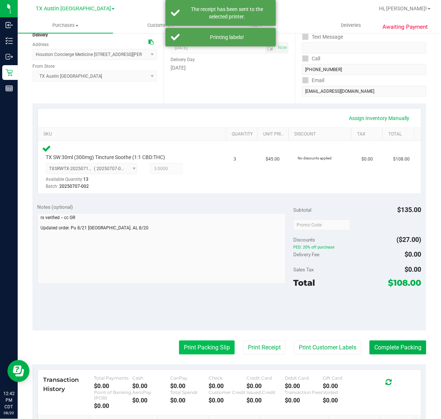
click at [209, 346] on button "Print Packing Slip" at bounding box center [207, 348] width 56 height 14
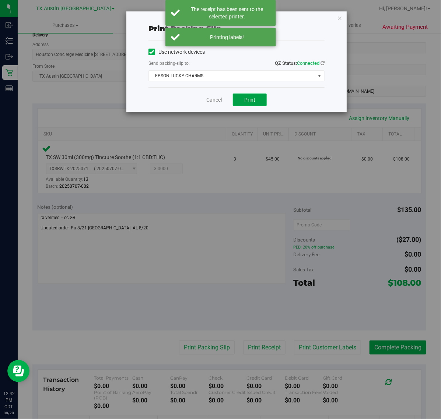
click at [259, 104] on button "Print" at bounding box center [250, 100] width 34 height 13
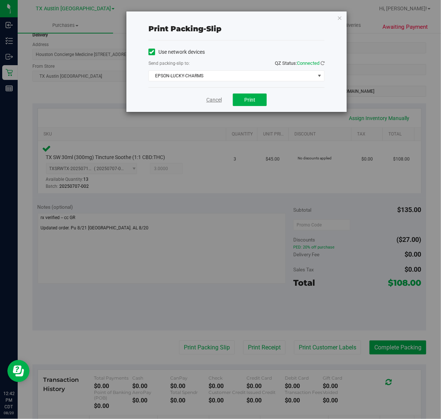
click at [214, 100] on link "Cancel" at bounding box center [213, 100] width 15 height 8
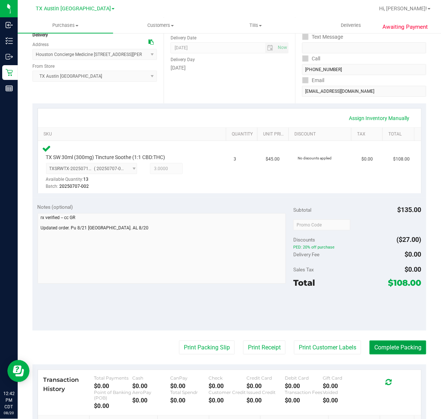
click at [394, 349] on button "Complete Packing" at bounding box center [398, 348] width 57 height 14
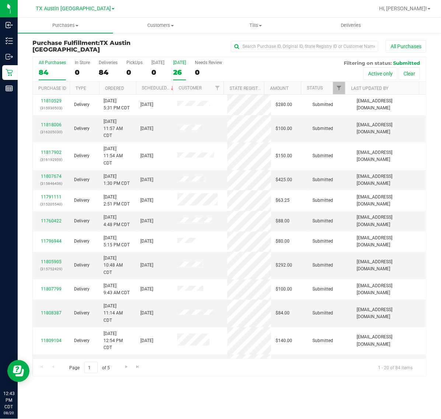
click at [185, 67] on label "[DATE] 26" at bounding box center [179, 70] width 13 height 20
click at [0, 0] on input "[DATE] 26" at bounding box center [0, 0] width 0 height 0
